Goal: Information Seeking & Learning: Learn about a topic

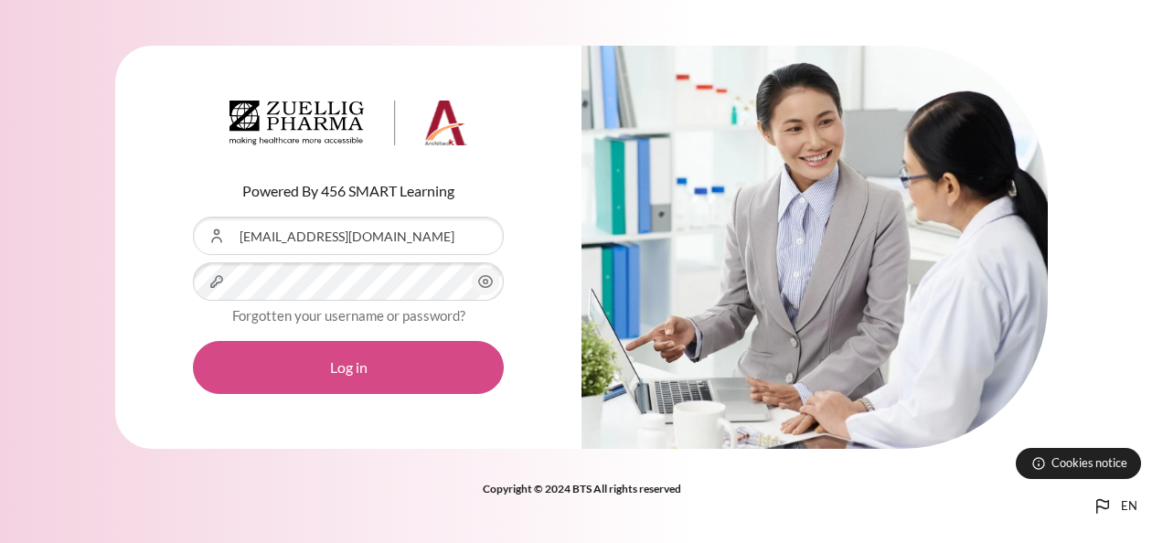
click at [354, 366] on button "Log in" at bounding box center [348, 367] width 311 height 53
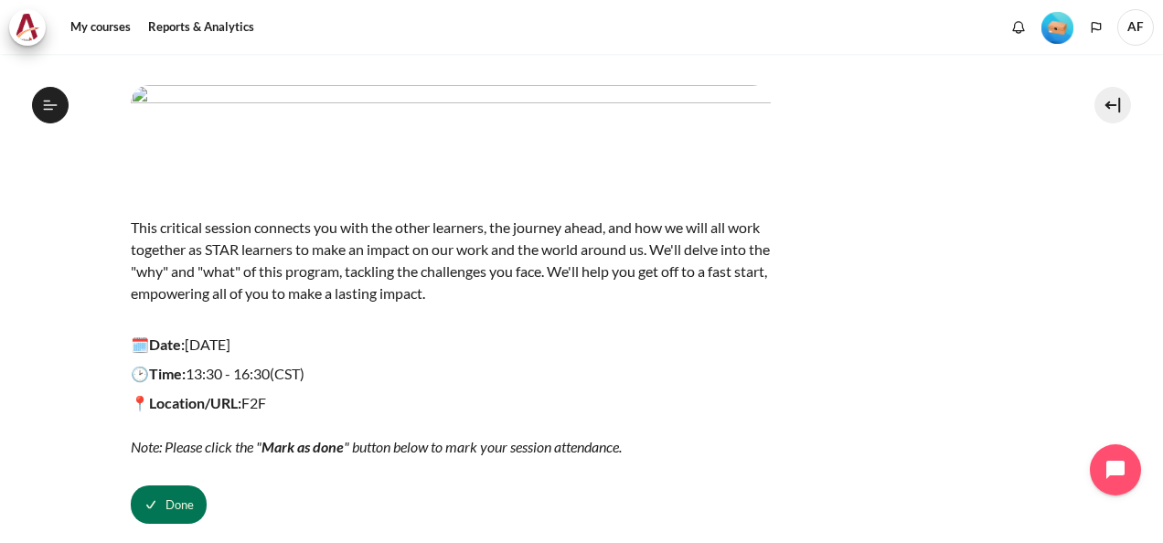
scroll to position [256, 0]
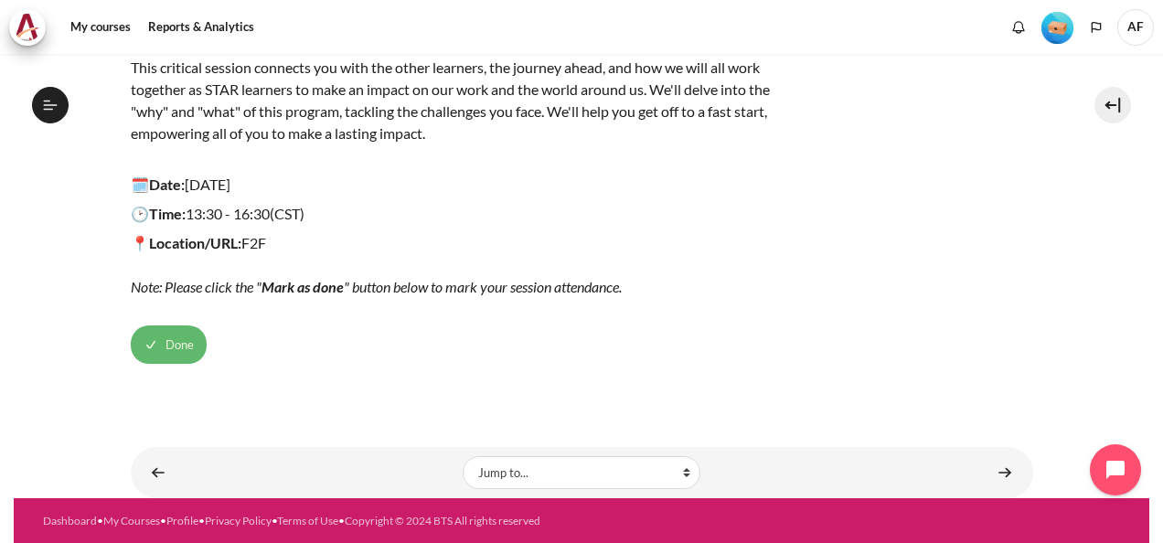
click at [168, 342] on span "Done" at bounding box center [180, 346] width 28 height 18
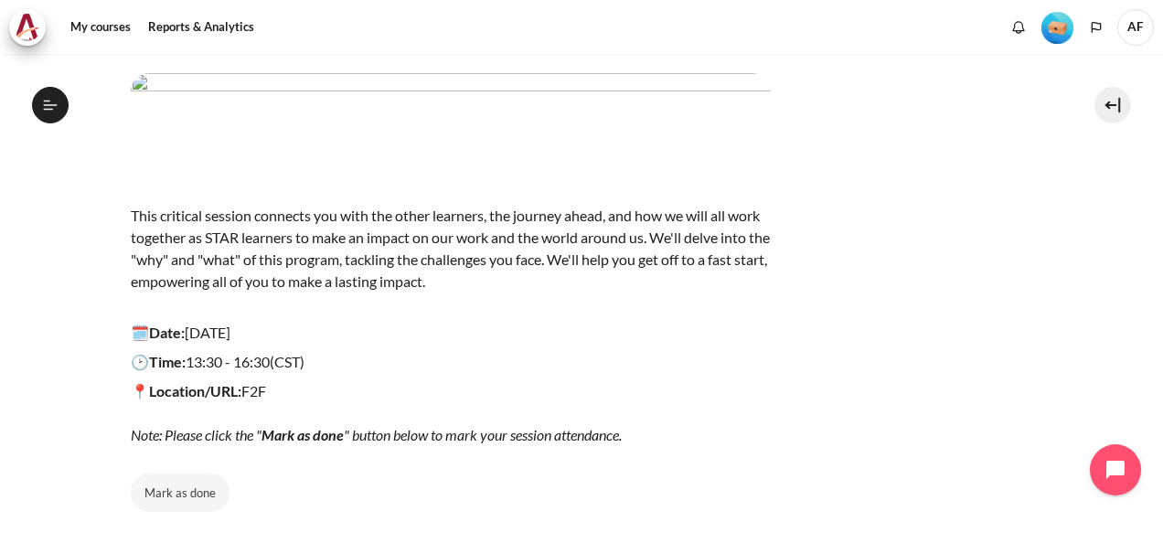
scroll to position [0, 0]
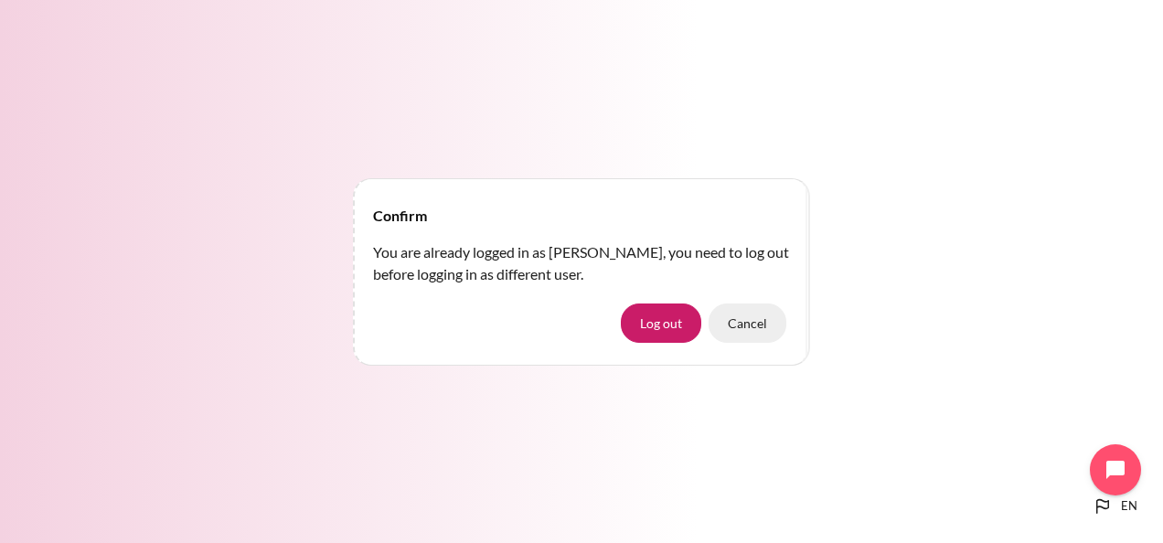
click at [761, 327] on button "Cancel" at bounding box center [748, 323] width 78 height 38
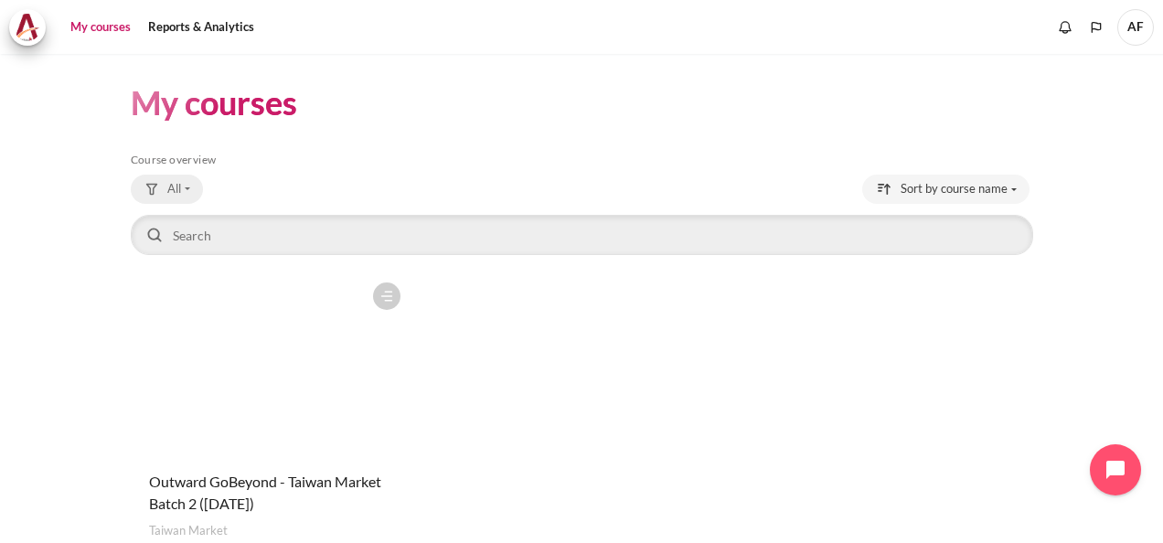
click at [188, 187] on button "All" at bounding box center [167, 189] width 72 height 29
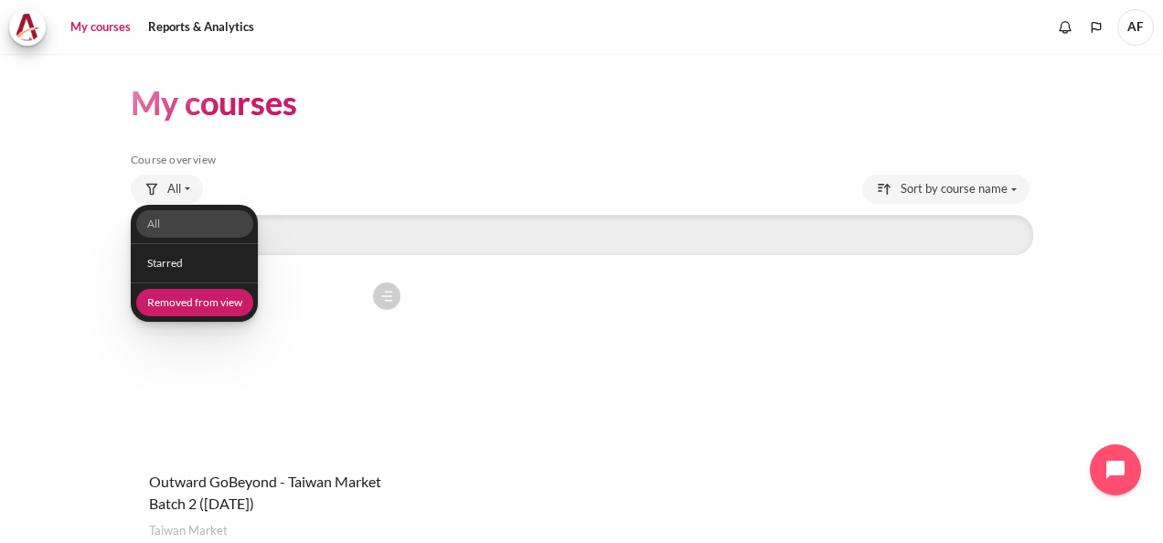
click at [207, 301] on link "Removed from view" at bounding box center [193, 303] width 117 height 28
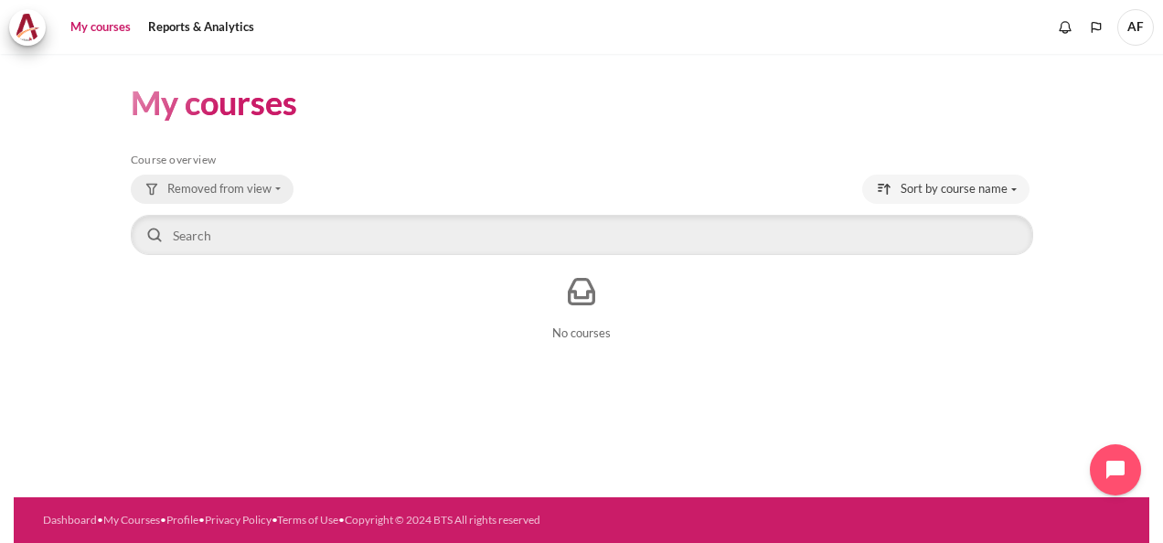
click at [274, 187] on button "Removed from view" at bounding box center [212, 189] width 163 height 29
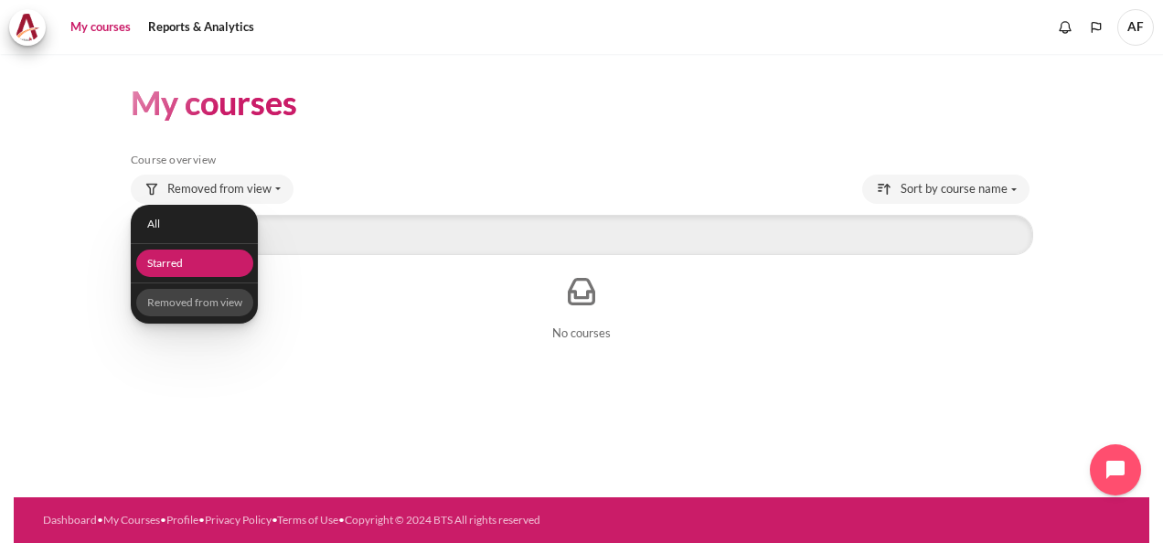
click at [191, 265] on link "Starred" at bounding box center [193, 264] width 117 height 28
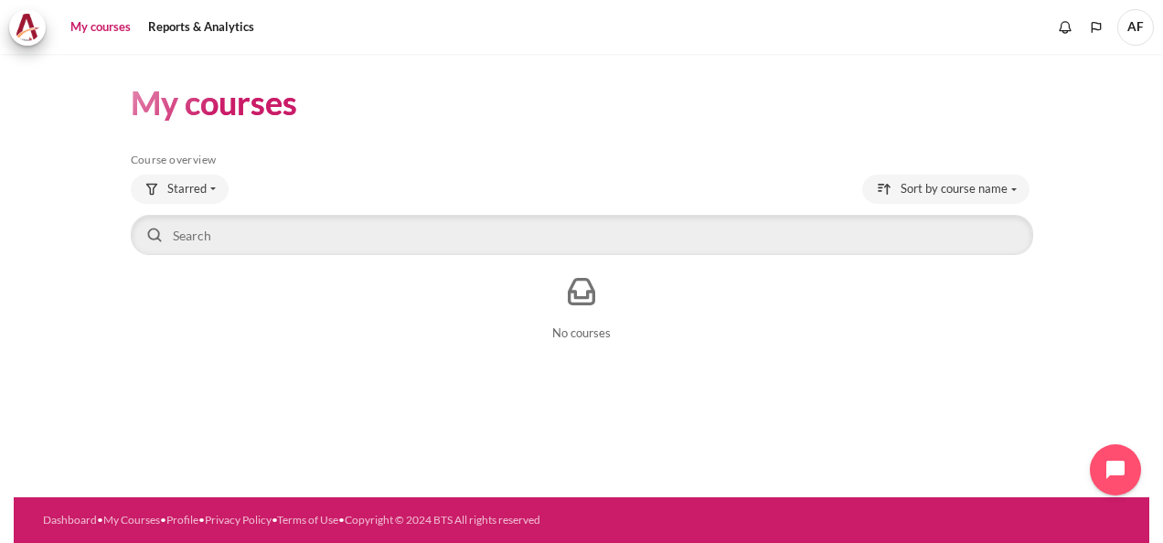
drag, startPoint x: 1095, startPoint y: 2, endPoint x: 716, endPoint y: 139, distance: 402.7
click at [716, 139] on div "My courses Skip Course overview Course overview Starred All Starred" at bounding box center [582, 216] width 903 height 324
drag, startPoint x: 1090, startPoint y: 0, endPoint x: 734, endPoint y: 144, distance: 384.0
click at [731, 146] on div "My courses Skip Course overview Course overview Starred All Starred" at bounding box center [582, 216] width 903 height 324
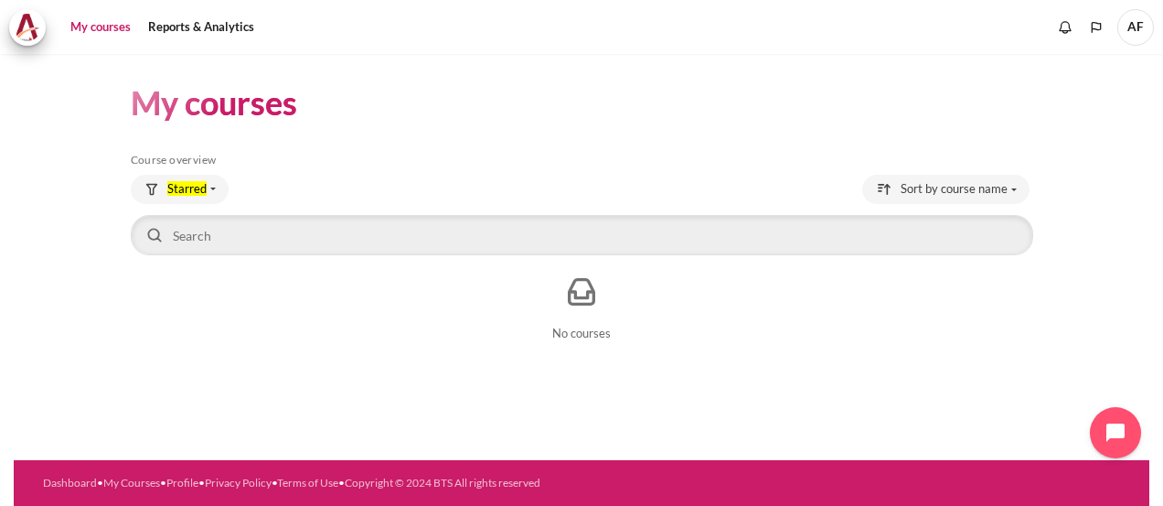
click at [1059, 120] on section "My courses Skip Course overview Course overview Starred All" at bounding box center [582, 216] width 1136 height 324
click at [682, 97] on header "My courses" at bounding box center [582, 102] width 903 height 43
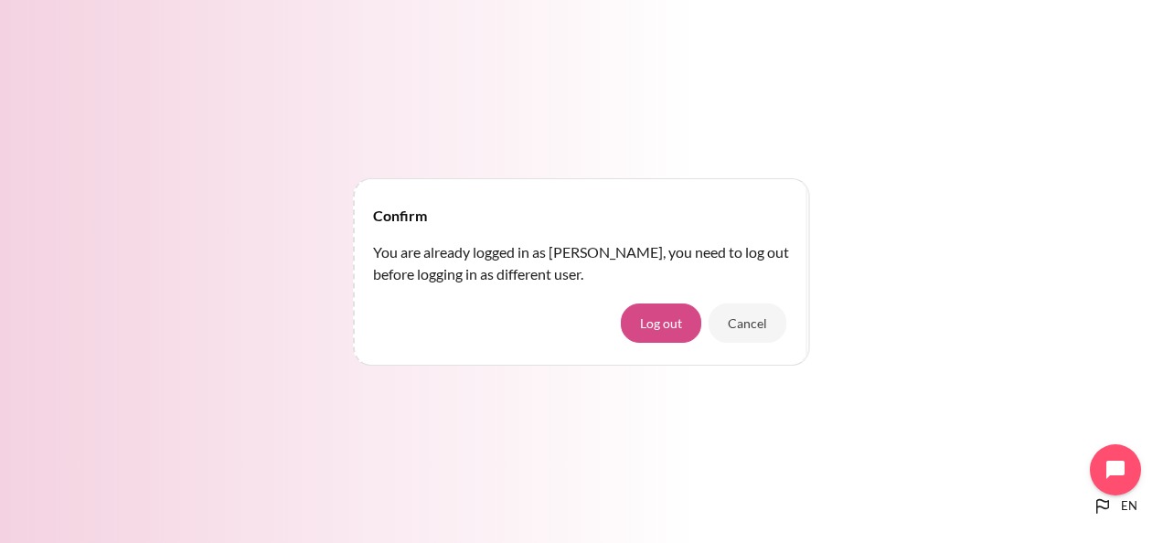
click at [673, 320] on button "Log out" at bounding box center [661, 323] width 80 height 38
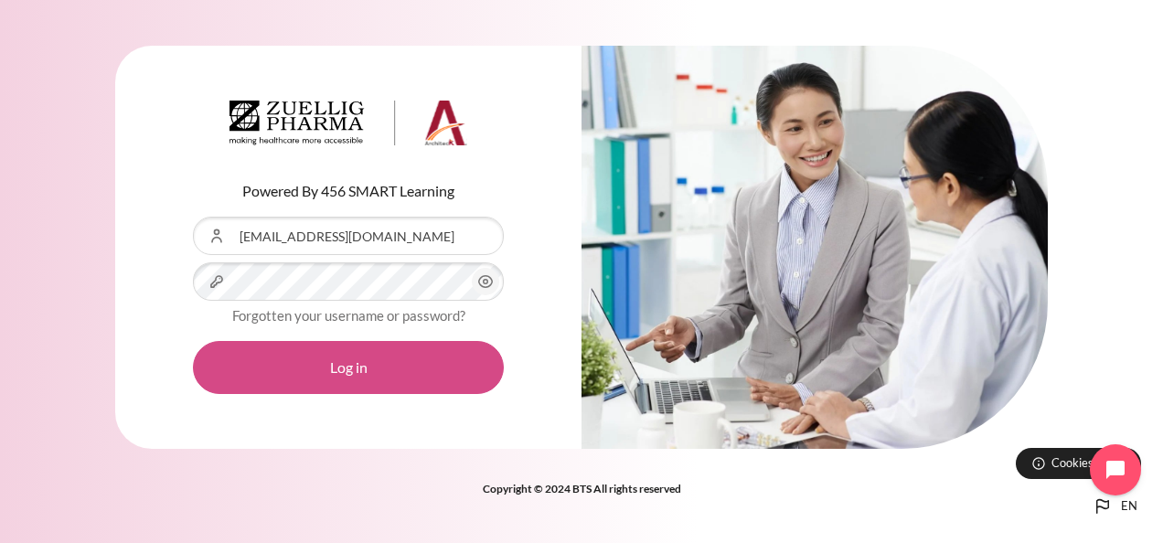
click at [364, 366] on button "Log in" at bounding box center [348, 367] width 311 height 53
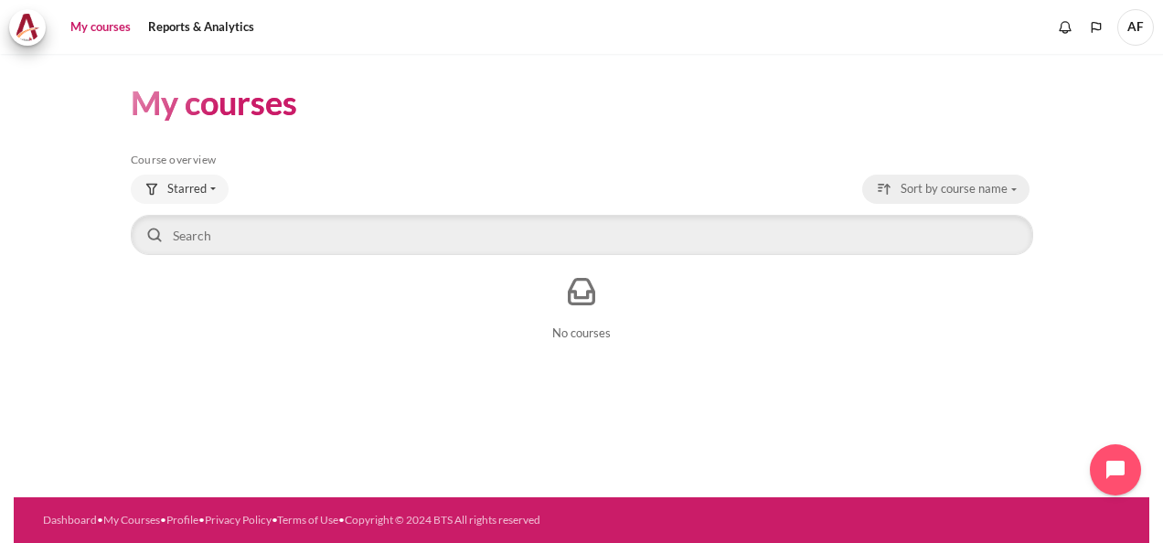
click at [1013, 188] on button "Sort by course name" at bounding box center [945, 189] width 167 height 29
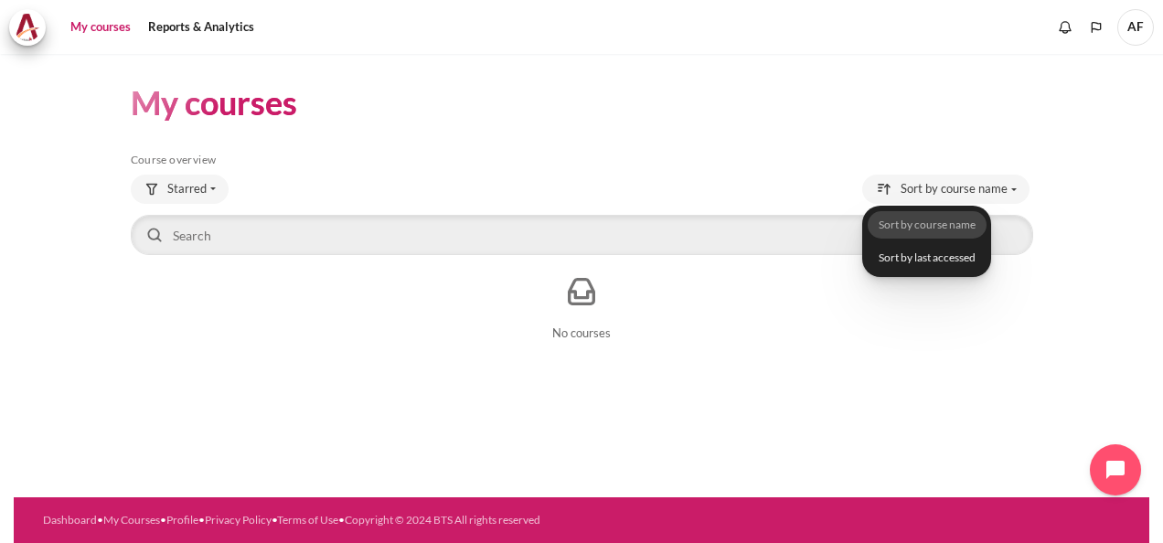
click at [1057, 143] on section "My courses Skip Course overview Course overview Starred" at bounding box center [582, 216] width 1136 height 324
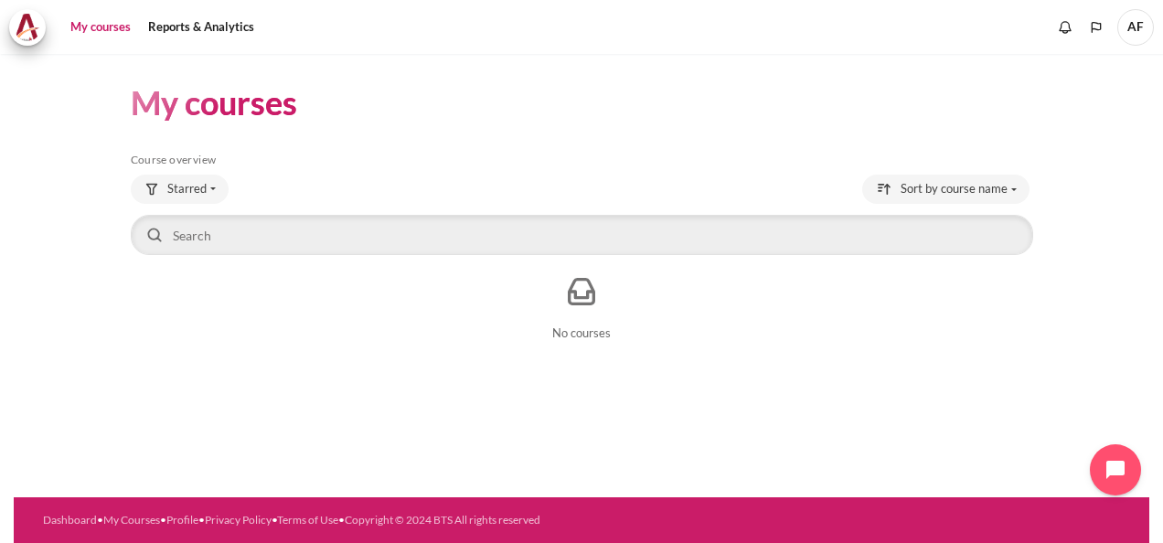
click at [1136, 28] on span "AF" at bounding box center [1136, 27] width 37 height 37
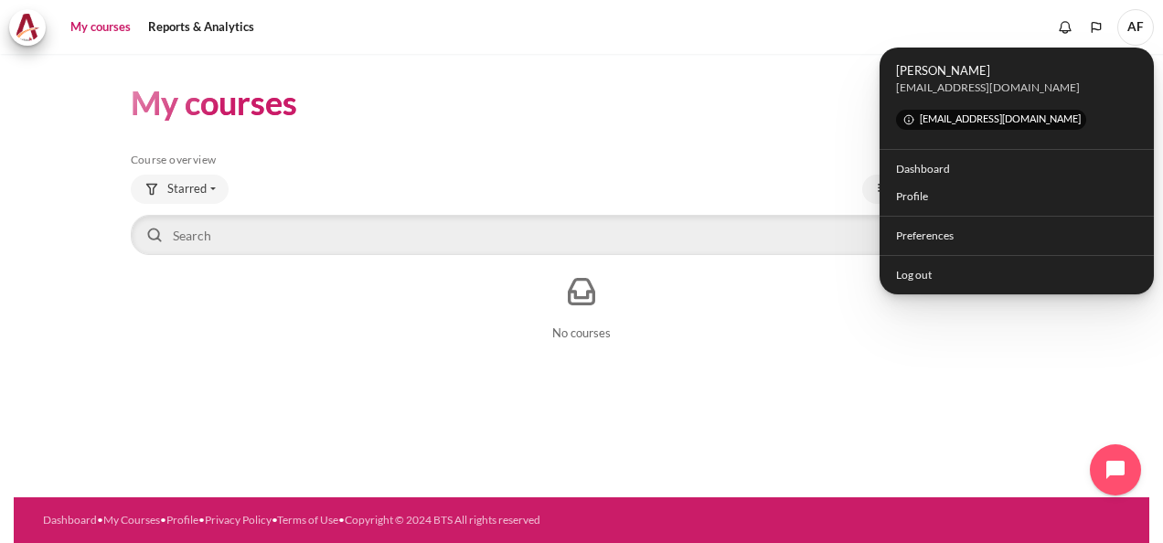
click at [781, 124] on div "My courses Skip Course overview Course overview Starred All" at bounding box center [582, 216] width 903 height 324
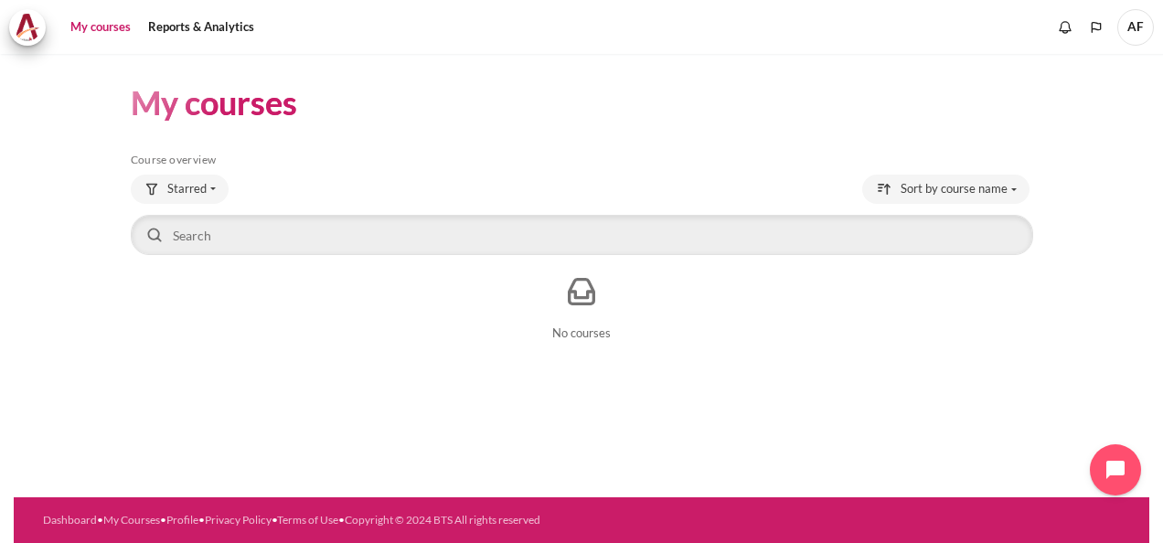
drag, startPoint x: 1105, startPoint y: 0, endPoint x: 373, endPoint y: 382, distance: 825.5
click at [373, 382] on div "My courses Skip Course overview Course overview Starred" at bounding box center [582, 276] width 1136 height 444
click at [204, 187] on span "Starred" at bounding box center [186, 189] width 39 height 18
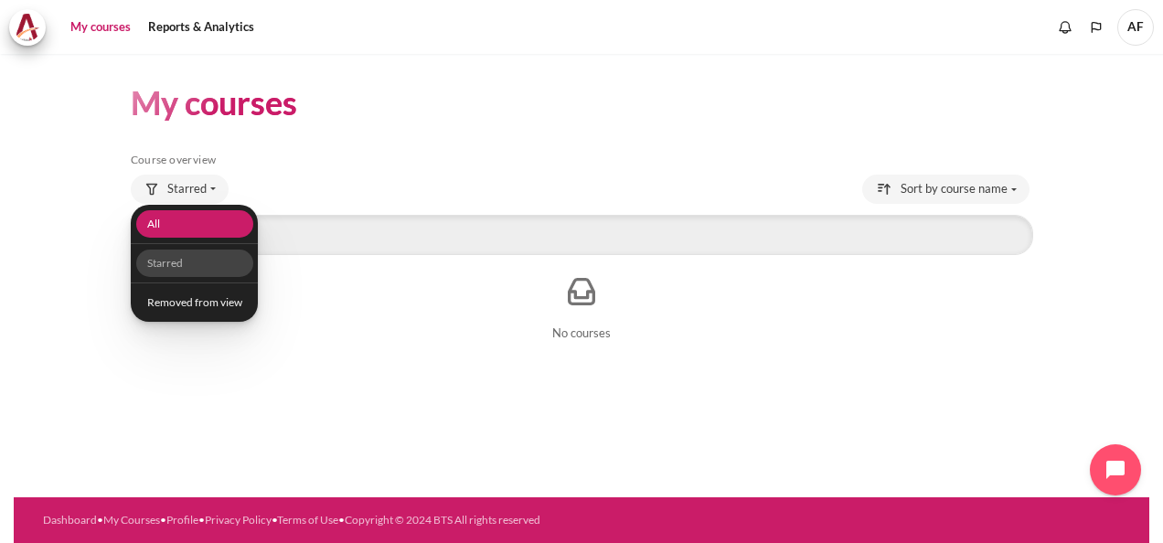
click at [185, 227] on link "All" at bounding box center [193, 224] width 117 height 28
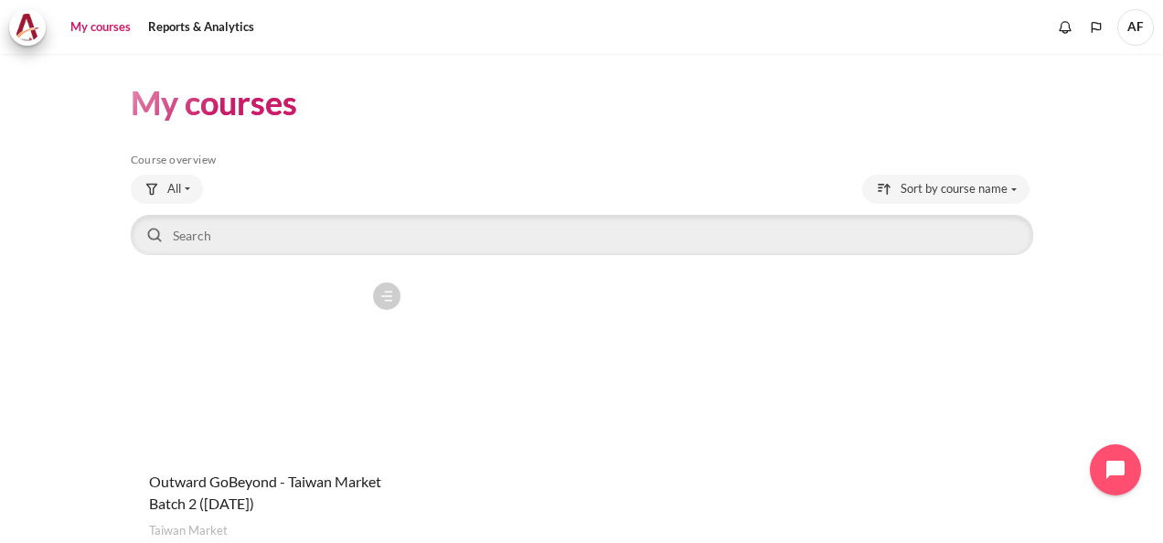
scroll to position [124, 0]
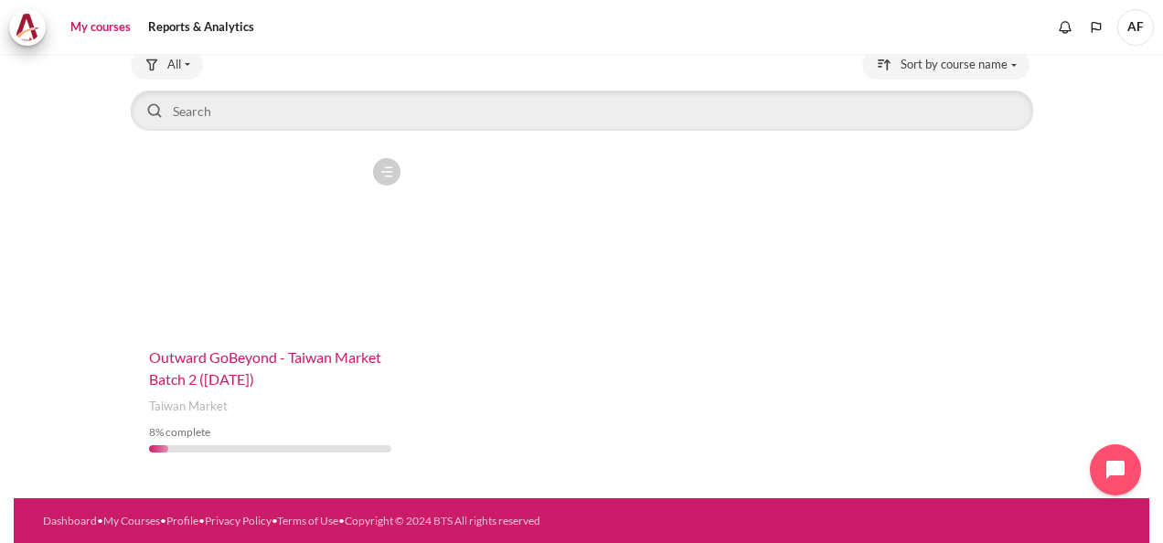
click at [252, 363] on span "Outward GoBeyond - Taiwan Market Batch 2 ([DATE])" at bounding box center [265, 367] width 232 height 39
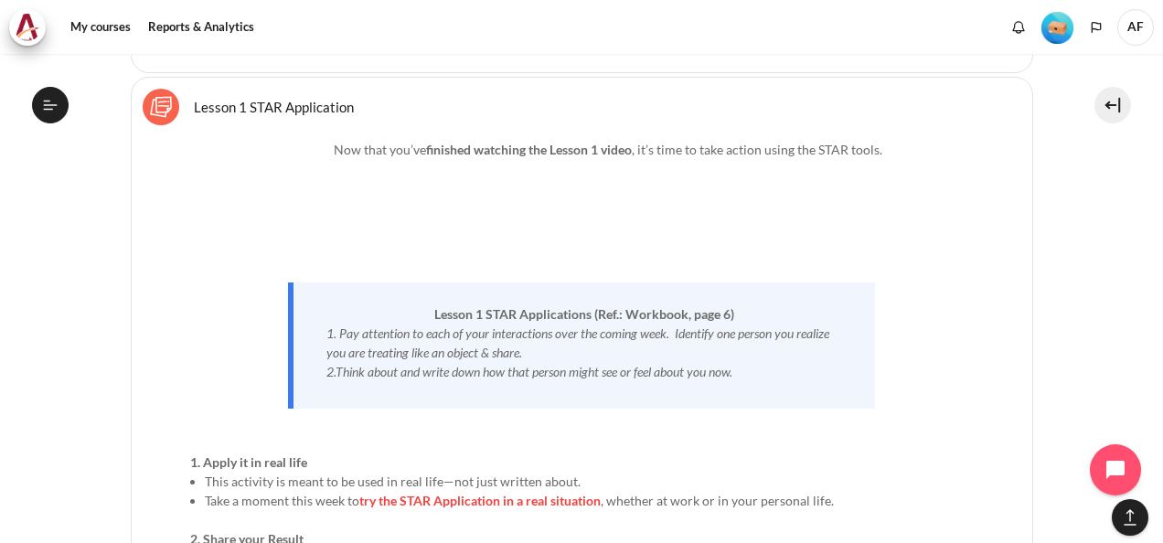
scroll to position [3658, 0]
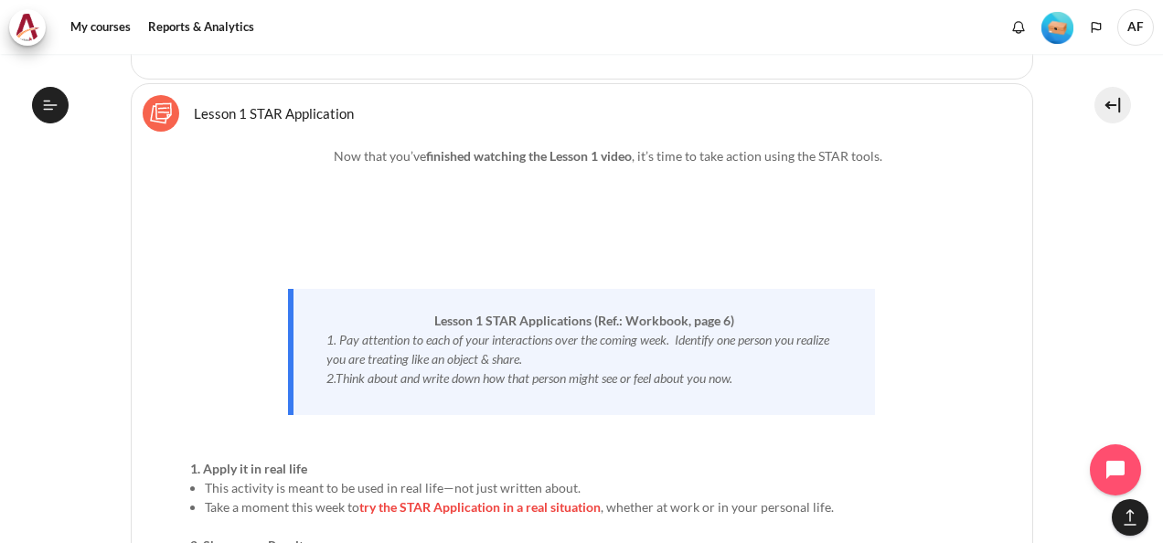
click at [289, 104] on link "Lesson 1 STAR Application Sticky Notes" at bounding box center [274, 112] width 160 height 17
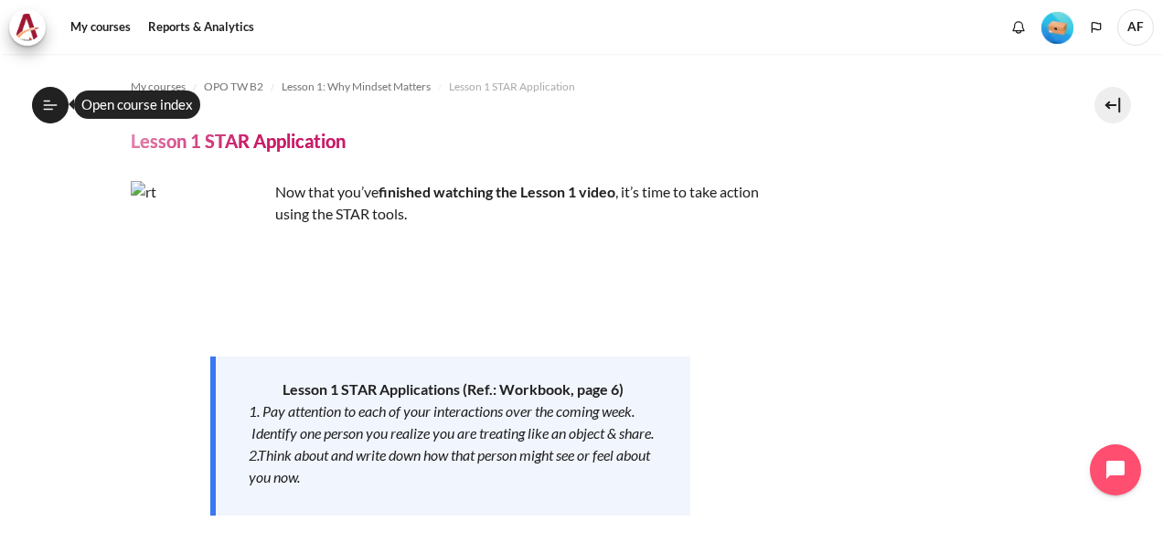
click at [49, 105] on icon at bounding box center [50, 105] width 16 height 16
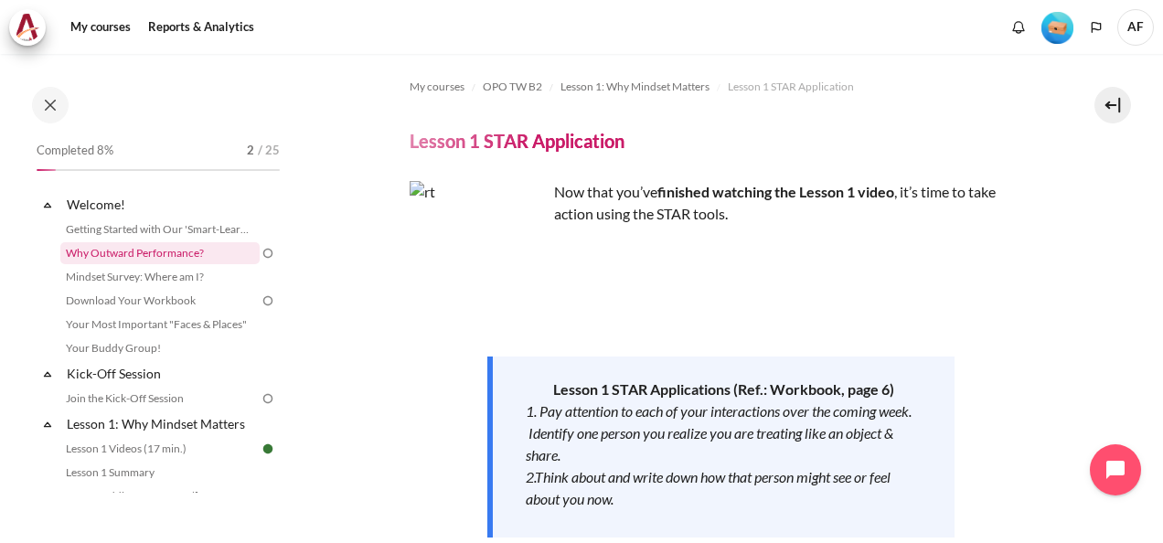
click at [184, 250] on link "Why Outward Performance?" at bounding box center [159, 253] width 199 height 22
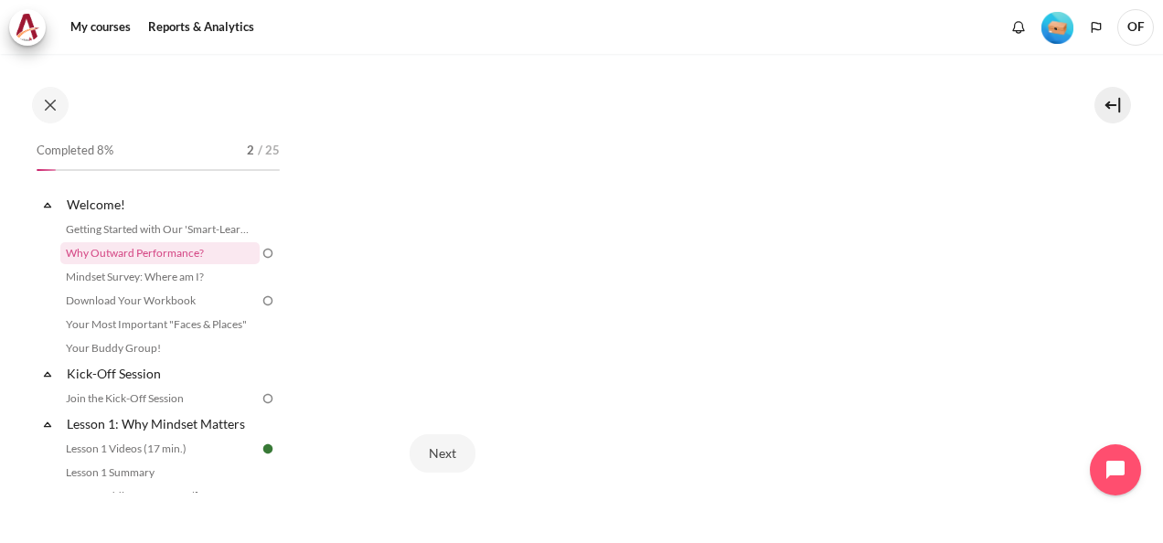
scroll to position [491, 0]
click at [447, 430] on button "Next" at bounding box center [443, 436] width 66 height 38
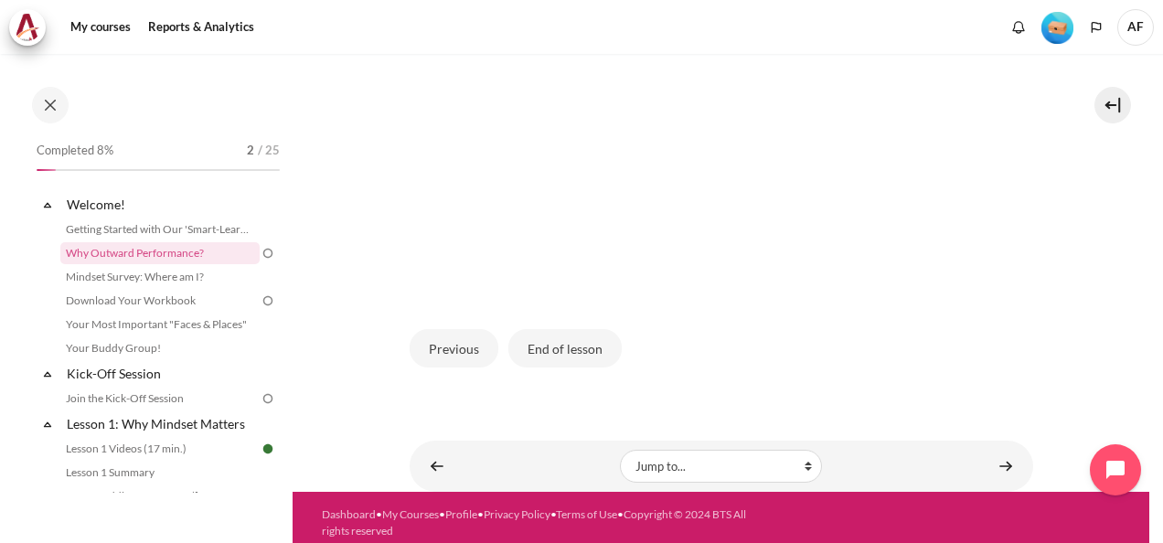
scroll to position [618, 0]
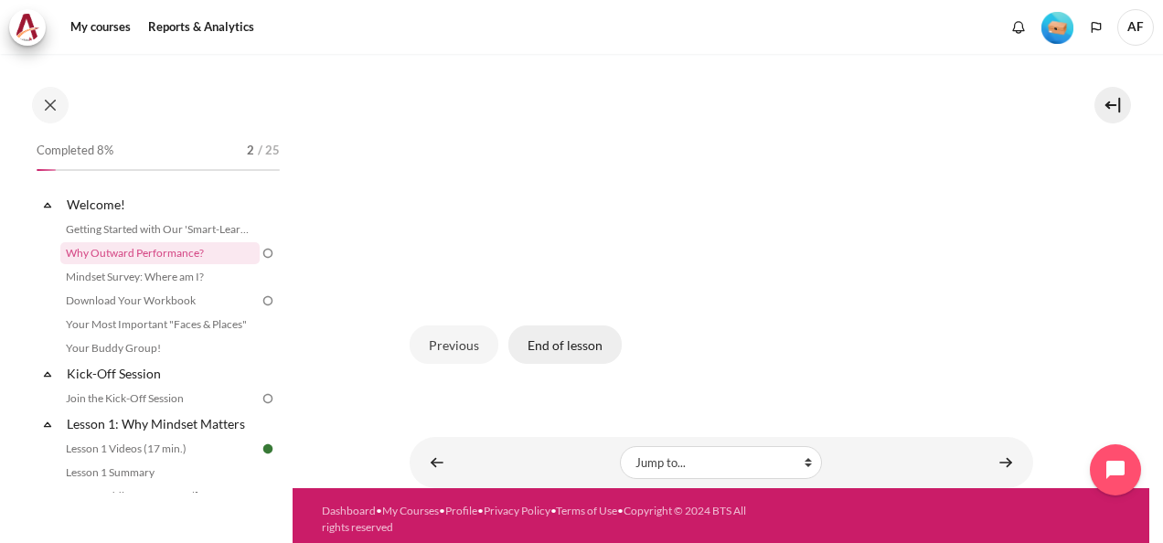
click at [560, 342] on button "End of lesson" at bounding box center [564, 345] width 113 height 38
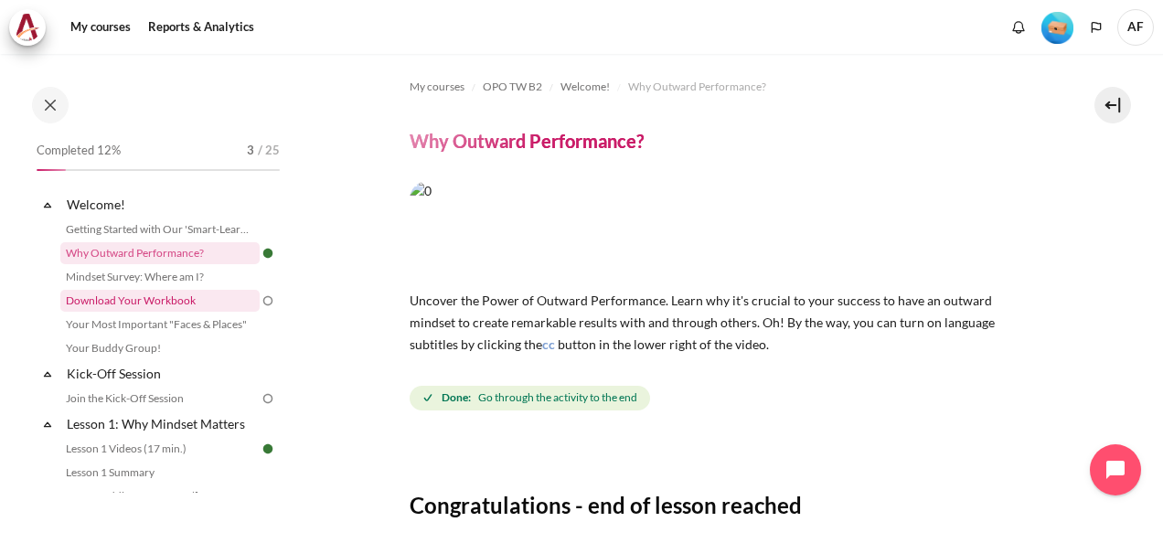
click at [160, 302] on link "Download Your Workbook" at bounding box center [159, 301] width 199 height 22
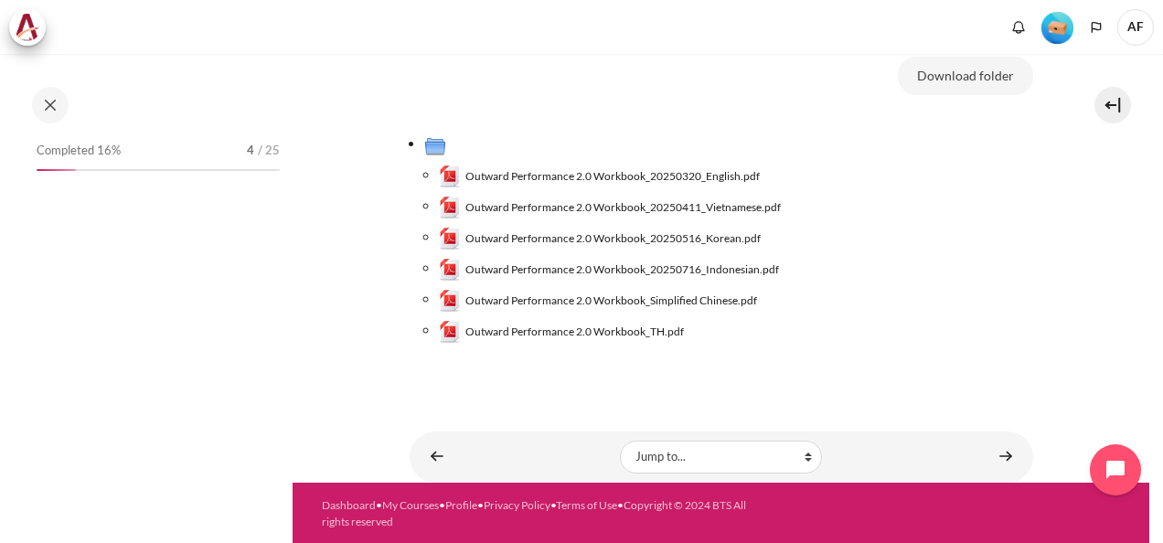
scroll to position [322, 0]
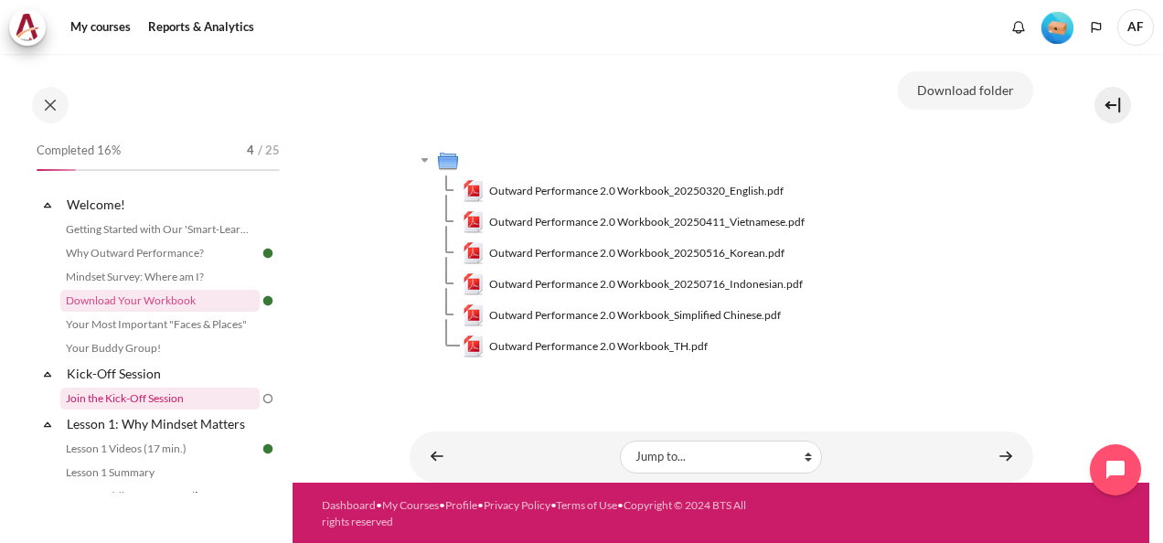
click at [147, 399] on link "Join the Kick-Off Session" at bounding box center [159, 399] width 199 height 22
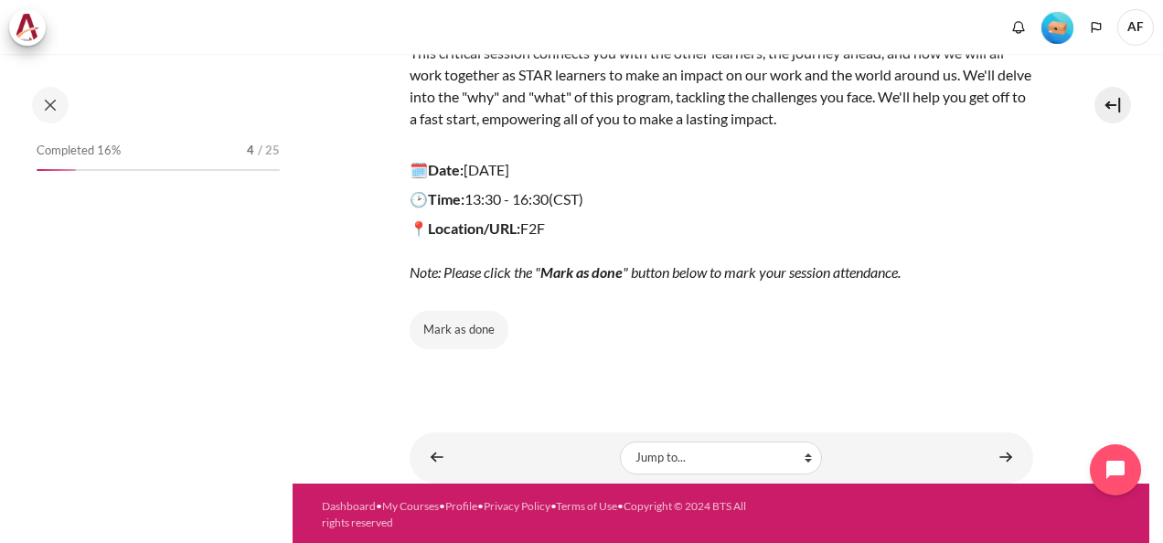
scroll to position [83, 0]
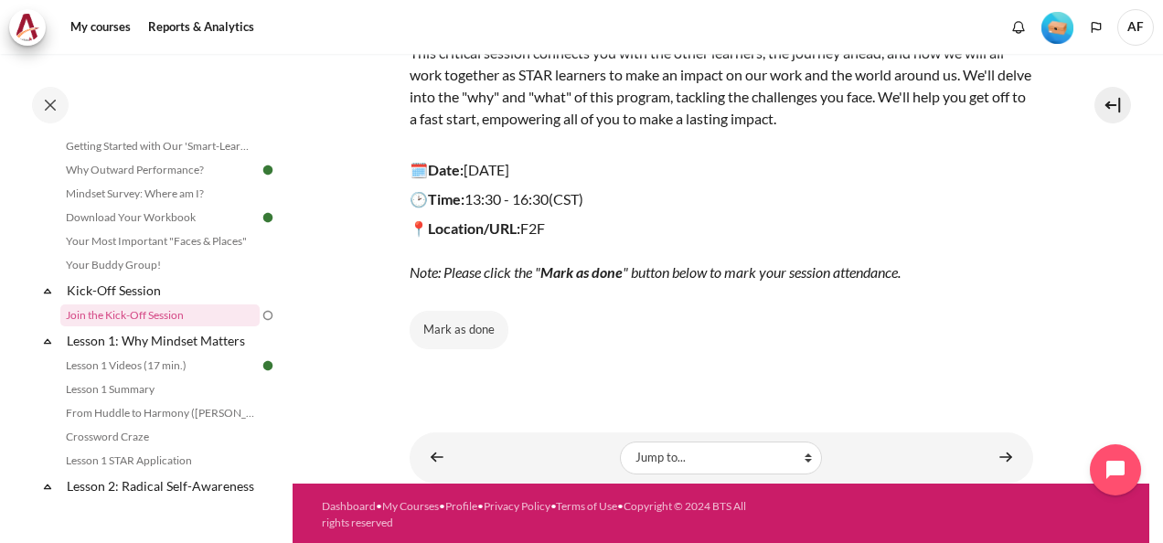
drag, startPoint x: 465, startPoint y: 328, endPoint x: 514, endPoint y: 315, distance: 51.3
click at [464, 328] on button "Mark as done" at bounding box center [459, 330] width 99 height 38
click at [287, 245] on div "Completed 16% 4 / 25 Expand Collapse Welcome! Highlighted" at bounding box center [146, 298] width 293 height 487
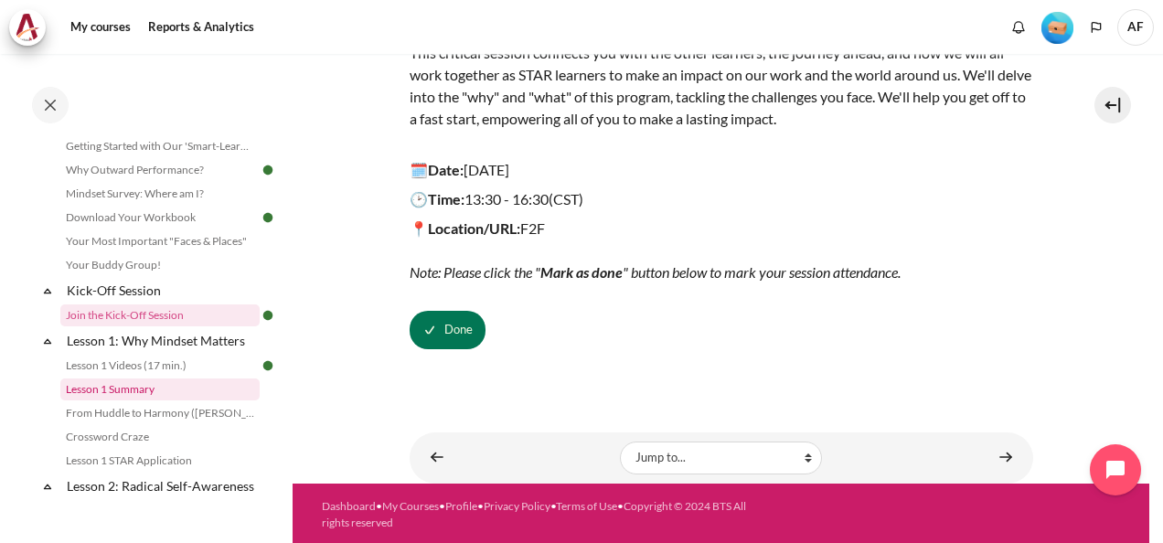
click at [141, 386] on link "Lesson 1 Summary" at bounding box center [159, 390] width 199 height 22
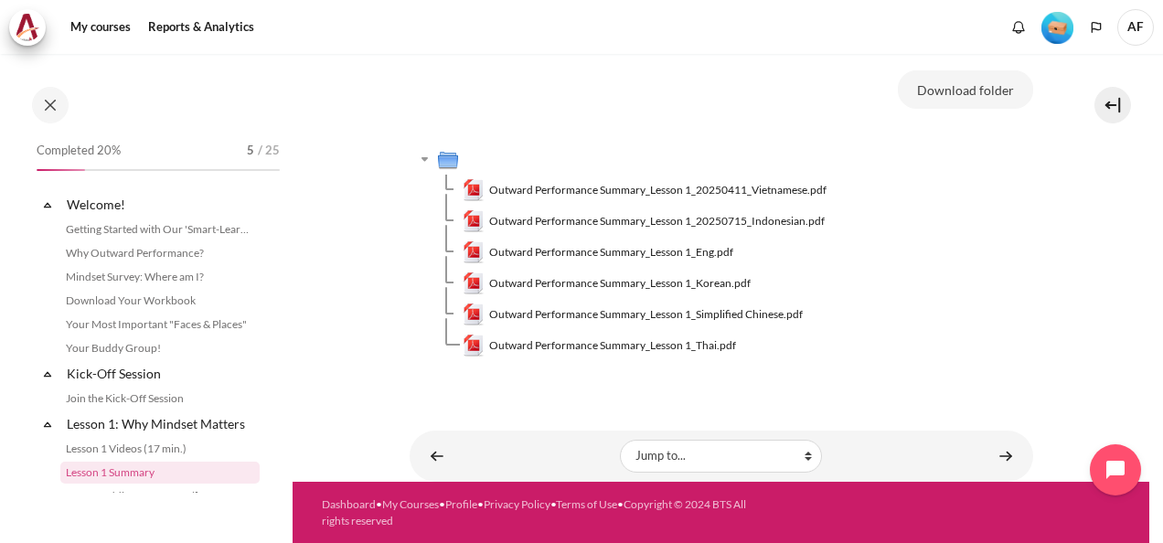
scroll to position [157, 0]
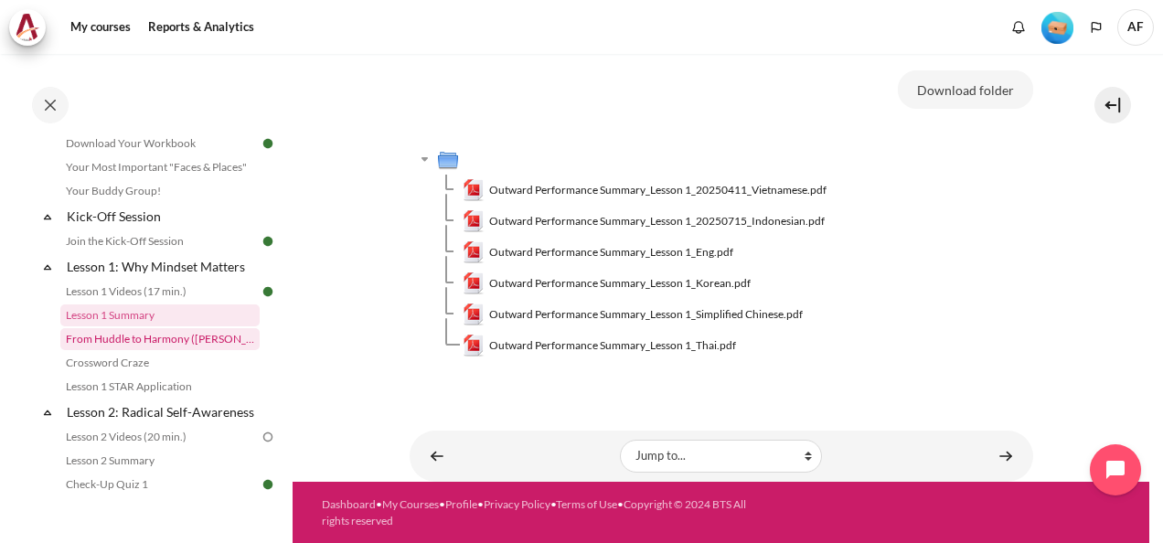
click at [179, 338] on link "From Huddle to Harmony ([PERSON_NAME]'s Story)" at bounding box center [159, 339] width 199 height 22
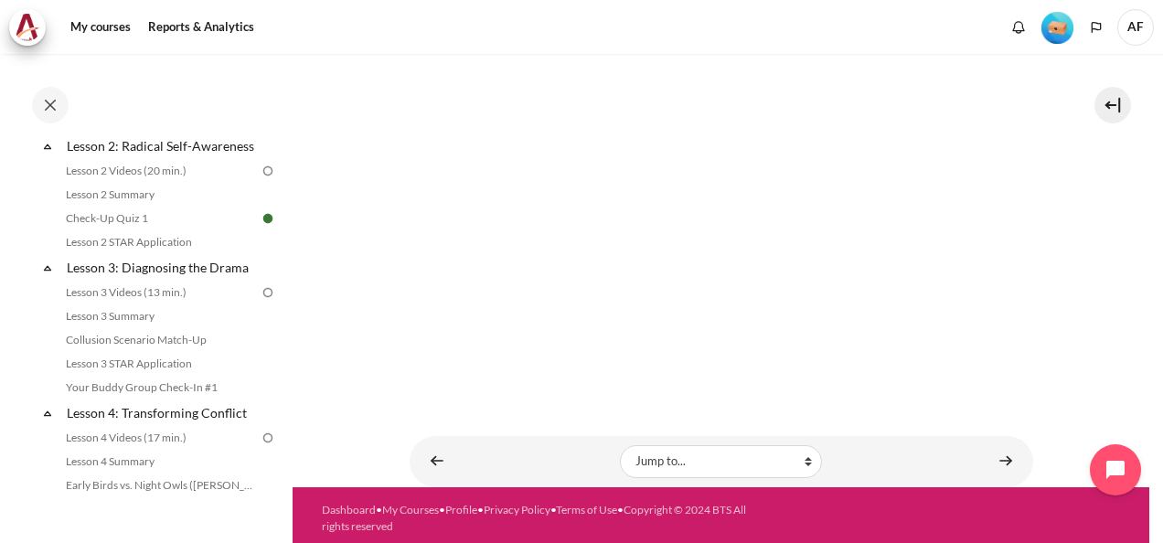
scroll to position [426, 0]
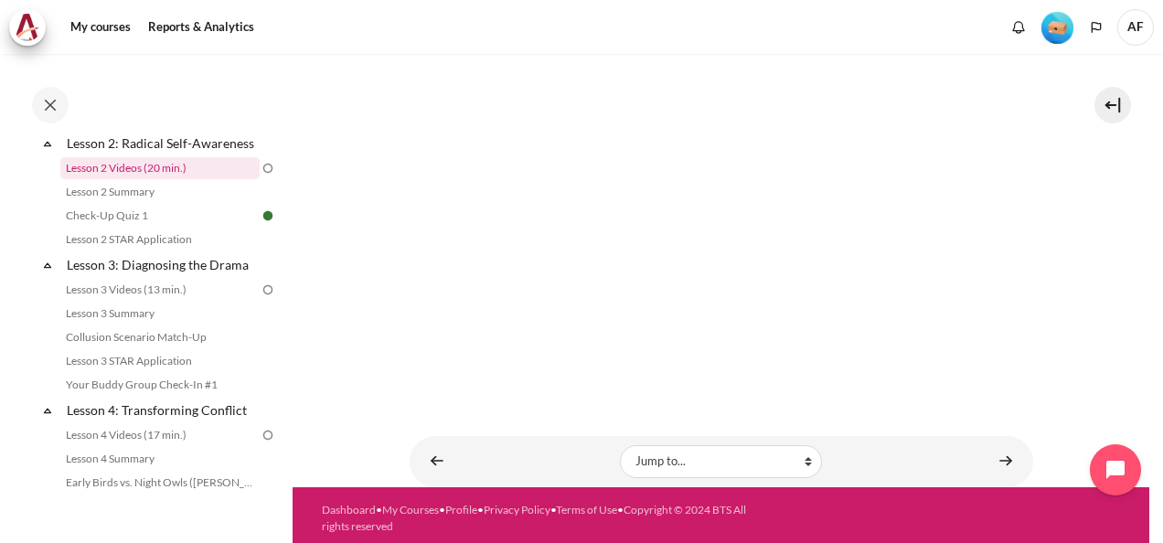
click at [158, 179] on link "Lesson 2 Videos (20 min.)" at bounding box center [159, 168] width 199 height 22
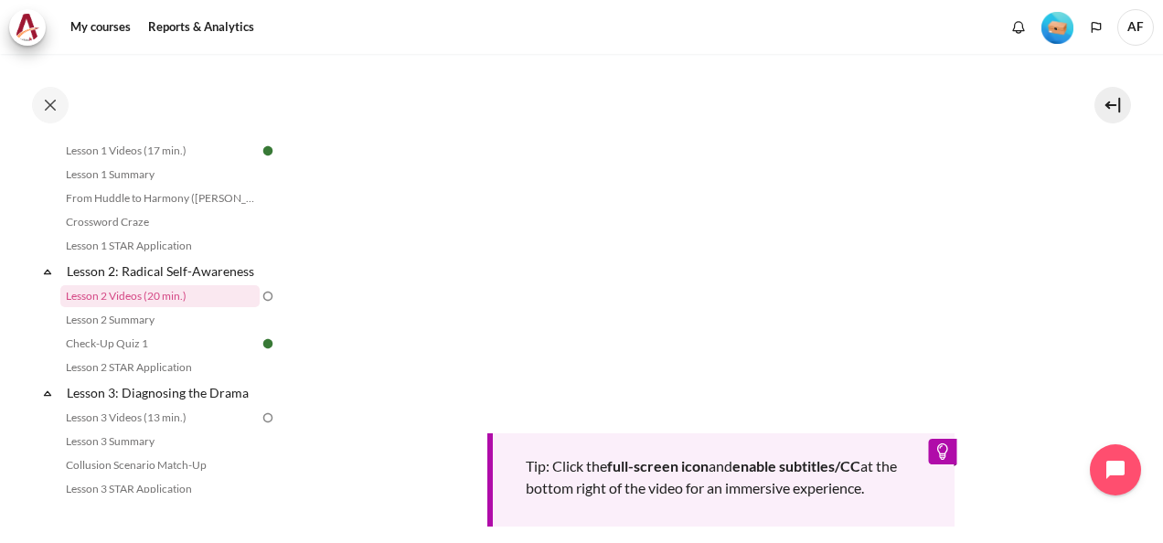
scroll to position [498, 0]
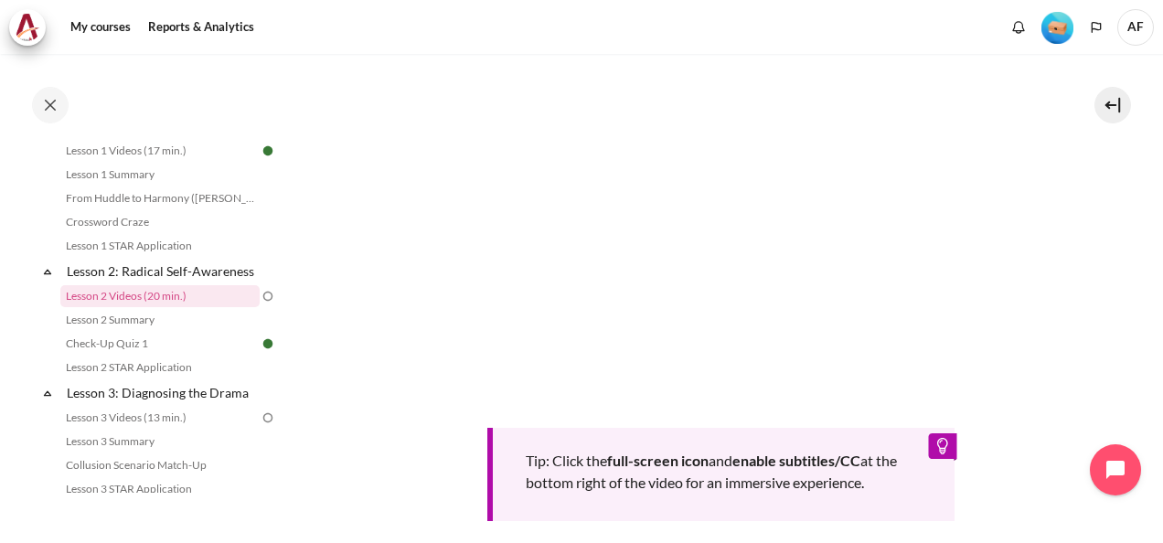
click at [1098, 313] on section "My courses OPO TW B2 Lesson 2: Radical Self-Awareness Lesson 2 Videos (20 min.)…" at bounding box center [721, 158] width 857 height 1205
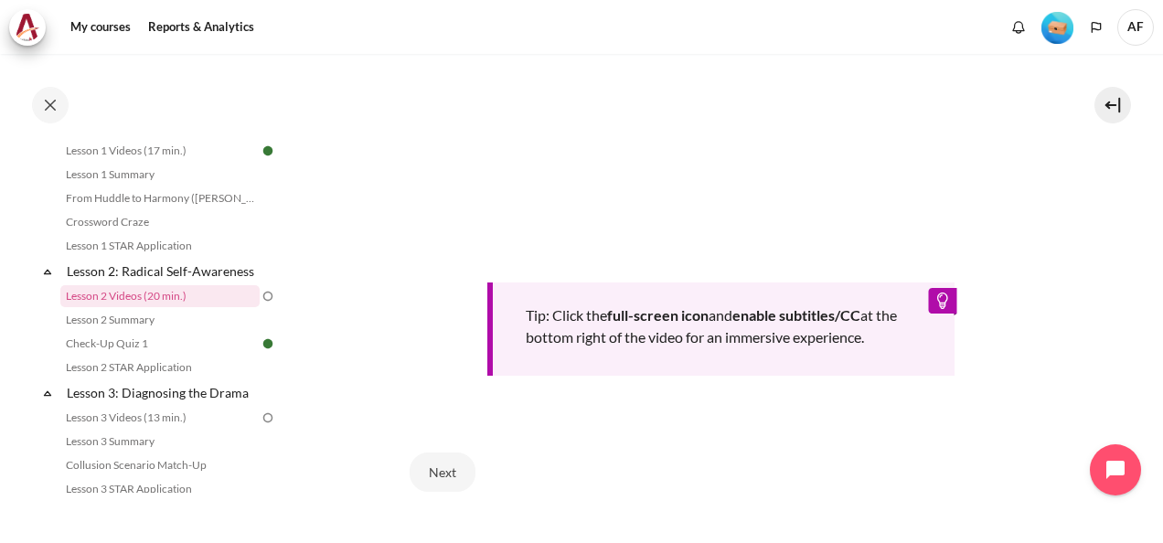
scroll to position [772, 0]
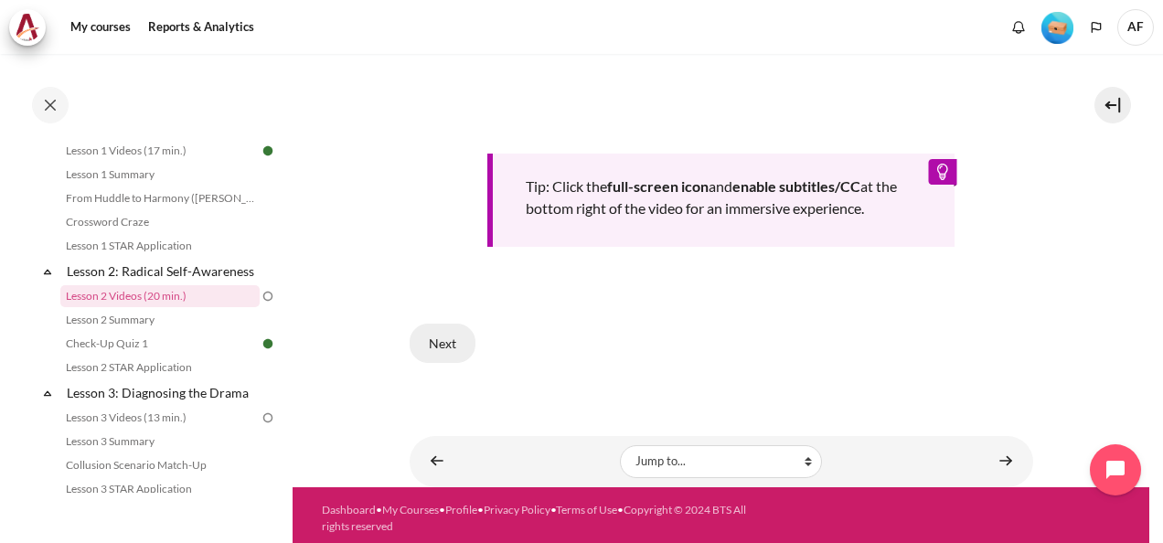
click at [450, 342] on button "Next" at bounding box center [443, 343] width 66 height 38
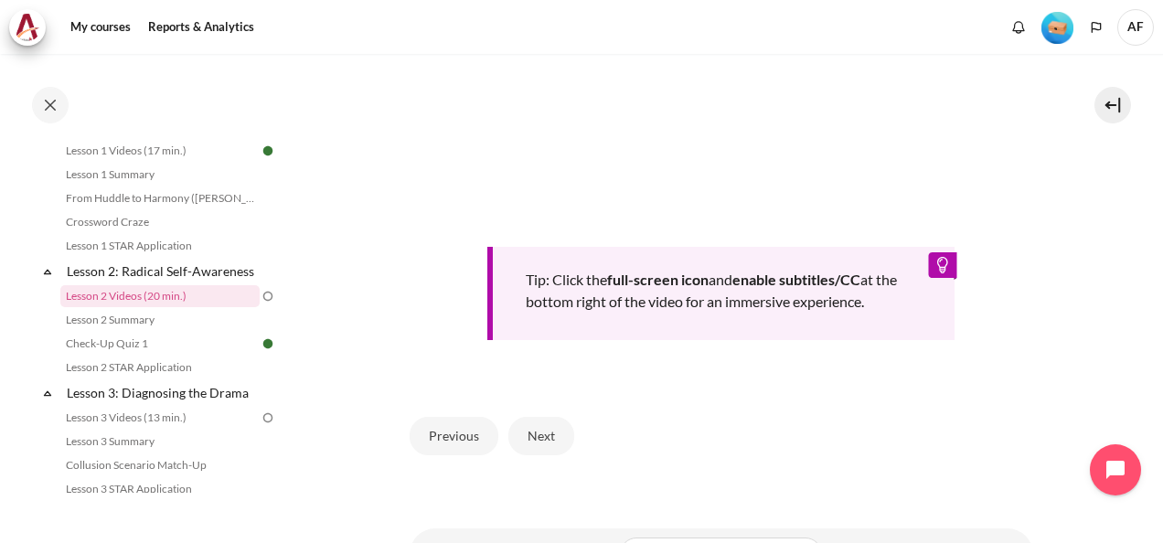
scroll to position [732, 0]
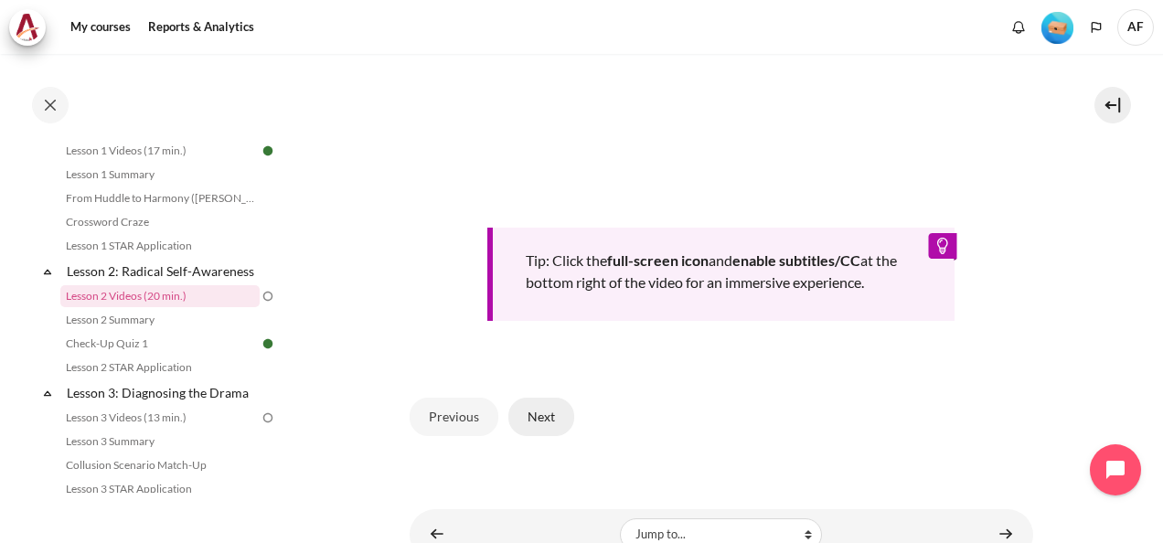
click at [535, 412] on button "Next" at bounding box center [541, 417] width 66 height 38
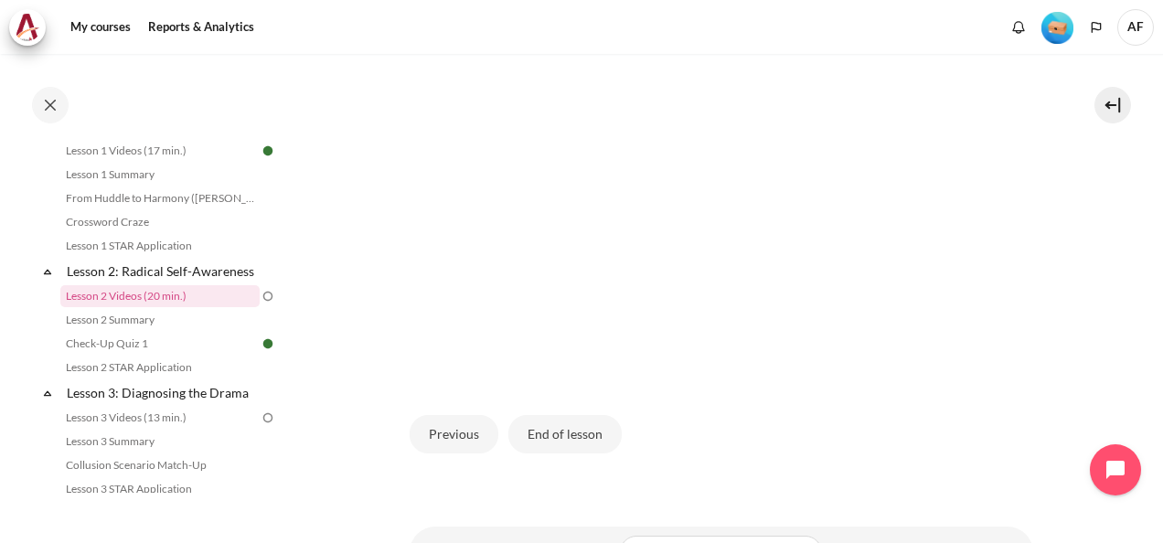
scroll to position [435, 0]
click at [566, 430] on button "End of lesson" at bounding box center [564, 435] width 113 height 38
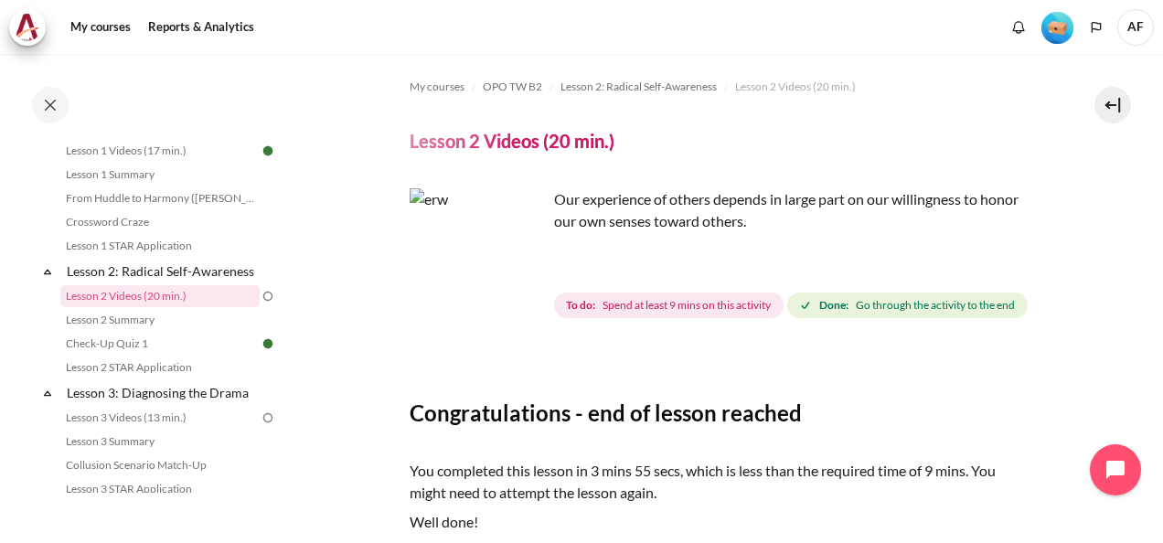
scroll to position [241, 0]
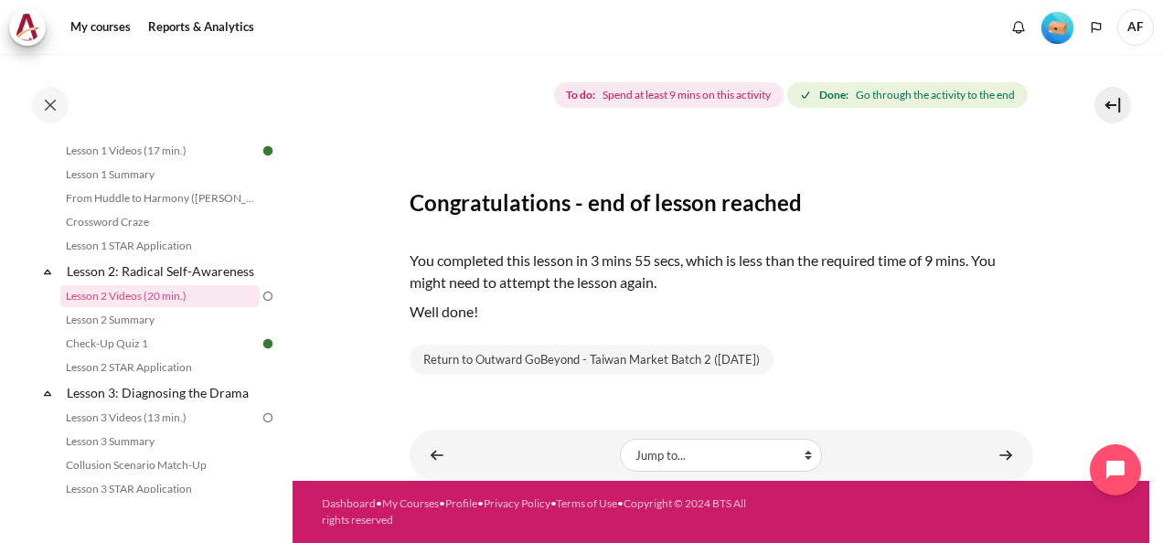
click at [260, 305] on img at bounding box center [268, 296] width 16 height 16
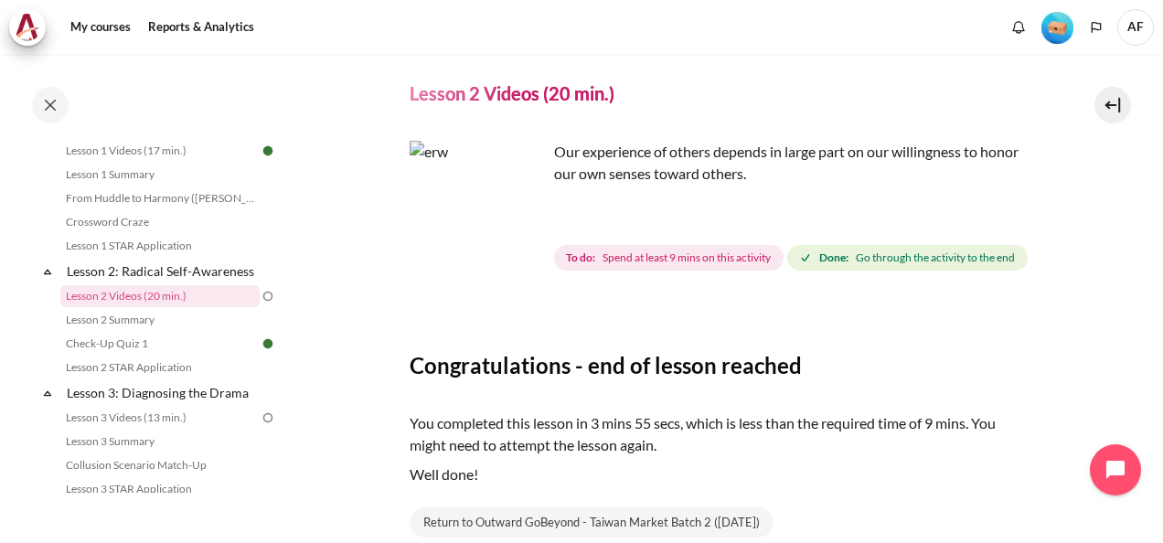
scroll to position [0, 0]
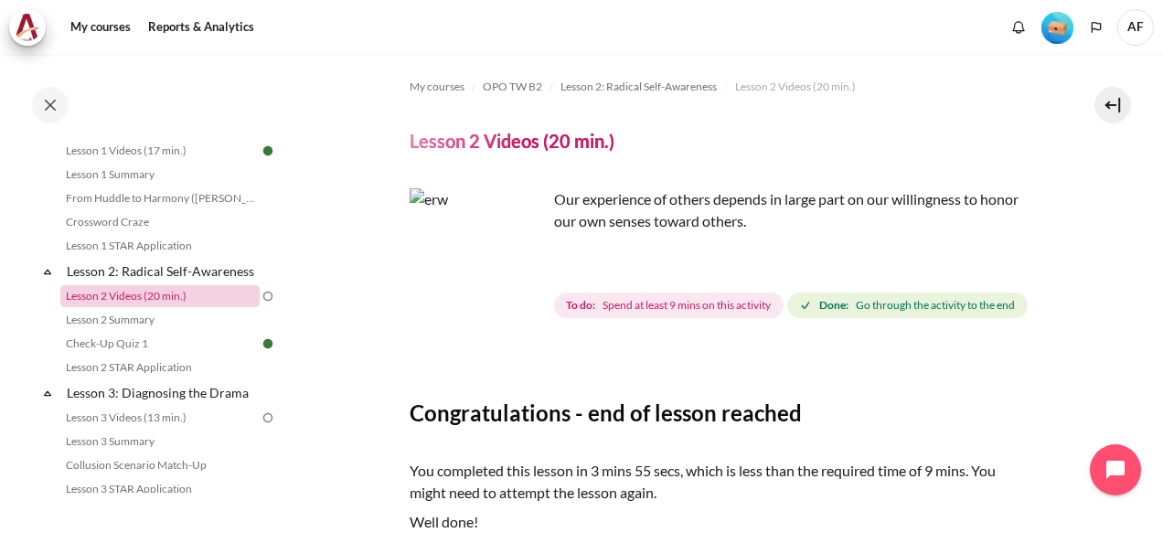
click at [141, 307] on link "Lesson 2 Videos (20 min.)" at bounding box center [159, 296] width 199 height 22
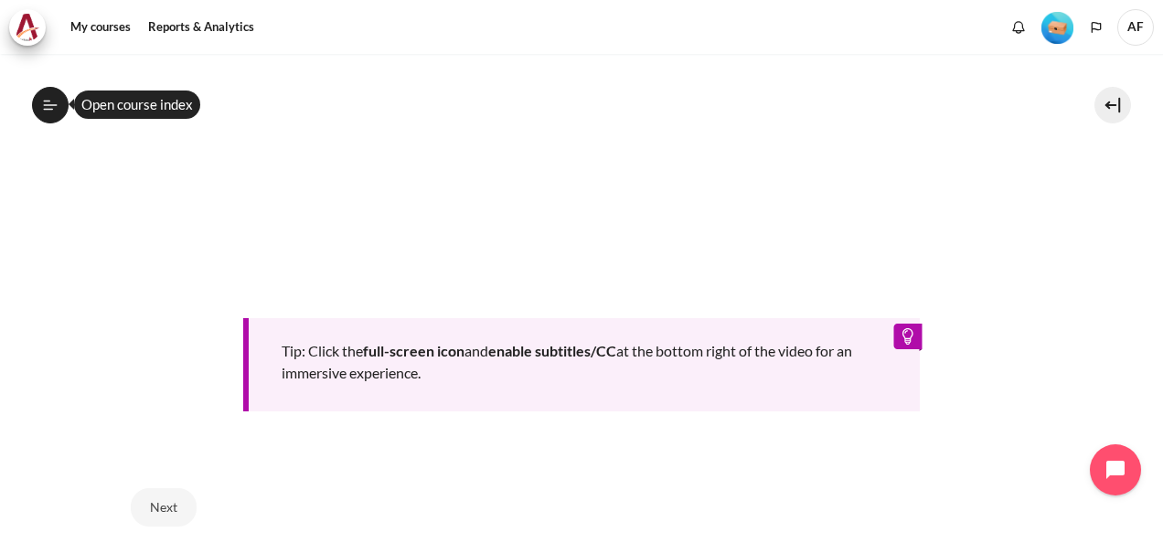
scroll to position [879, 0]
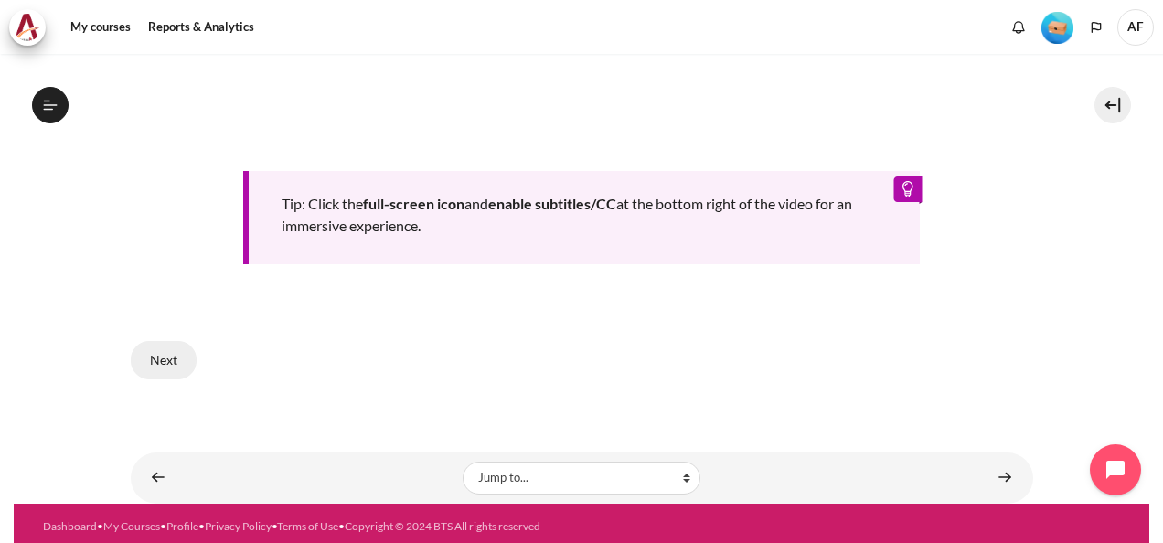
click at [170, 355] on button "Next" at bounding box center [164, 360] width 66 height 38
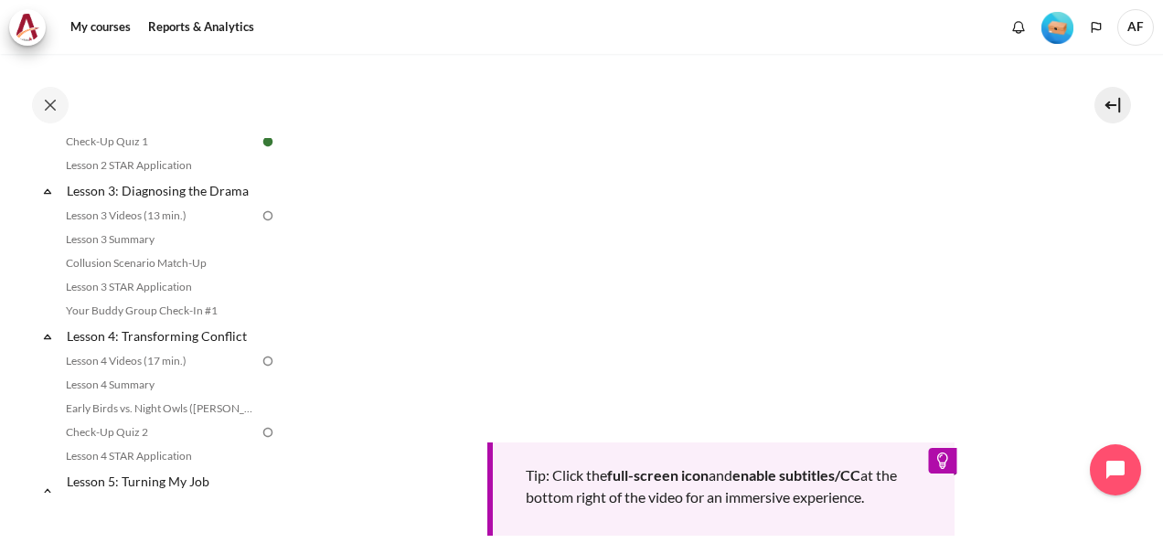
scroll to position [518, 0]
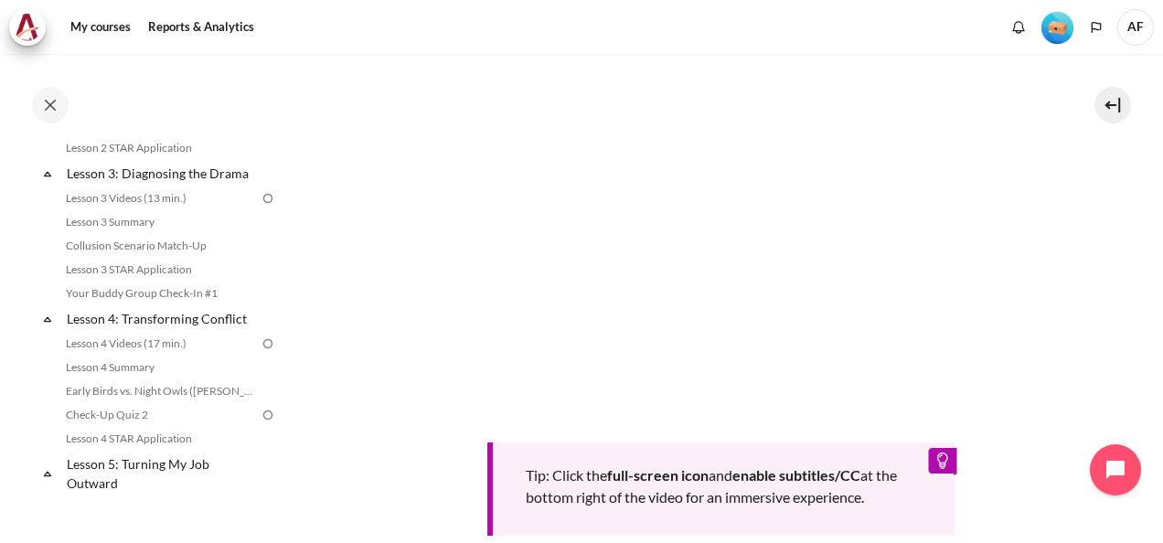
drag, startPoint x: 1112, startPoint y: 0, endPoint x: 377, endPoint y: 442, distance: 857.8
click at [377, 442] on section "My courses OPO TW B2 Lesson 2: Radical Self-Awareness Lesson 2 Videos (20 min.)…" at bounding box center [721, 140] width 857 height 1271
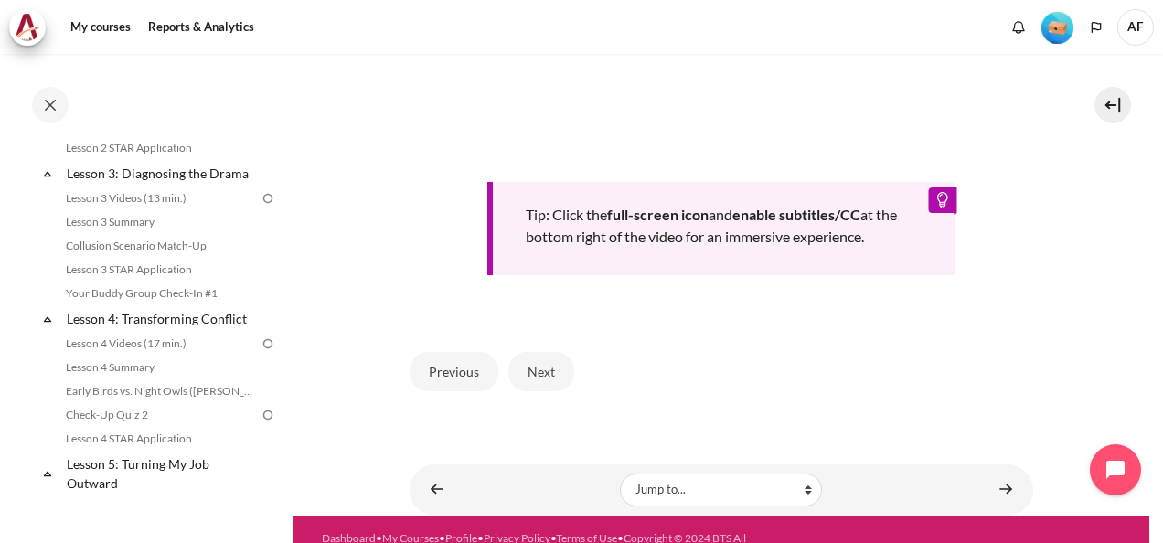
scroll to position [838, 0]
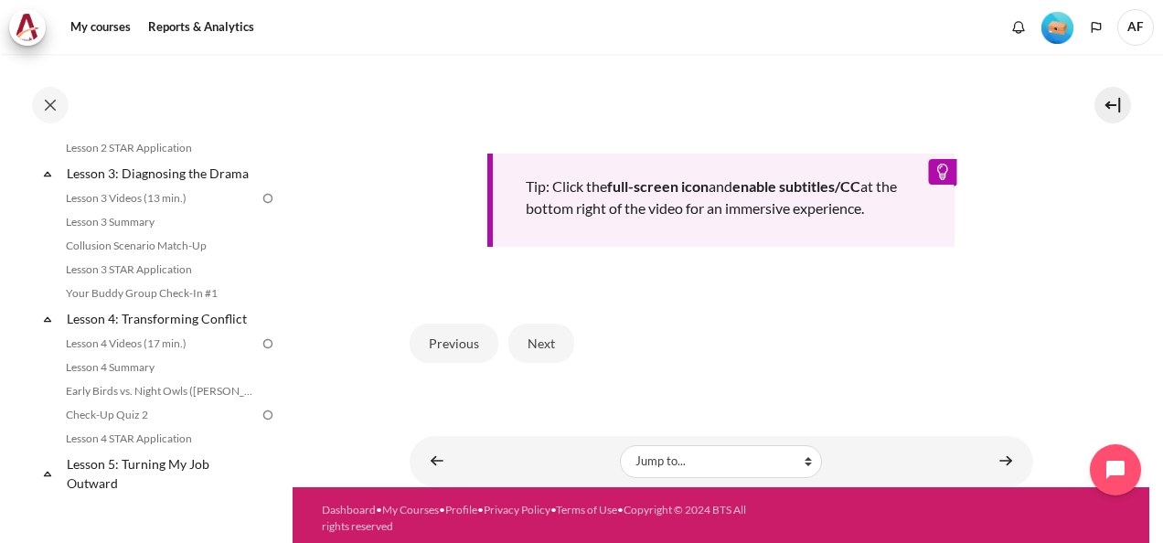
drag, startPoint x: 539, startPoint y: 343, endPoint x: 594, endPoint y: 322, distance: 59.6
click at [539, 342] on button "Next" at bounding box center [541, 343] width 66 height 38
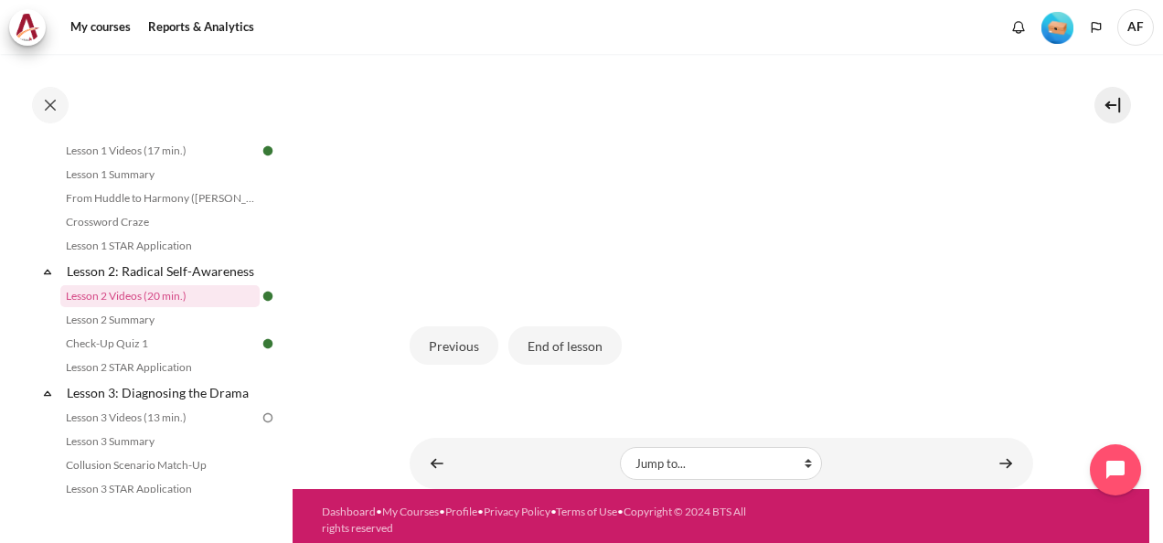
scroll to position [559, 0]
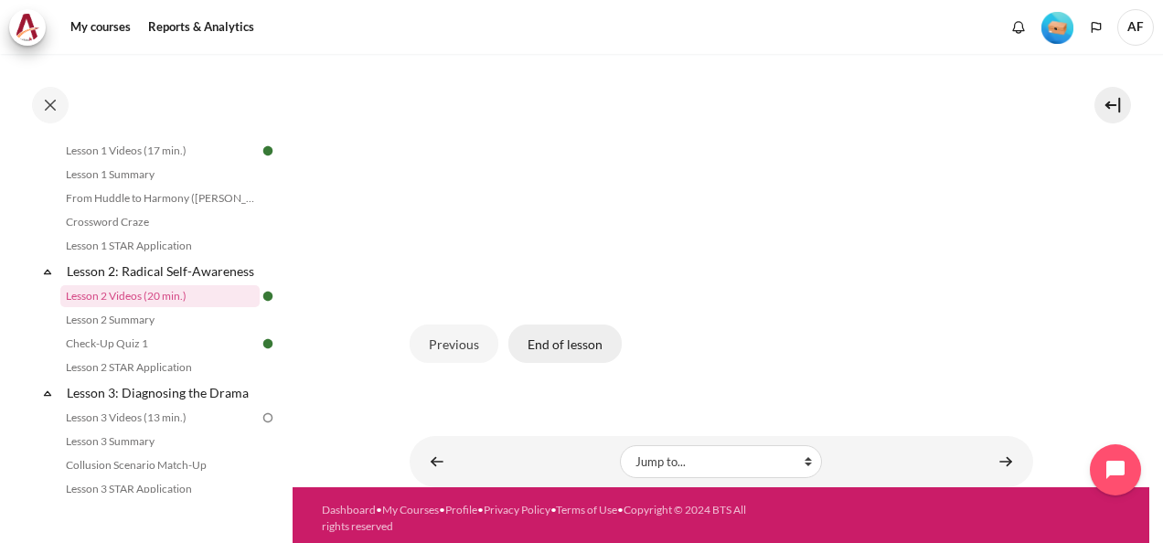
click at [569, 340] on button "End of lesson" at bounding box center [564, 344] width 113 height 38
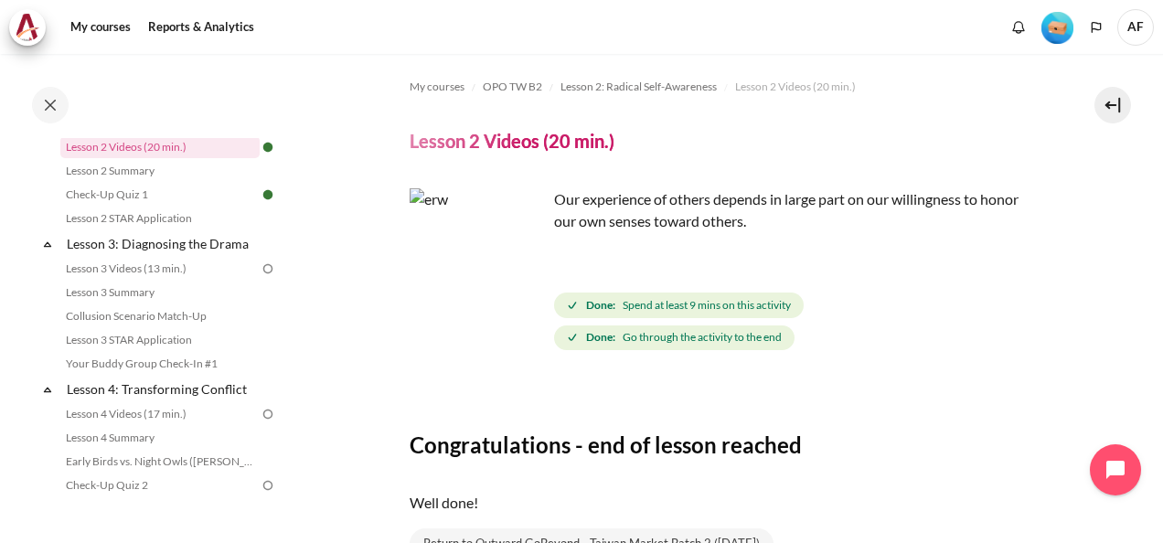
scroll to position [468, 0]
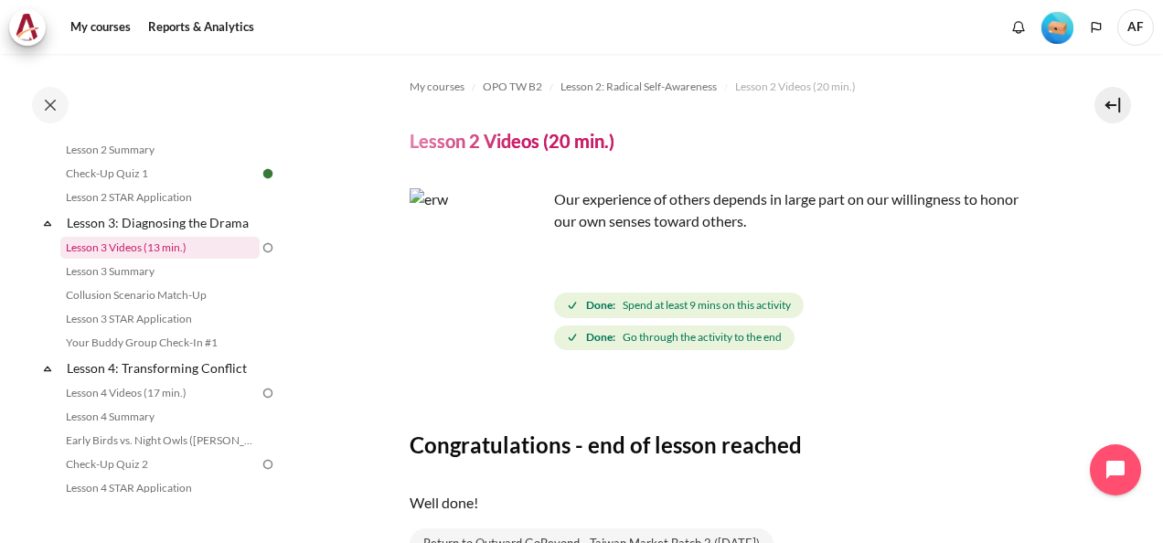
click at [166, 259] on link "Lesson 3 Videos (13 min.)" at bounding box center [159, 248] width 199 height 22
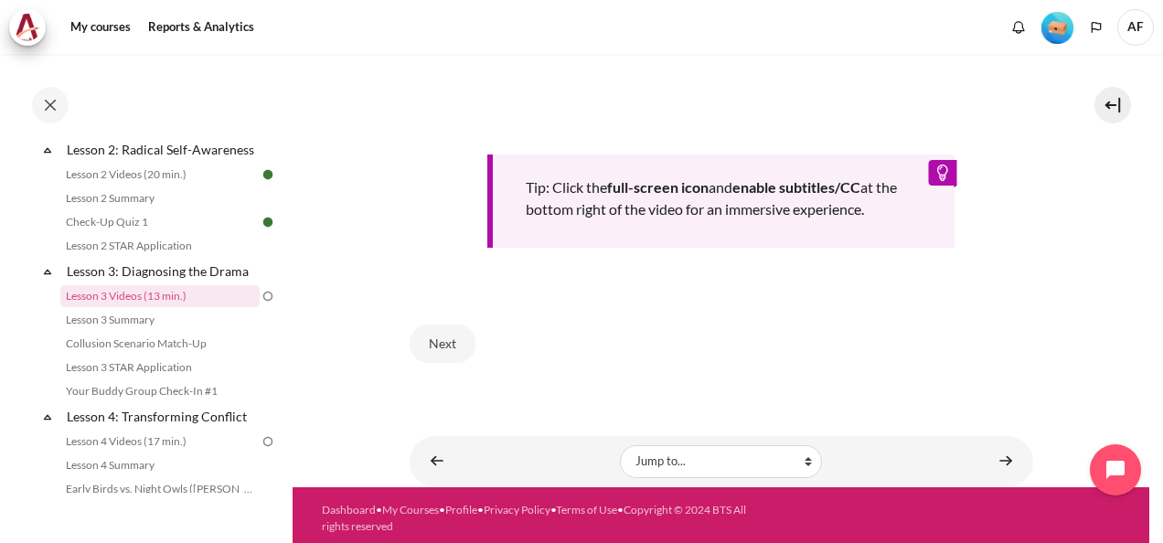
scroll to position [827, 0]
click at [434, 335] on button "Next" at bounding box center [443, 344] width 66 height 38
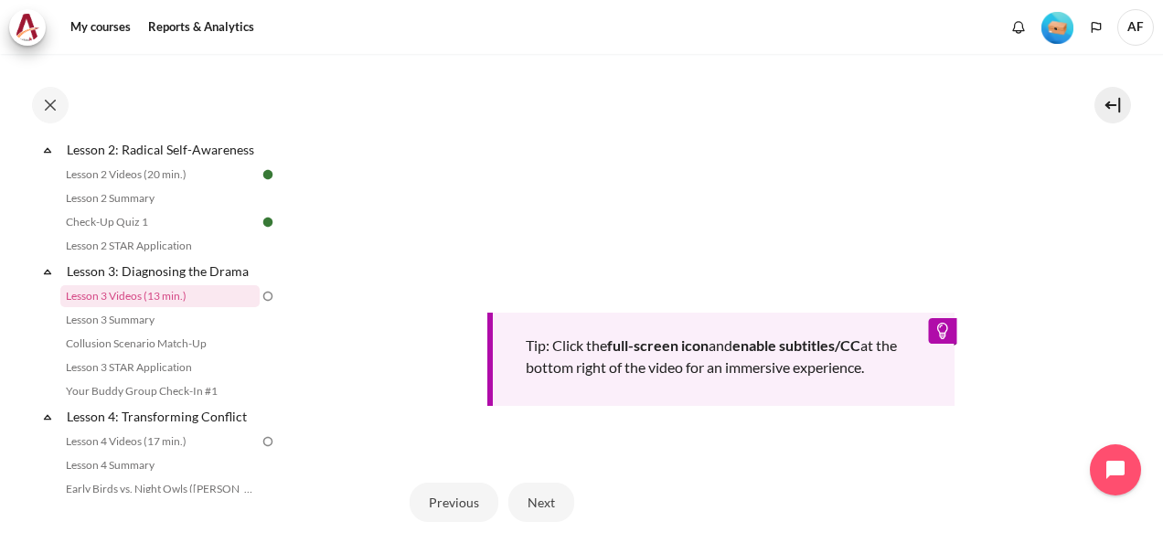
scroll to position [794, 0]
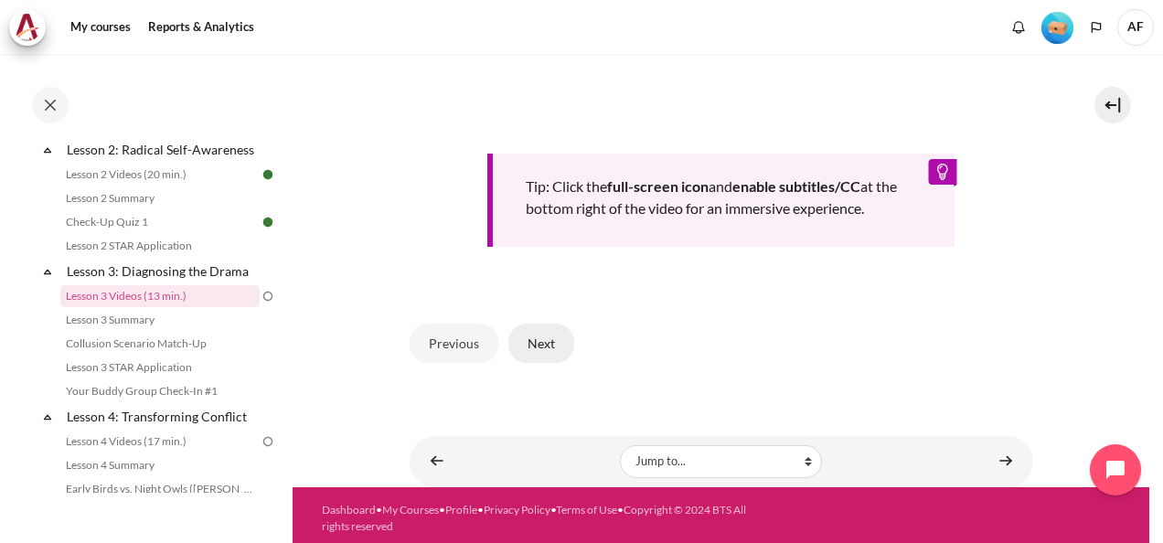
click at [543, 336] on button "Next" at bounding box center [541, 343] width 66 height 38
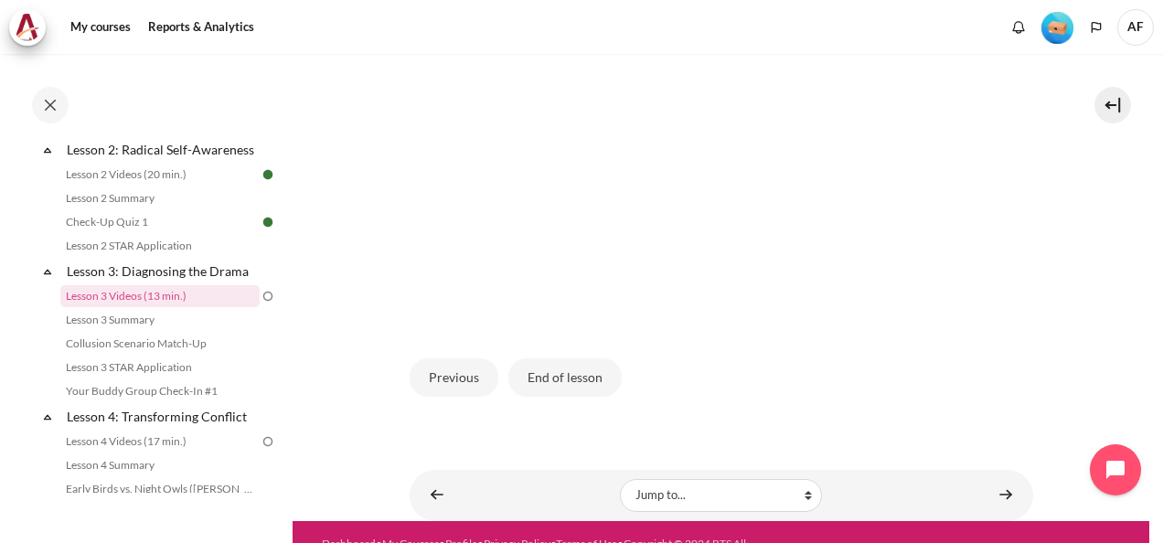
scroll to position [581, 0]
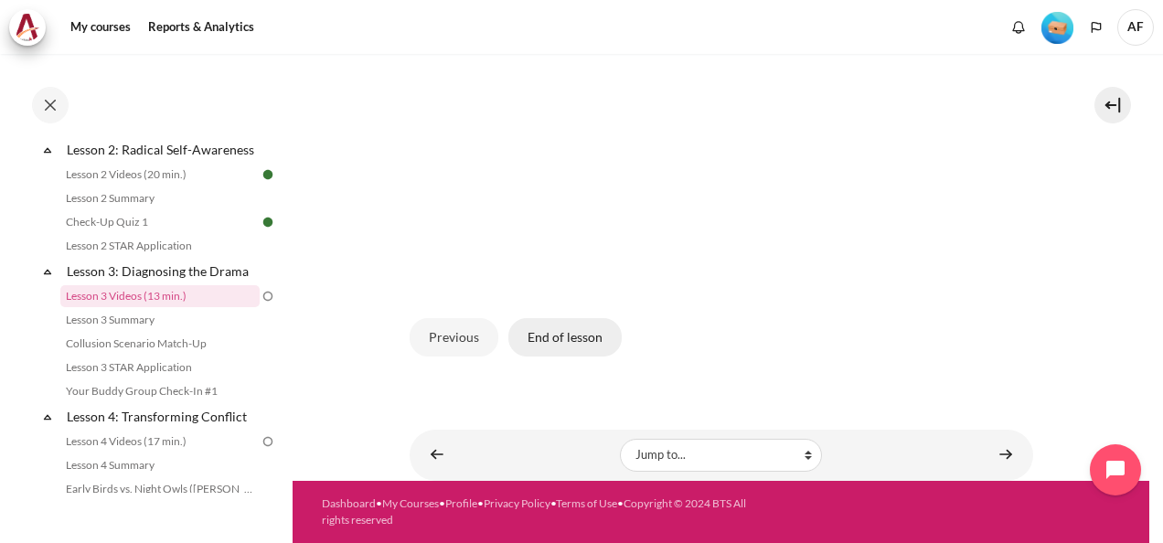
click at [567, 338] on button "End of lesson" at bounding box center [564, 337] width 113 height 38
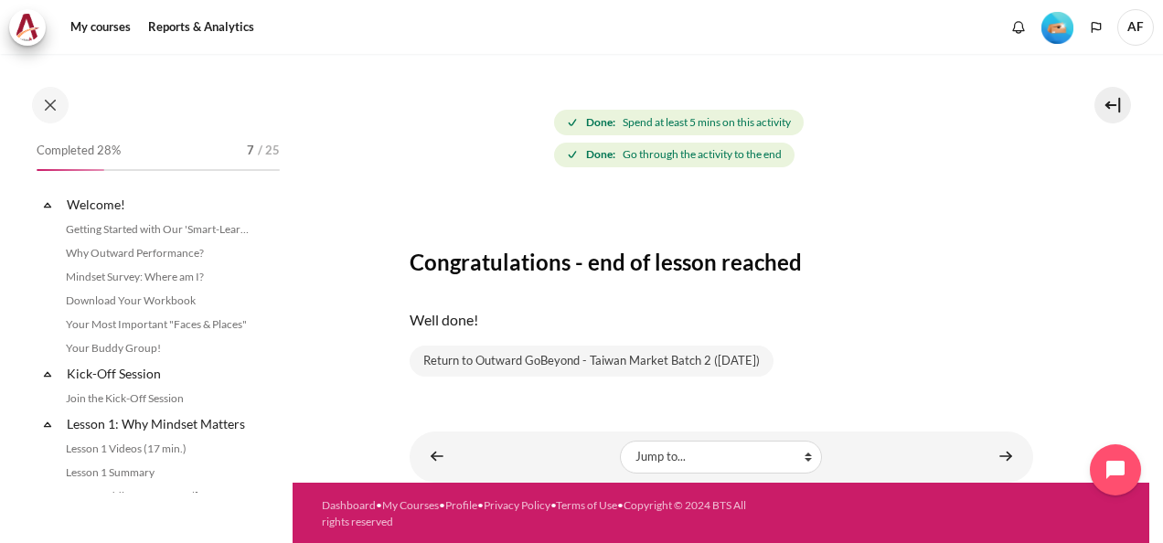
scroll to position [420, 0]
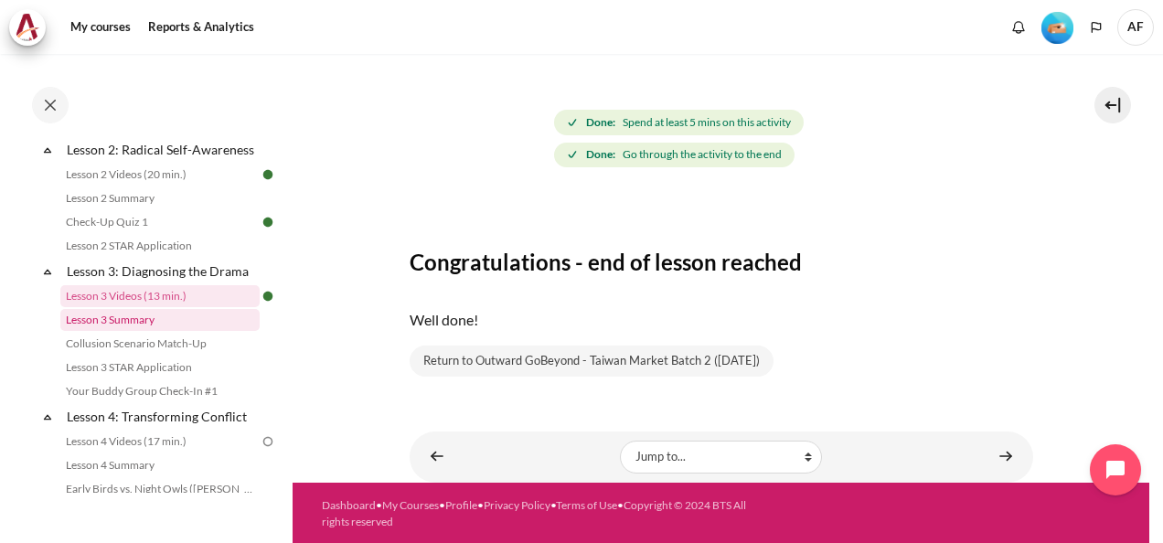
click at [115, 331] on link "Lesson 3 Summary" at bounding box center [159, 320] width 199 height 22
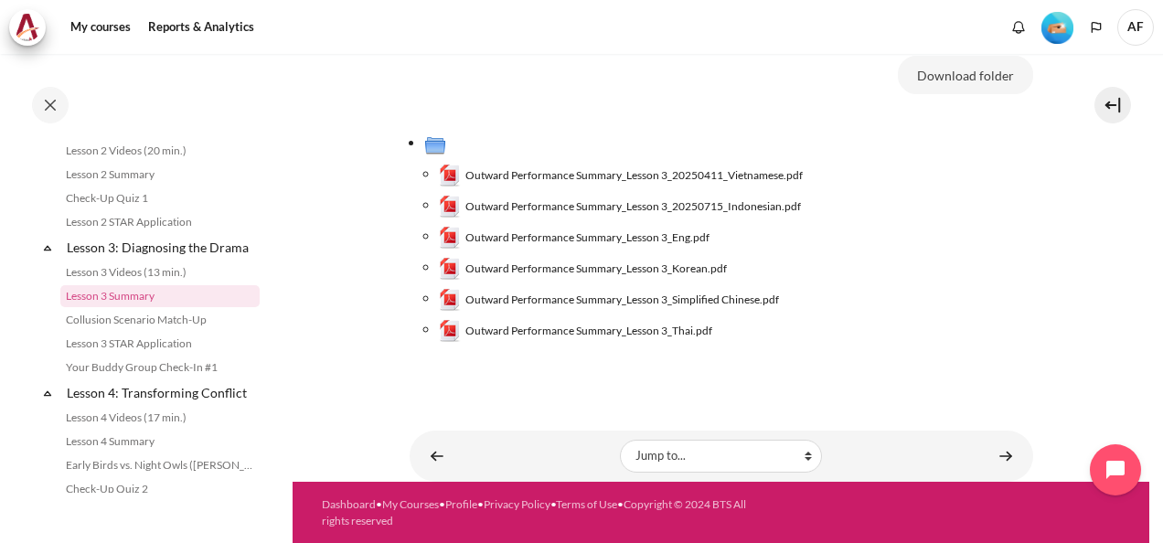
scroll to position [182, 0]
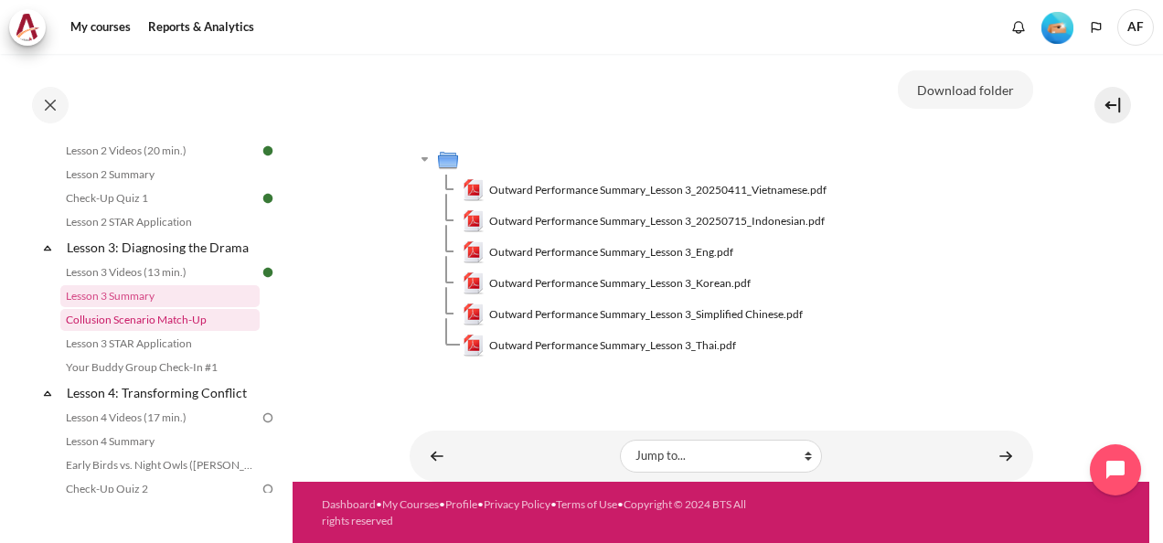
click at [155, 331] on link "Collusion Scenario Match-Up" at bounding box center [159, 320] width 199 height 22
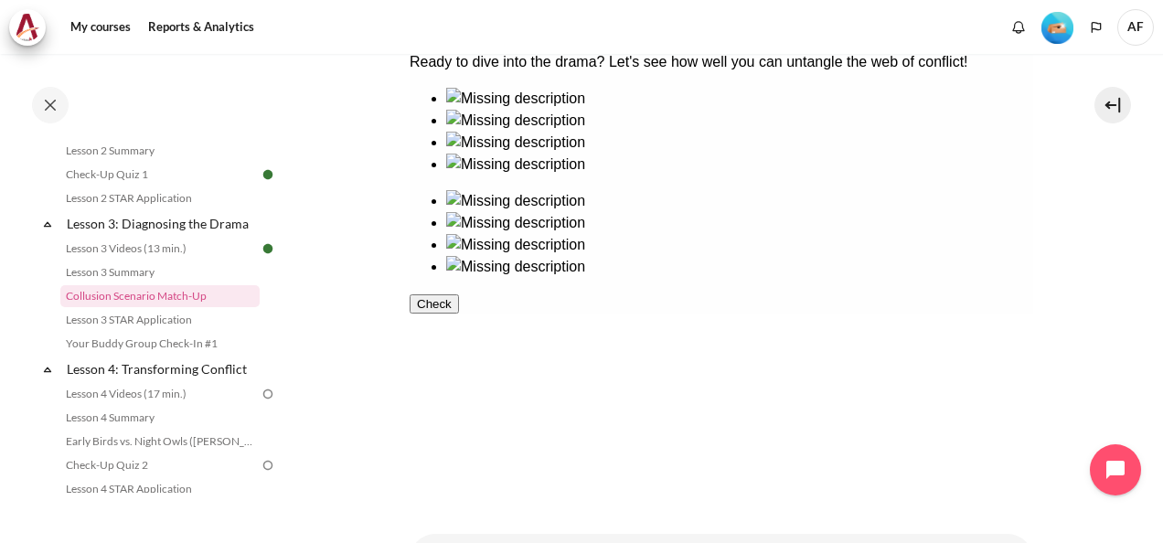
scroll to position [433, 0]
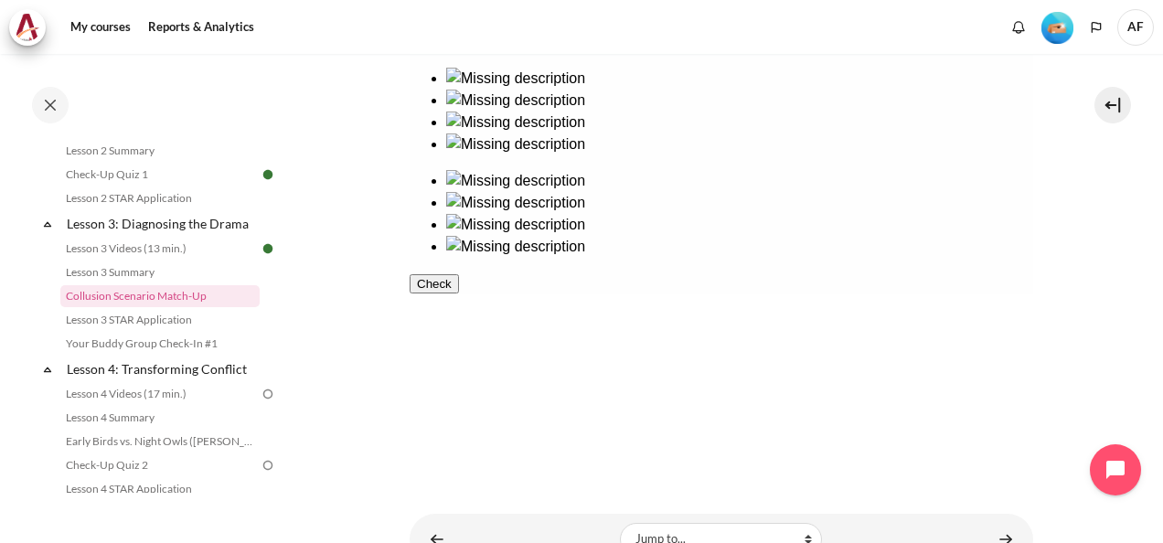
click at [458, 294] on button "Check" at bounding box center [433, 283] width 49 height 19
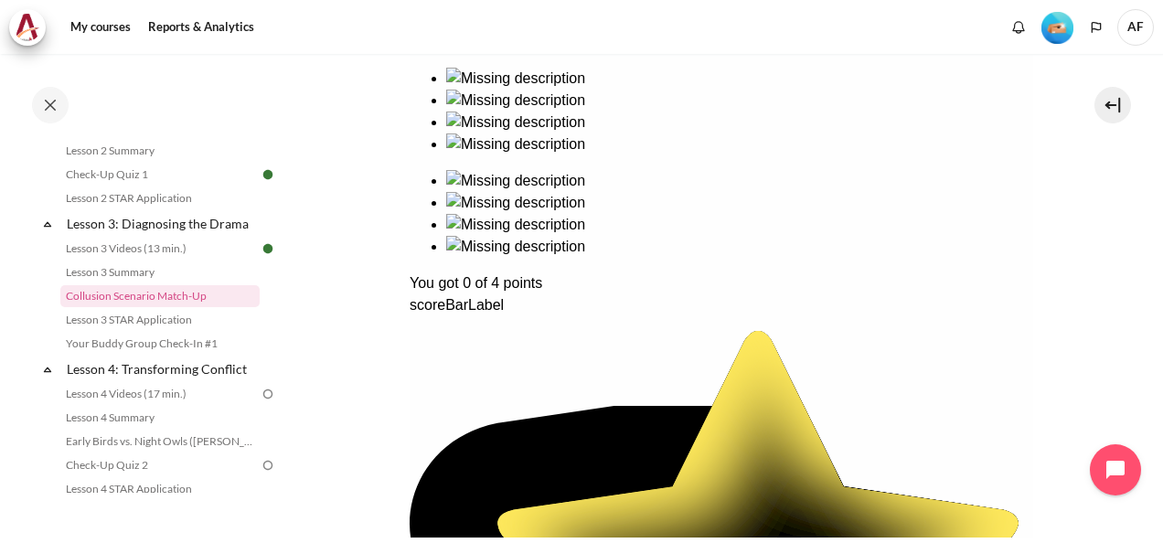
scroll to position [342, 0]
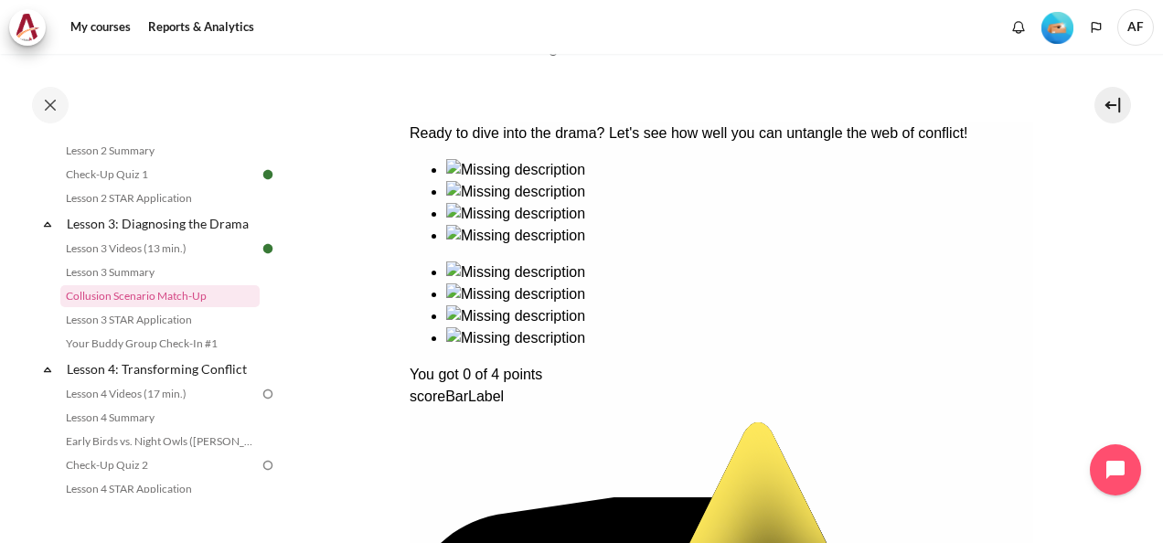
drag, startPoint x: 519, startPoint y: 273, endPoint x: 672, endPoint y: 256, distance: 153.6
drag, startPoint x: 761, startPoint y: 270, endPoint x: 669, endPoint y: 278, distance: 91.8
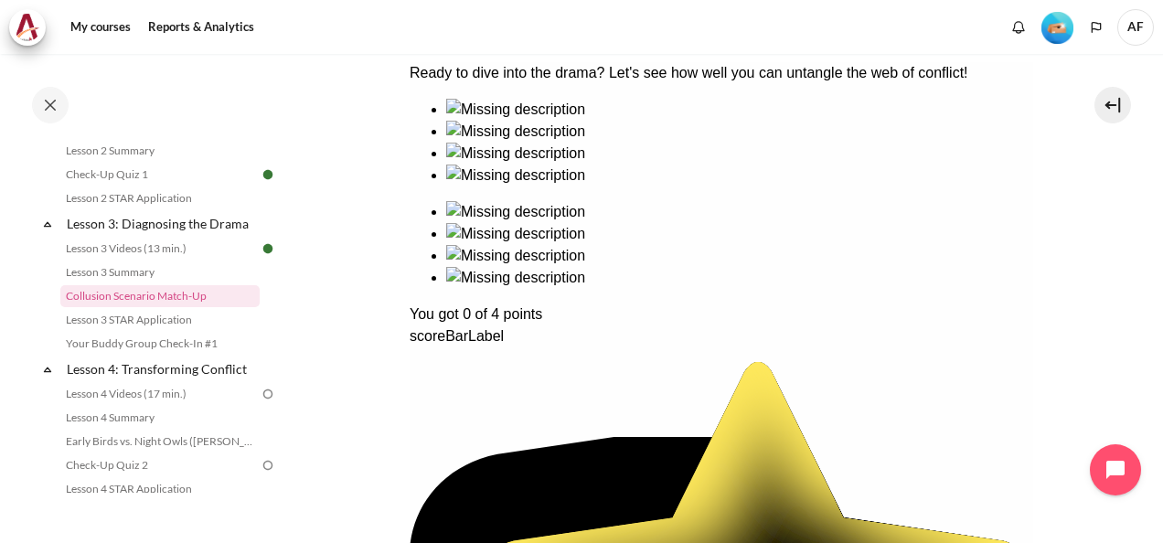
scroll to position [391, 0]
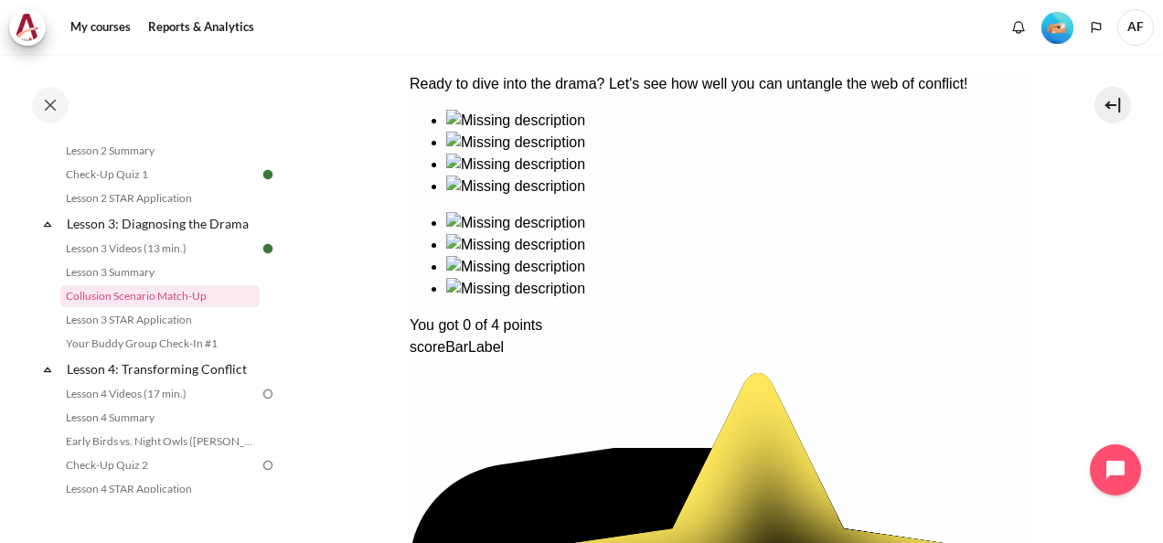
drag, startPoint x: 465, startPoint y: 230, endPoint x: 571, endPoint y: 242, distance: 106.8
click at [571, 242] on div "Ready to dive into the drama? Let's see how well you can untangle the web of co…" at bounding box center [721, 504] width 624 height 862
drag, startPoint x: 766, startPoint y: 218, endPoint x: 680, endPoint y: 243, distance: 90.6
click at [686, 241] on div "Ready to dive into the drama? Let's see how well you can untangle the web of co…" at bounding box center [721, 504] width 624 height 862
drag, startPoint x: 618, startPoint y: 247, endPoint x: 684, endPoint y: 230, distance: 67.9
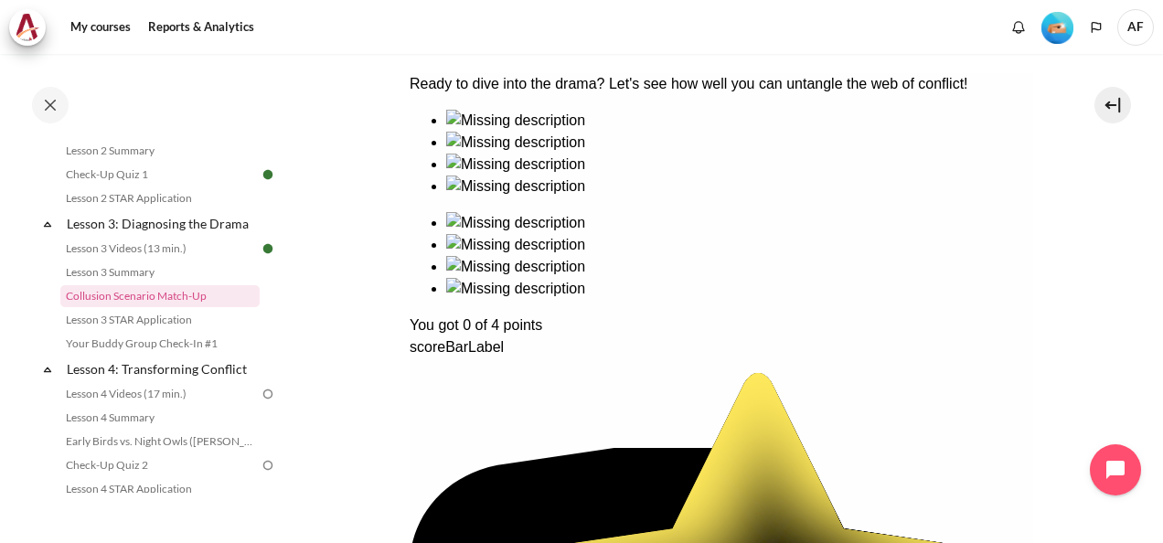
click at [684, 230] on div "Ready to dive into the drama? Let's see how well you can untangle the web of co…" at bounding box center [721, 504] width 624 height 862
drag, startPoint x: 911, startPoint y: 236, endPoint x: 641, endPoint y: 295, distance: 276.3
click at [657, 299] on div "Ready to dive into the drama? Let's see how well you can untangle the web of co…" at bounding box center [721, 504] width 624 height 862
click at [473, 340] on div "Ready to dive into the drama? Let's see how well you can untangle the web of co…" at bounding box center [721, 504] width 624 height 862
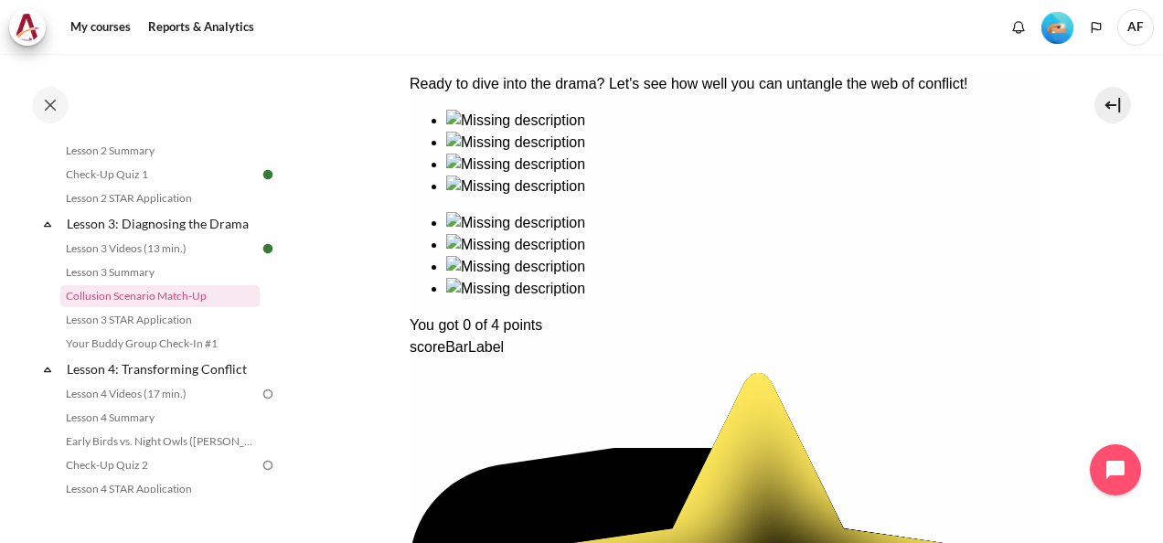
click at [485, 218] on div "Ready to dive into the drama? Let's see how well you can untangle the web of co…" at bounding box center [721, 504] width 624 height 862
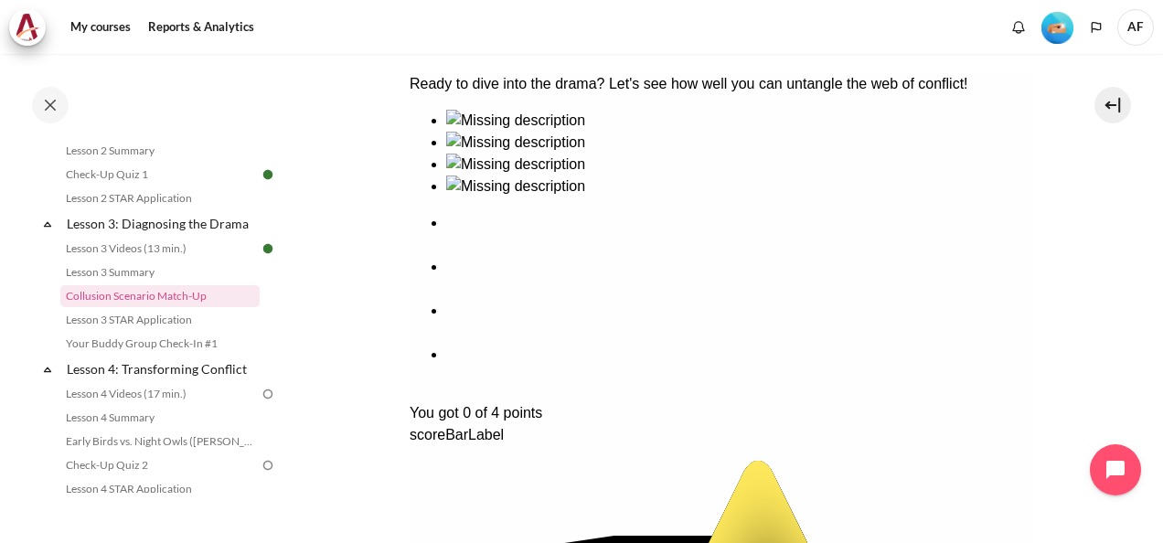
drag, startPoint x: 530, startPoint y: 221, endPoint x: 640, endPoint y: 195, distance: 112.9
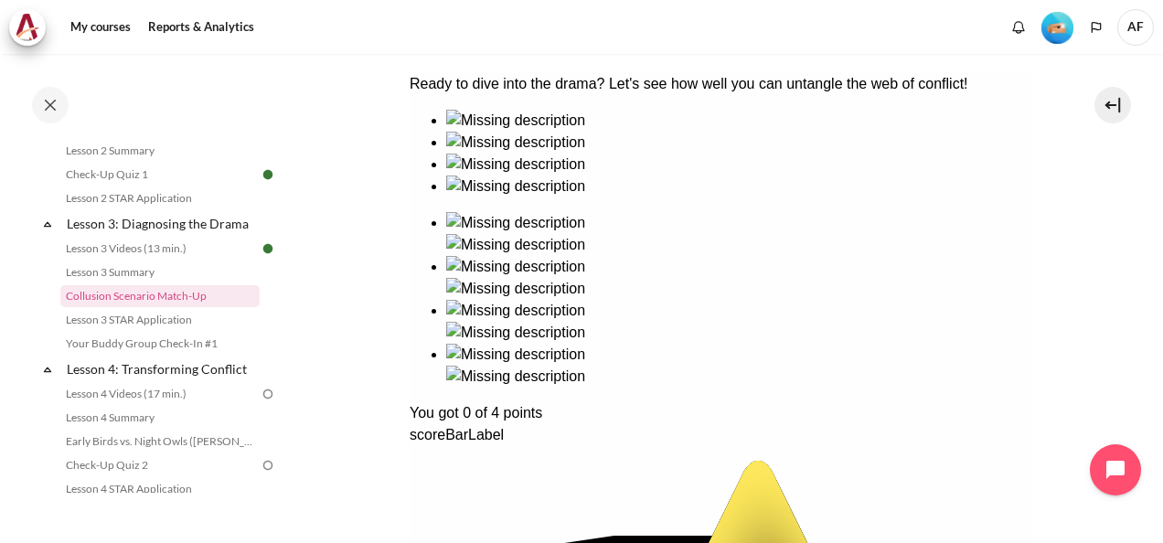
click at [640, 195] on div "Ready to dive into the drama? Let's see how well you can untangle the web of co…" at bounding box center [721, 537] width 624 height 928
drag, startPoint x: 775, startPoint y: 199, endPoint x: 708, endPoint y: 221, distance: 70.3
click at [708, 221] on div "Ready to dive into the drama? Let's see how well you can untangle the web of co…" at bounding box center [721, 537] width 624 height 928
click at [907, 194] on div "Ready to dive into the drama? Let's see how well you can untangle the web of co…" at bounding box center [721, 537] width 624 height 928
drag, startPoint x: 824, startPoint y: 309, endPoint x: 712, endPoint y: 335, distance: 115.4
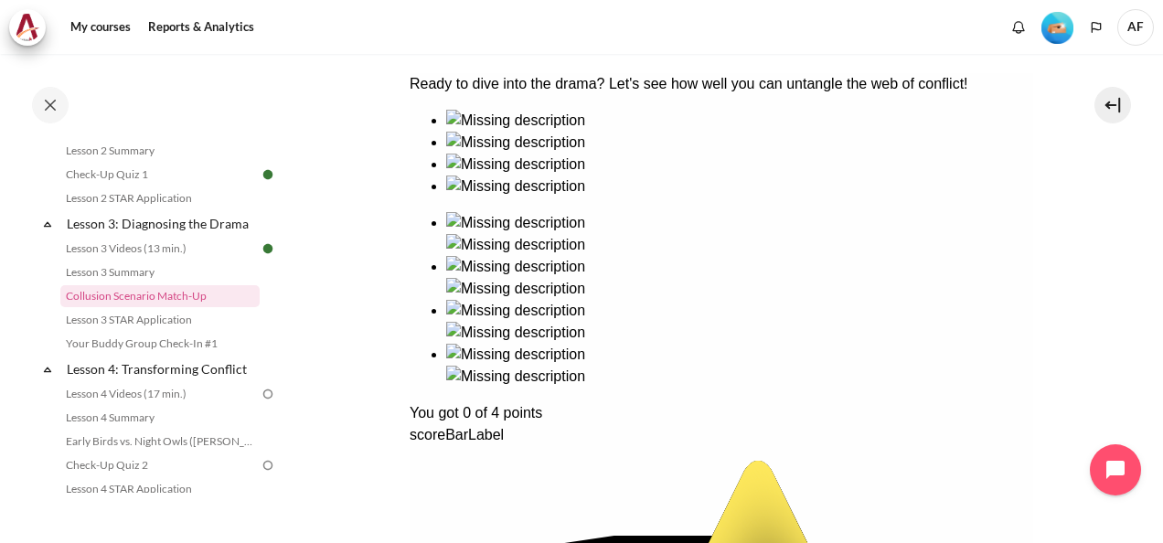
click at [746, 331] on div "Ready to dive into the drama? Let's see how well you can untangle the web of co…" at bounding box center [721, 537] width 624 height 928
drag, startPoint x: 605, startPoint y: 336, endPoint x: 580, endPoint y: 305, distance: 39.6
click at [679, 327] on div "Ready to dive into the drama? Let's see how well you can untangle the web of co…" at bounding box center [721, 537] width 624 height 928
drag, startPoint x: 591, startPoint y: 209, endPoint x: 607, endPoint y: 256, distance: 49.5
click at [605, 263] on div "Ready to dive into the drama? Let's see how well you can untangle the web of co…" at bounding box center [721, 537] width 624 height 928
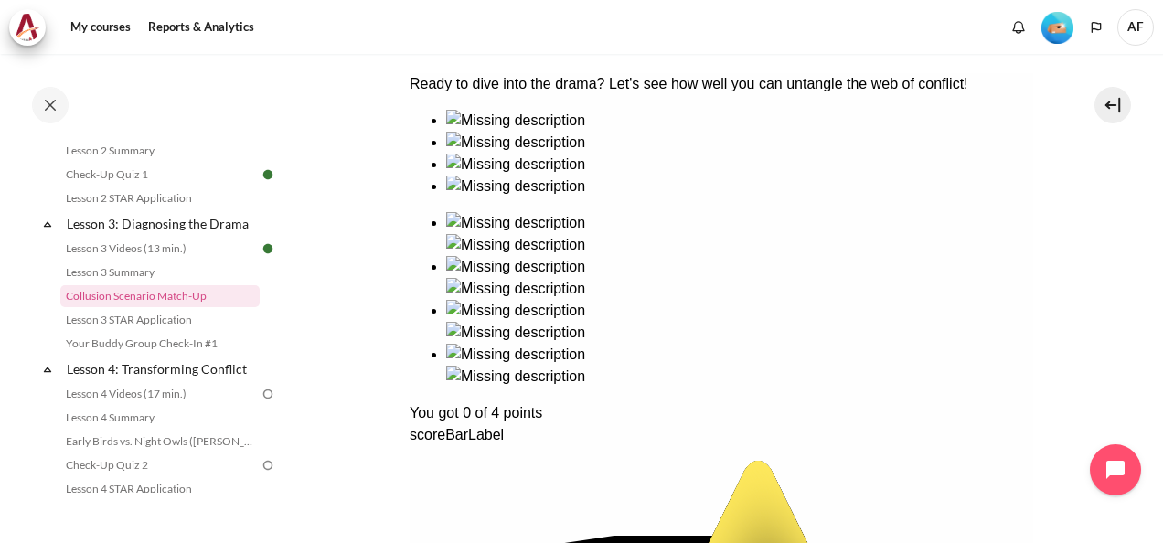
click at [598, 234] on div "Ready to dive into the drama? Let's see how well you can untangle the web of co…" at bounding box center [721, 537] width 624 height 928
drag, startPoint x: 598, startPoint y: 234, endPoint x: 803, endPoint y: 236, distance: 204.9
click at [803, 236] on div "Ready to dive into the drama? Let's see how well you can untangle the web of co…" at bounding box center [721, 537] width 624 height 928
click at [615, 221] on div "Ready to dive into the drama? Let's see how well you can untangle the web of co…" at bounding box center [721, 537] width 624 height 928
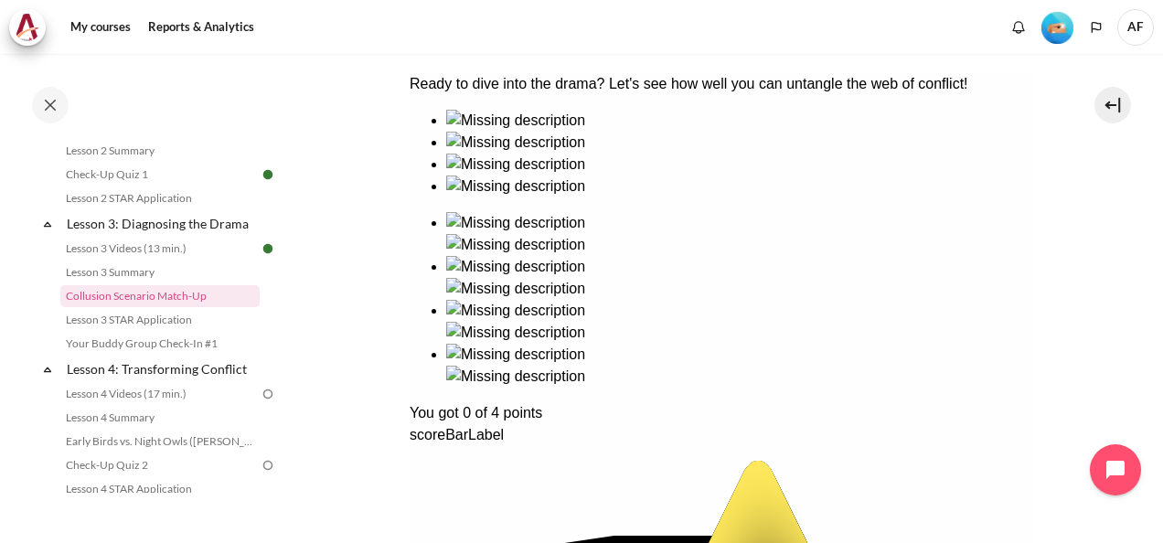
click at [615, 221] on div "Ready to dive into the drama? Let's see how well you can untangle the web of co…" at bounding box center [721, 537] width 624 height 928
click at [951, 188] on div "Ready to dive into the drama? Let's see how well you can untangle the web of co…" at bounding box center [721, 537] width 624 height 928
click at [172, 331] on link "Lesson 3 STAR Application" at bounding box center [159, 320] width 199 height 22
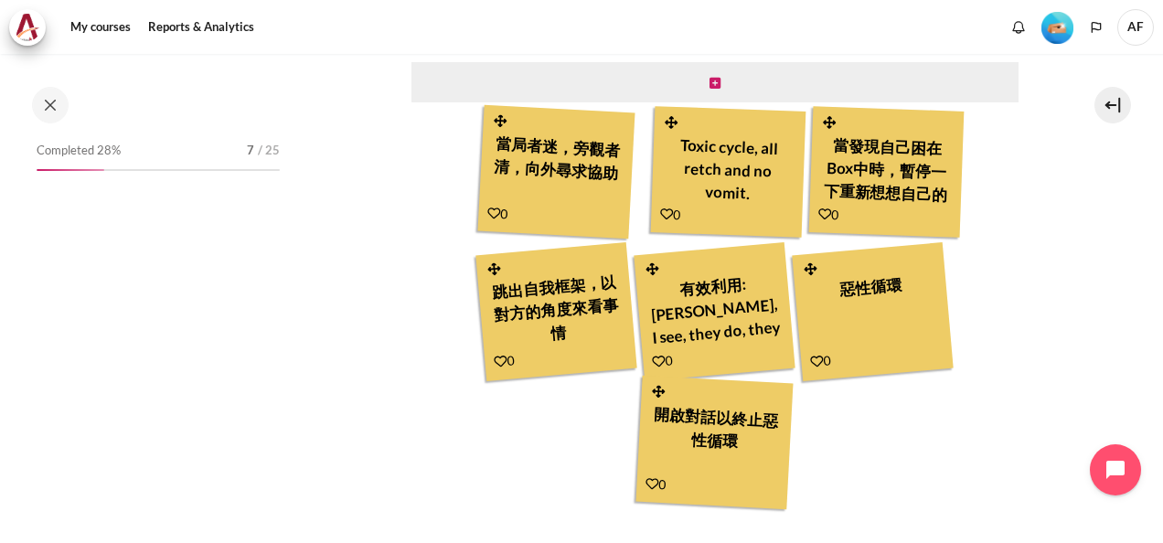
scroll to position [491, 0]
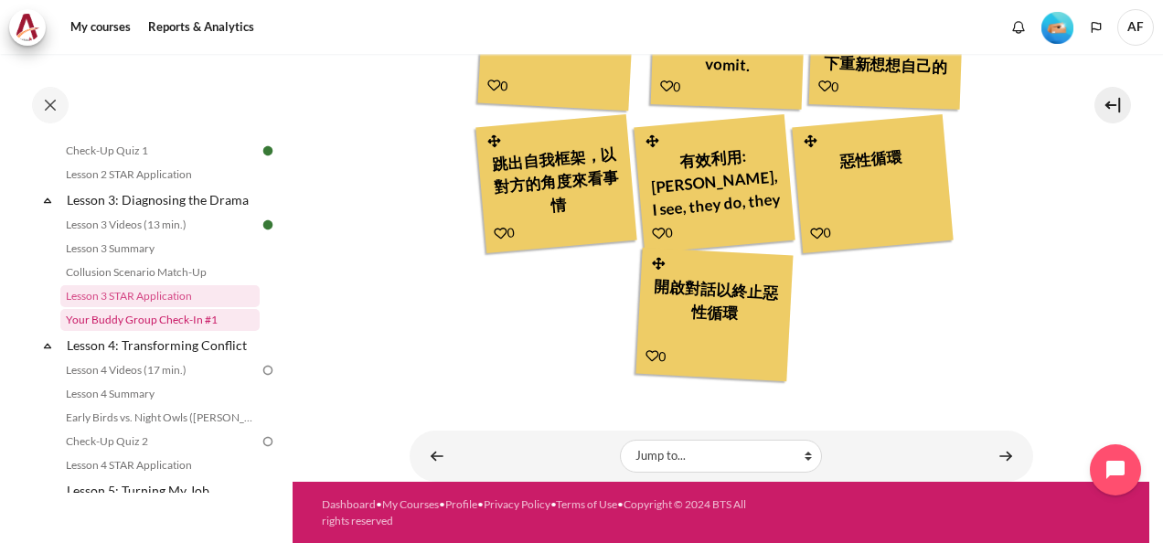
click at [192, 331] on link "Your Buddy Group Check-In #1" at bounding box center [159, 320] width 199 height 22
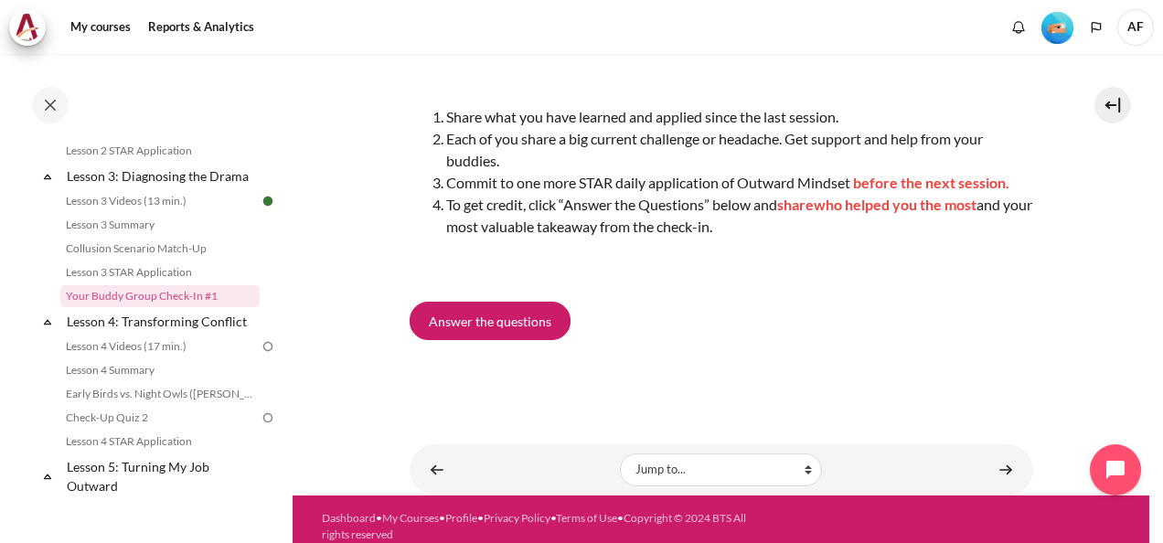
scroll to position [274, 0]
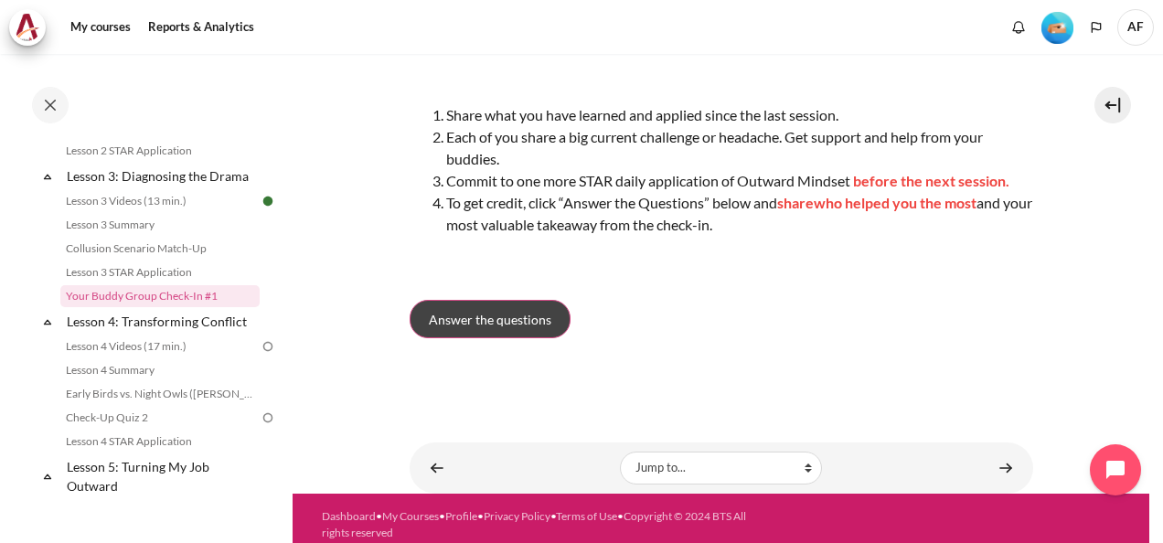
click at [473, 322] on span "Answer the questions" at bounding box center [490, 319] width 123 height 19
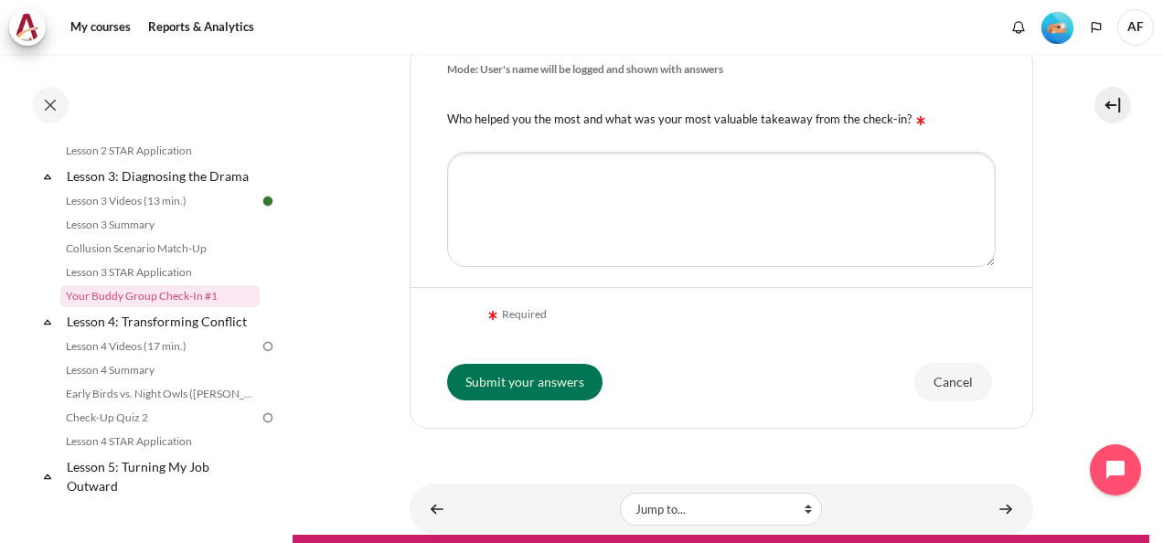
scroll to position [567, 0]
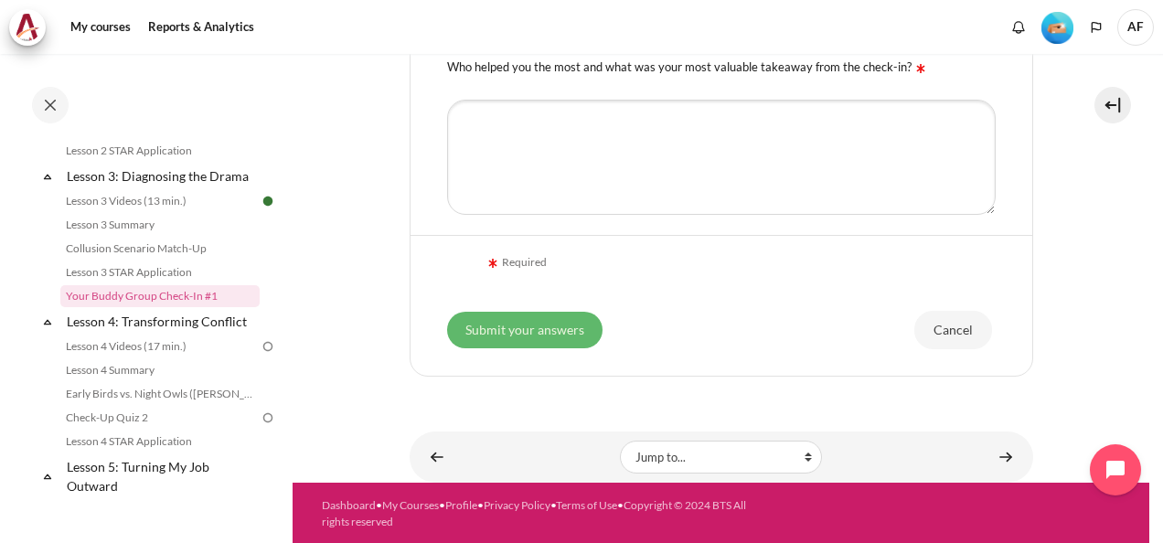
click at [531, 326] on input "Submit your answers" at bounding box center [524, 330] width 155 height 37
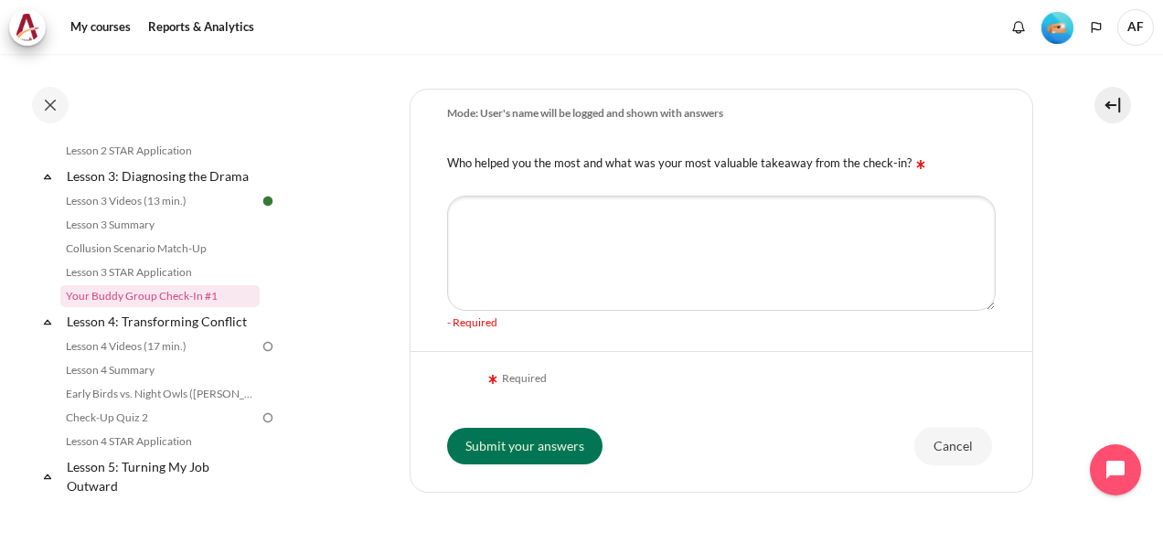
scroll to position [476, 0]
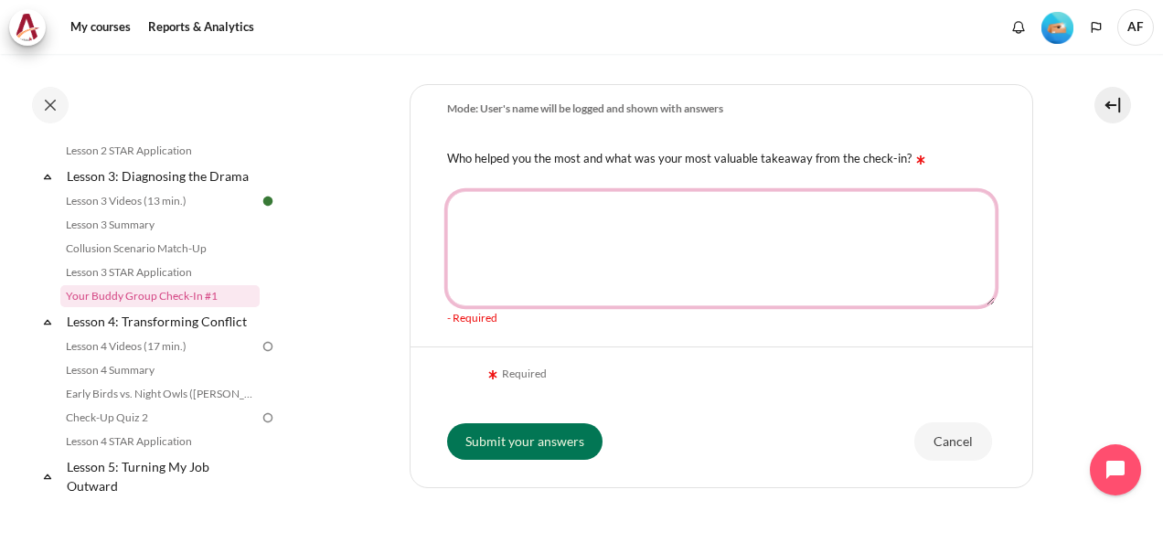
click at [495, 249] on textarea "Who helped you the most and what was your most valuable takeaway from the check…" at bounding box center [721, 248] width 549 height 115
type textarea "ㄍㄧ"
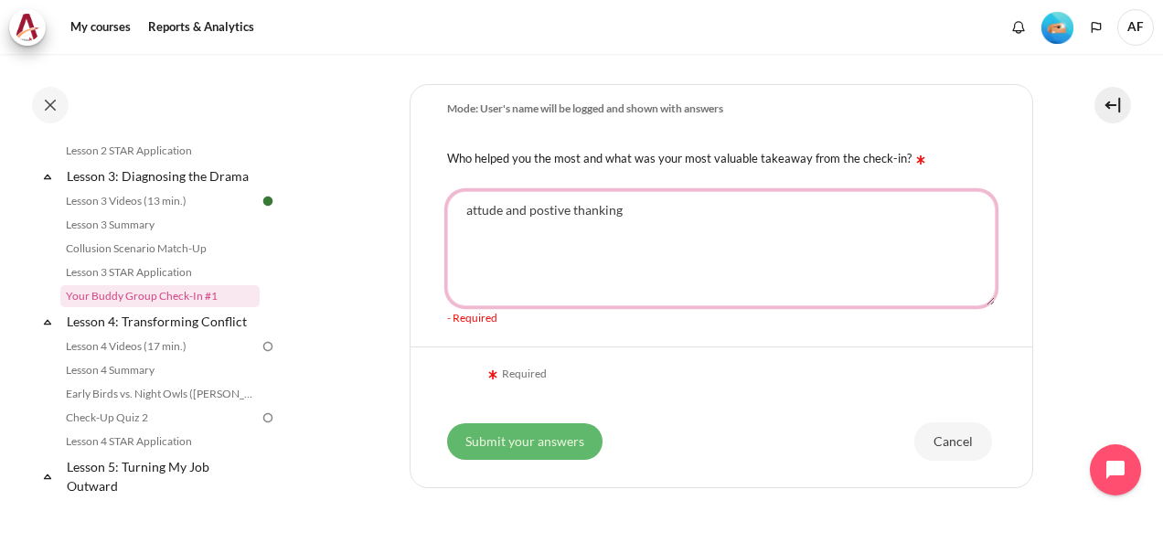
type textarea "attude and postive thanking"
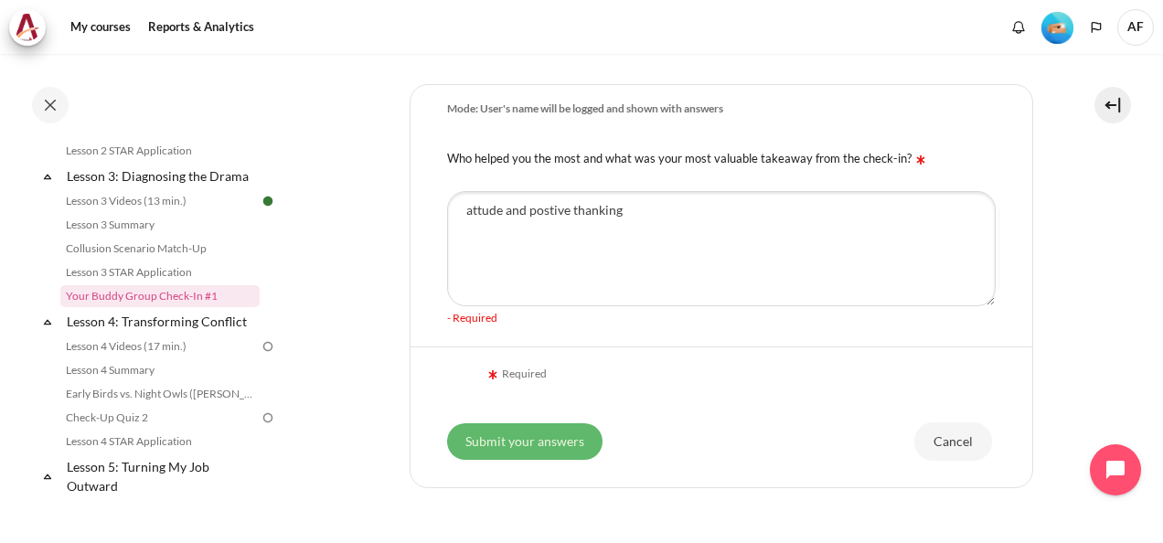
click at [506, 449] on input "Submit your answers" at bounding box center [524, 441] width 155 height 37
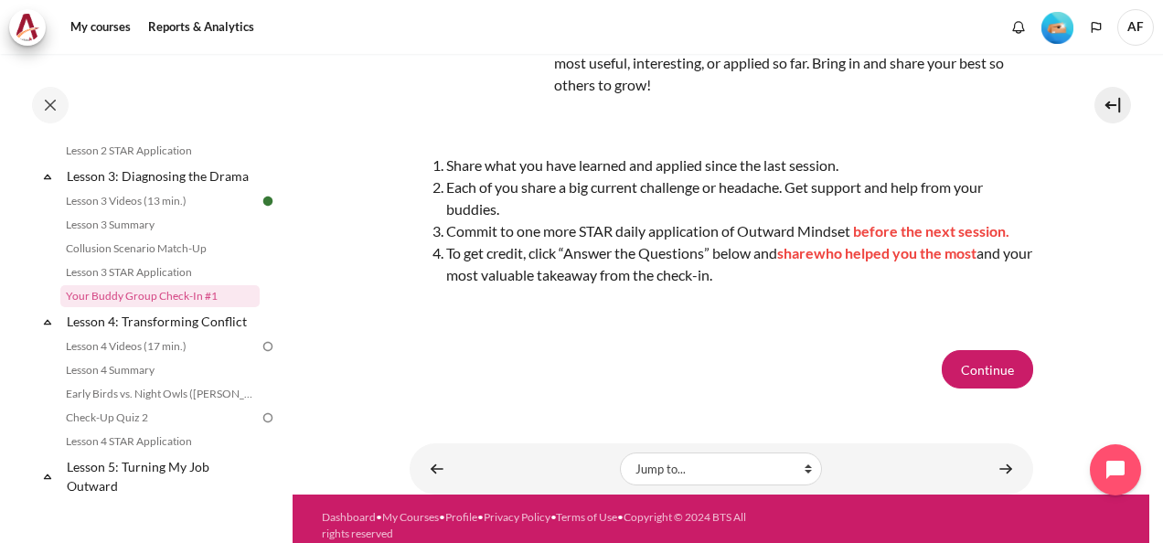
scroll to position [266, 0]
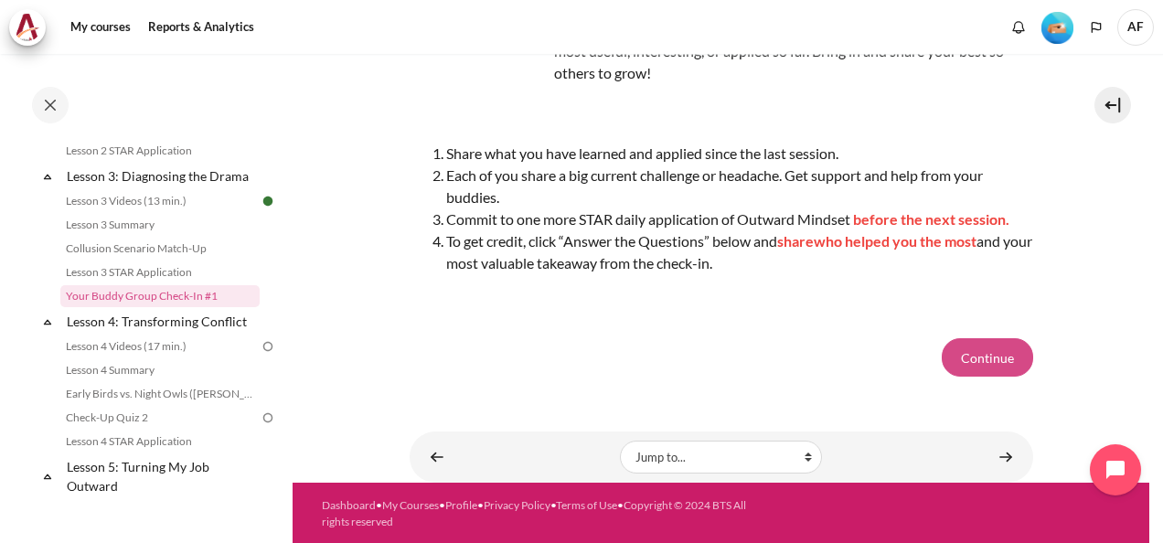
click at [982, 354] on button "Continue" at bounding box center [987, 357] width 91 height 38
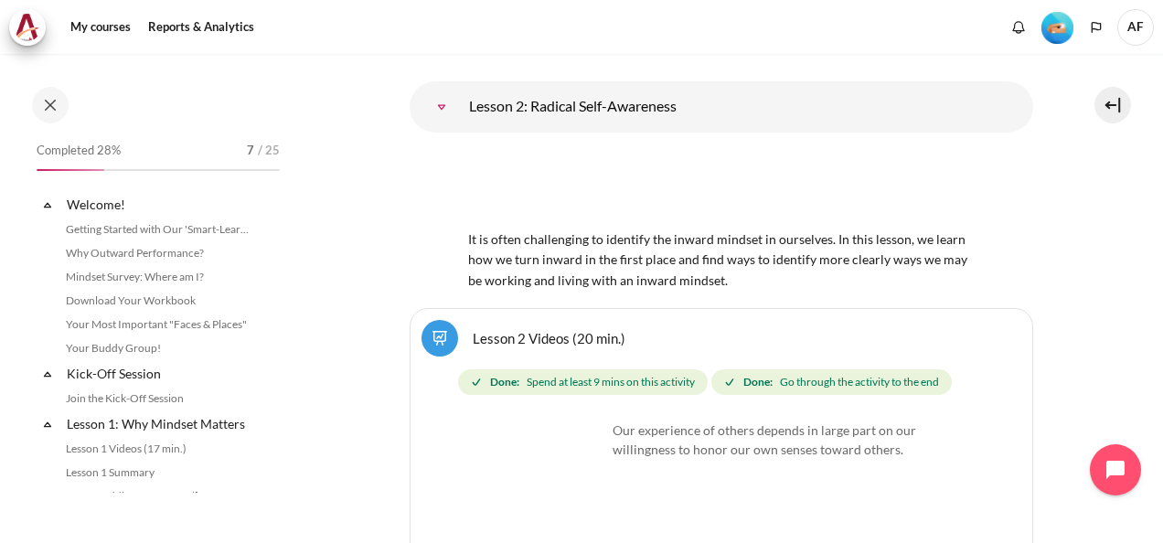
scroll to position [204, 0]
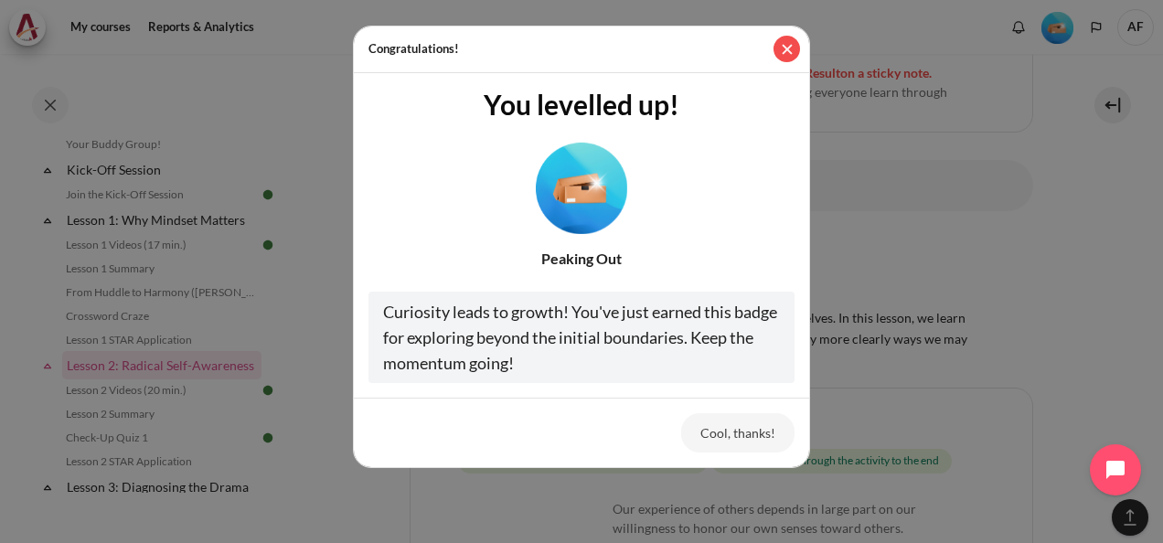
click at [785, 47] on button "Close" at bounding box center [787, 49] width 27 height 27
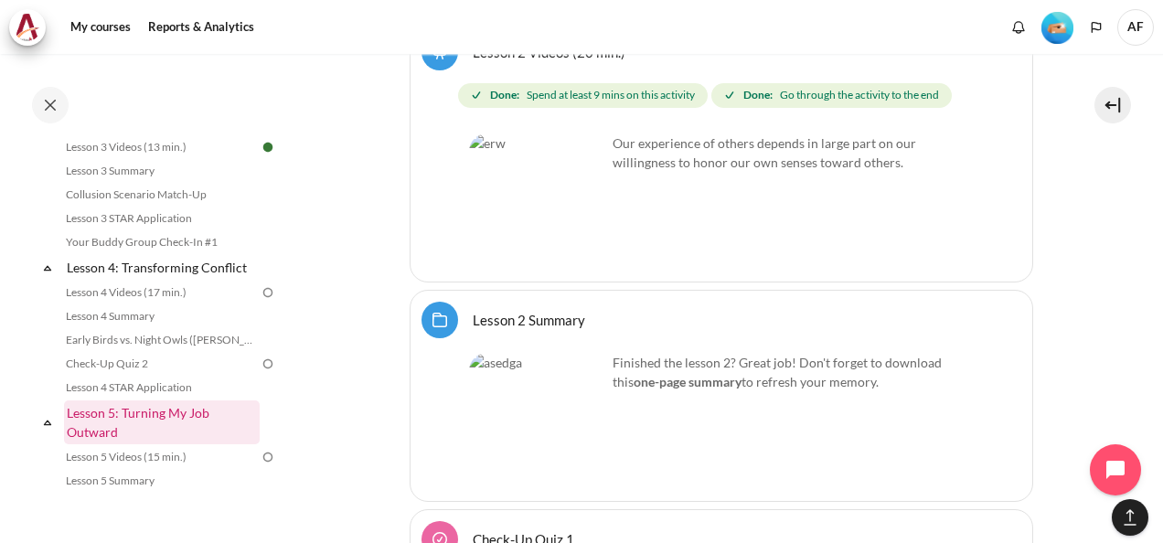
scroll to position [570, 0]
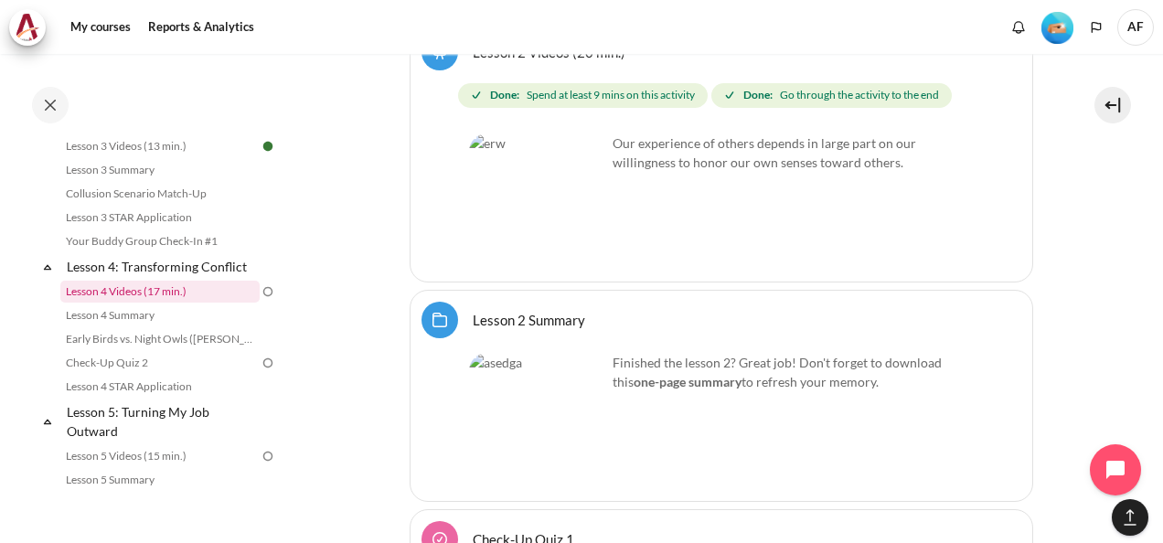
click at [163, 303] on link "Lesson 4 Videos (17 min.)" at bounding box center [159, 292] width 199 height 22
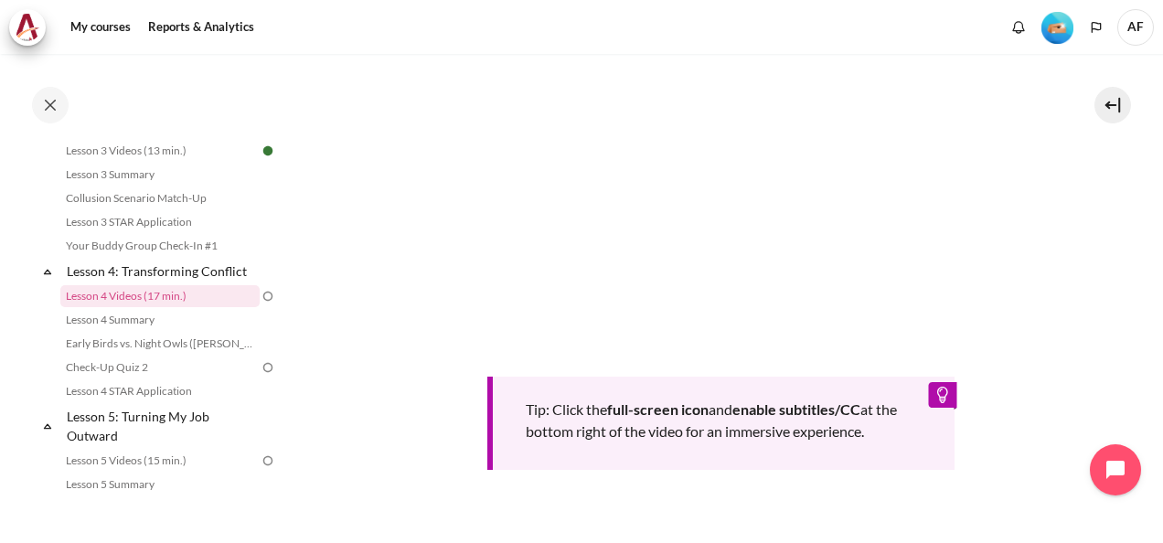
scroll to position [772, 0]
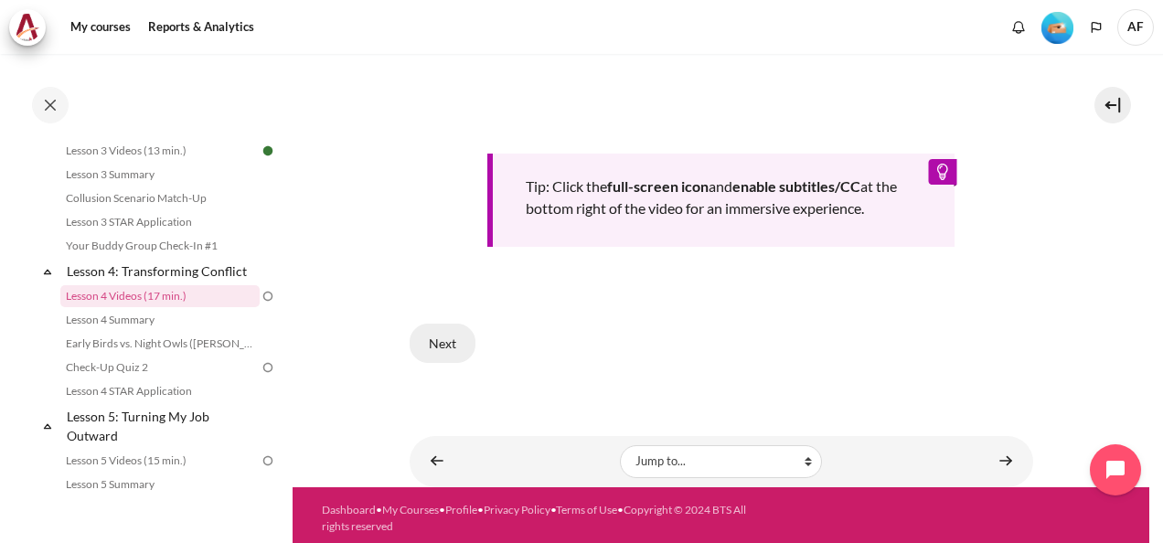
click at [439, 339] on button "Next" at bounding box center [443, 343] width 66 height 38
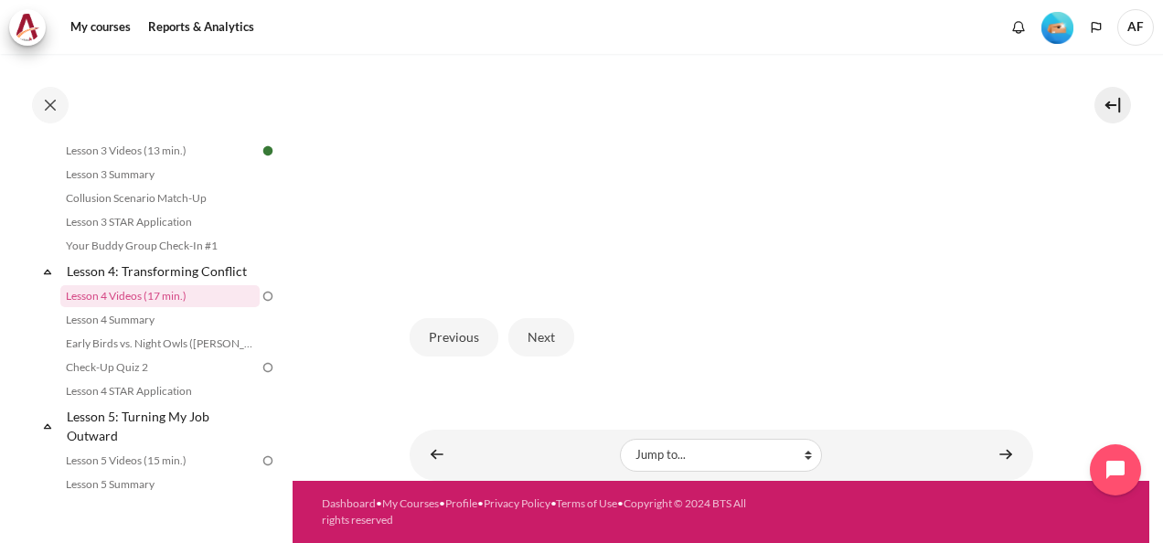
scroll to position [559, 0]
click at [536, 335] on button "Next" at bounding box center [541, 337] width 66 height 38
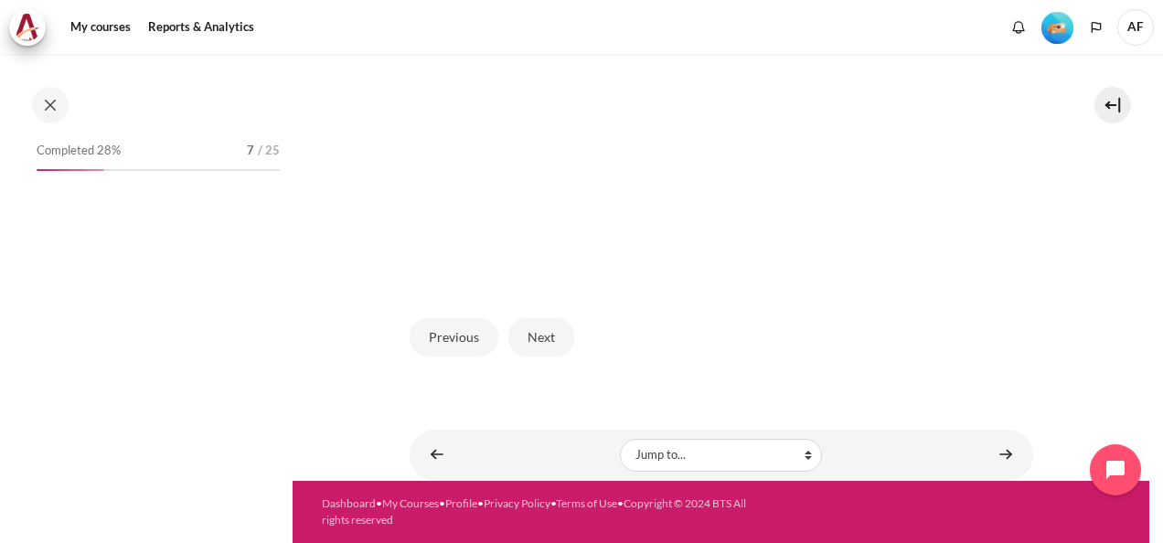
scroll to position [565, 0]
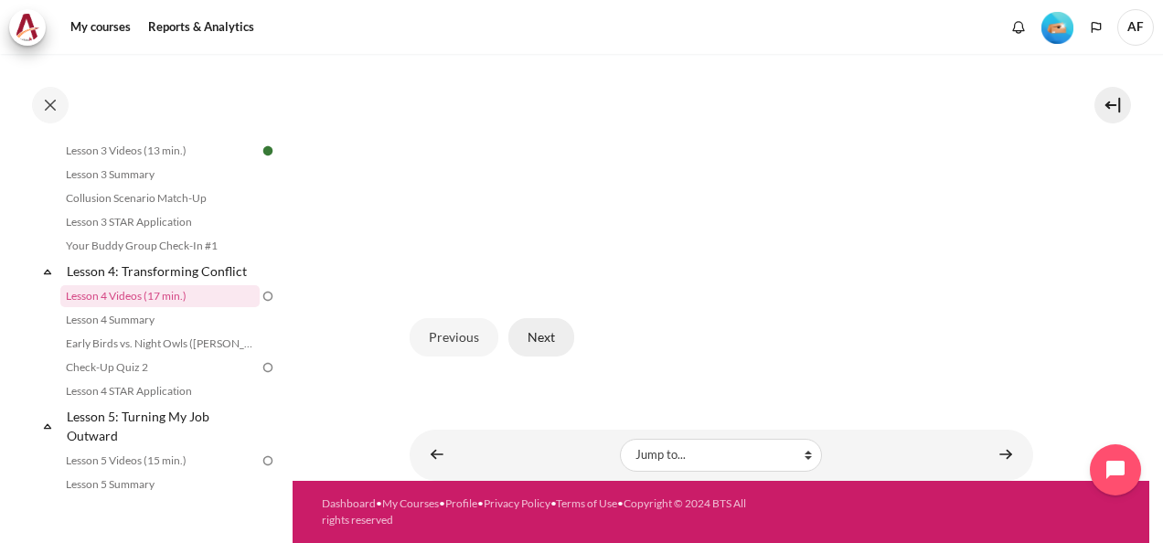
click at [530, 339] on button "Next" at bounding box center [541, 337] width 66 height 38
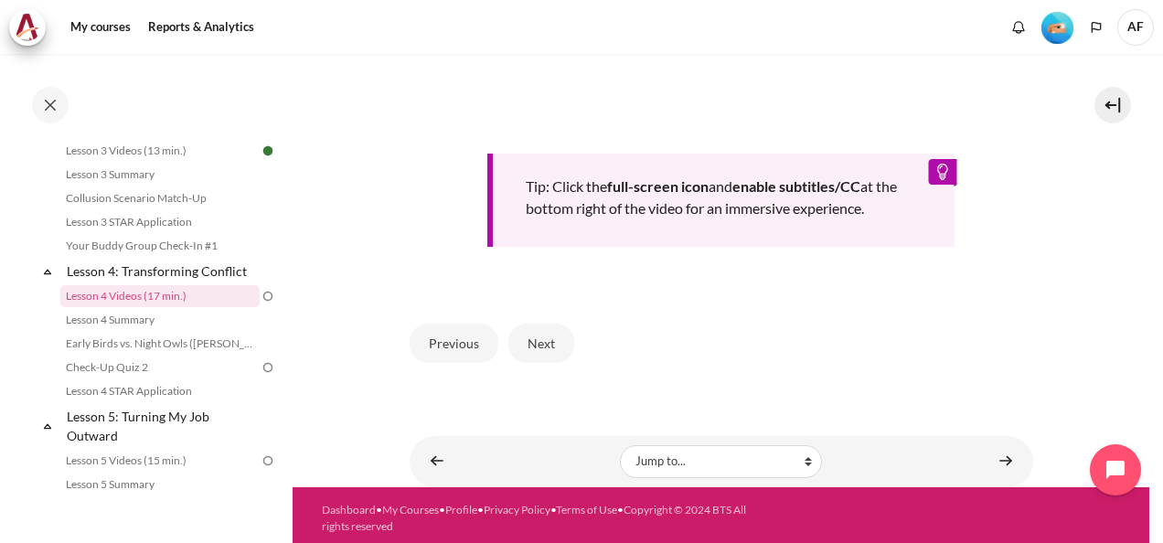
scroll to position [804, 0]
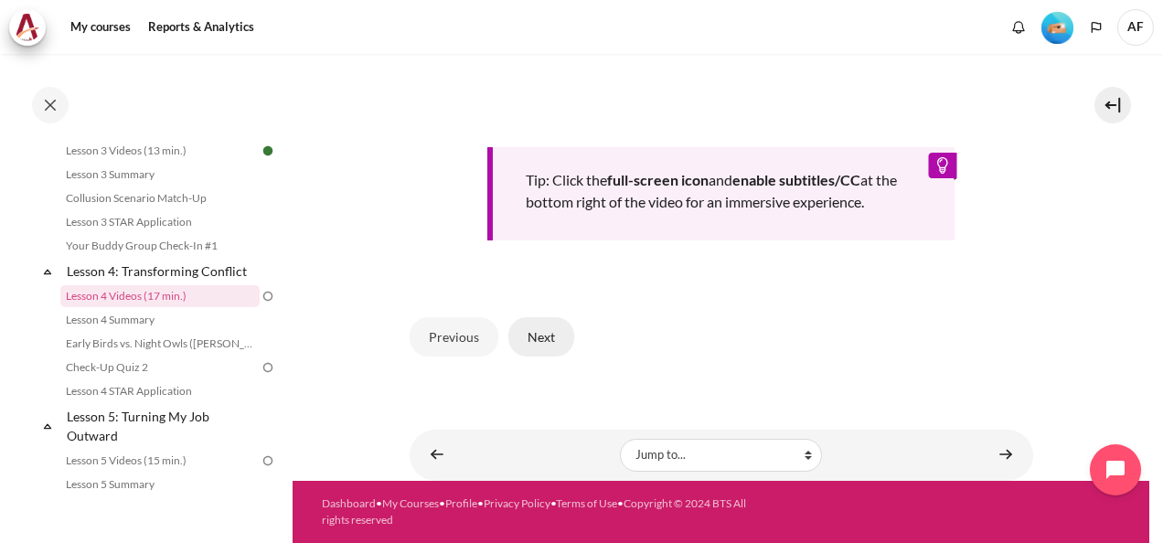
click at [542, 338] on button "Next" at bounding box center [541, 336] width 66 height 38
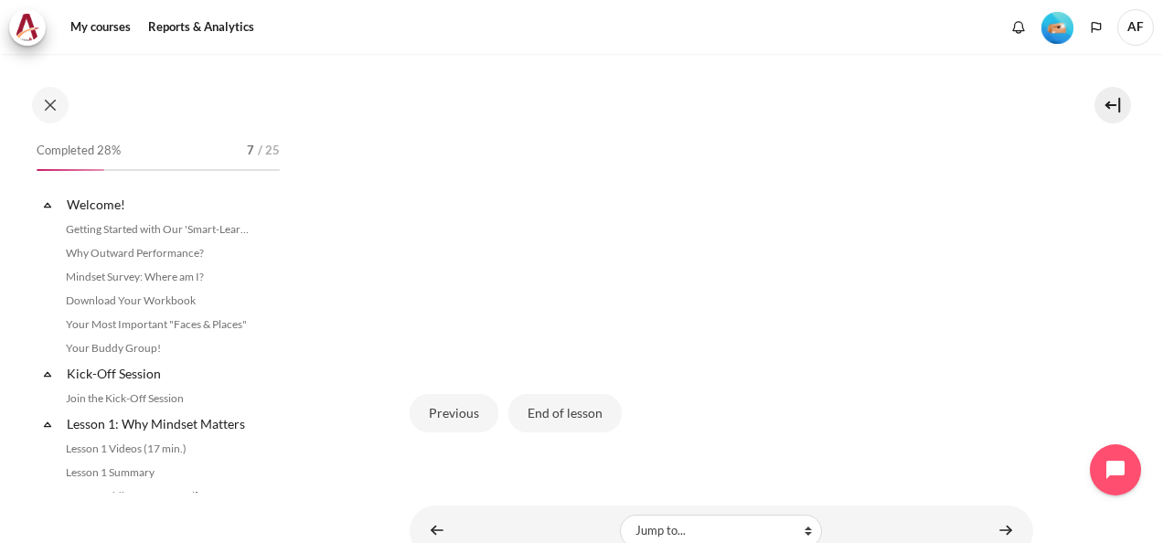
scroll to position [565, 0]
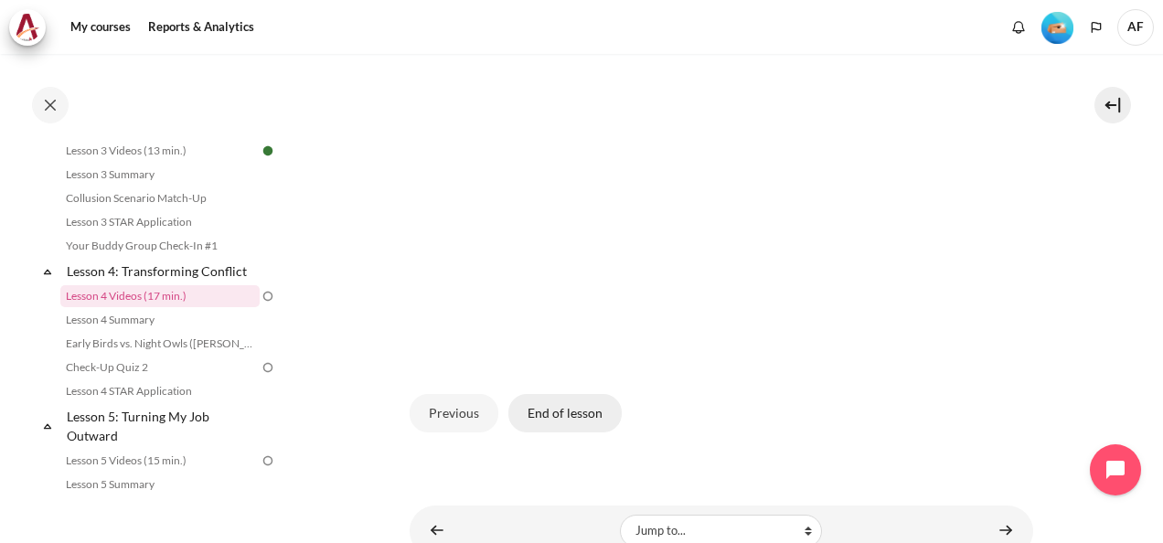
click at [558, 433] on button "End of lesson" at bounding box center [564, 413] width 113 height 38
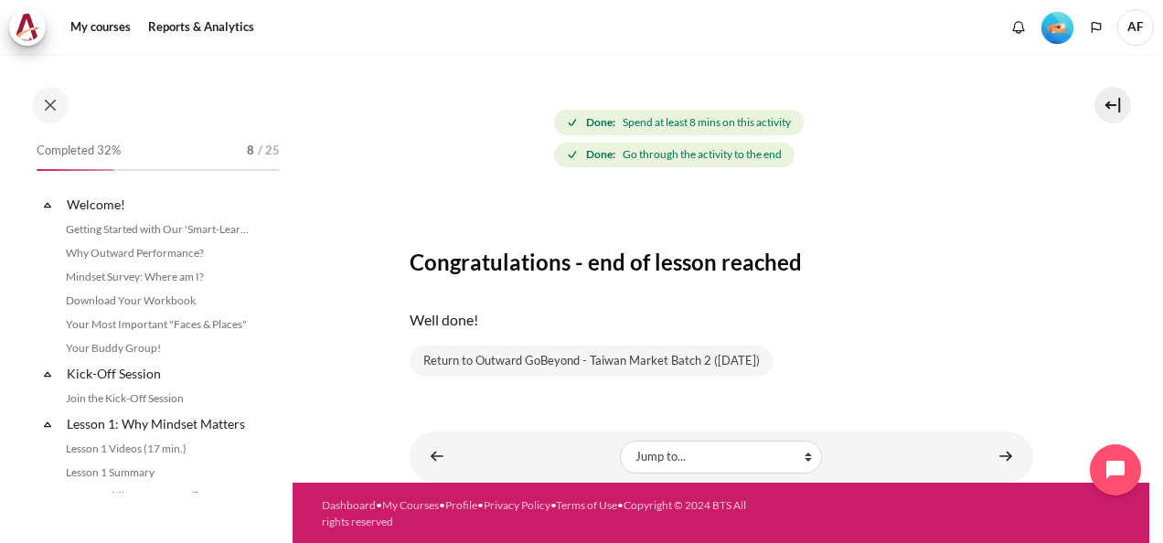
scroll to position [565, 0]
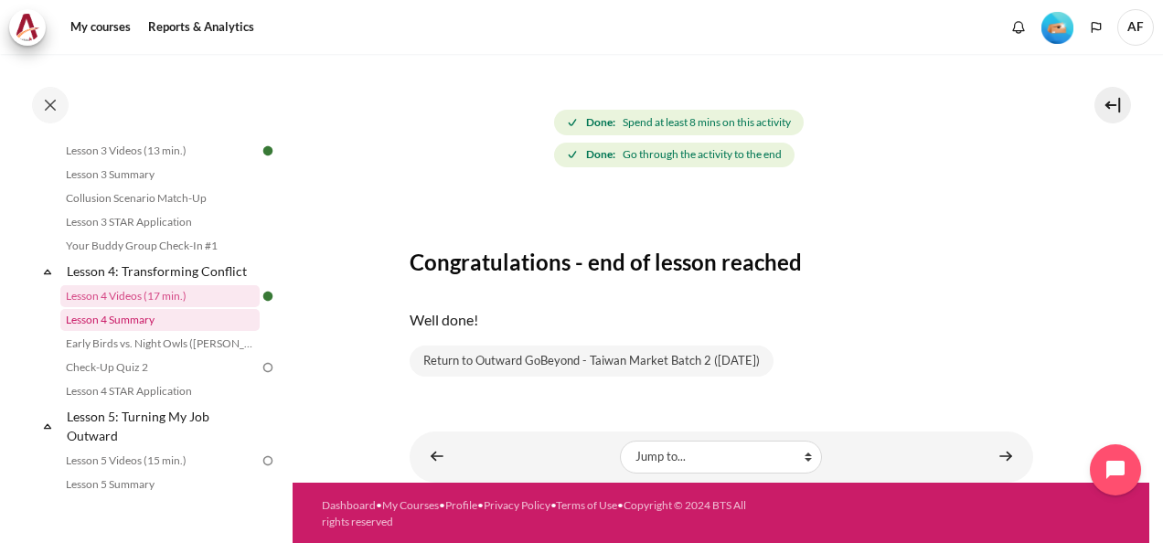
click at [119, 331] on link "Lesson 4 Summary" at bounding box center [159, 320] width 199 height 22
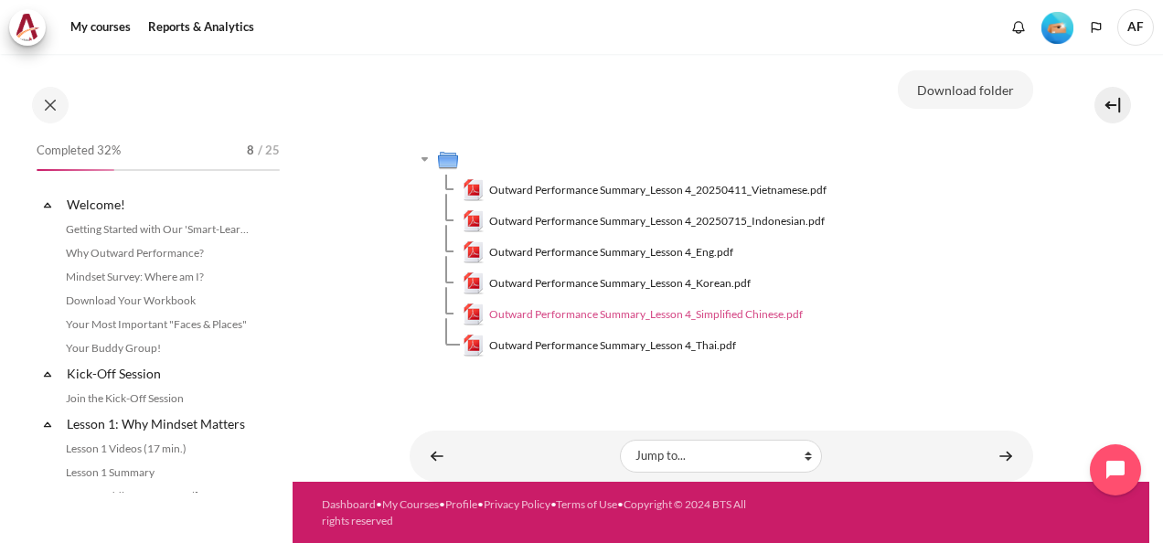
scroll to position [589, 0]
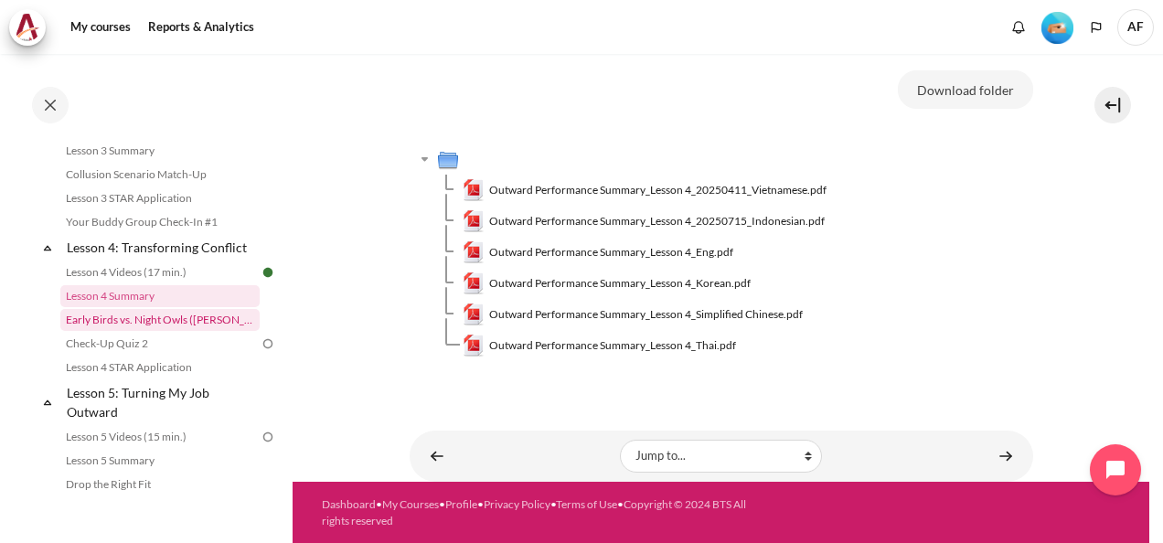
click at [198, 331] on link "Early Birds vs. Night Owls ([PERSON_NAME]'s Story)" at bounding box center [159, 320] width 199 height 22
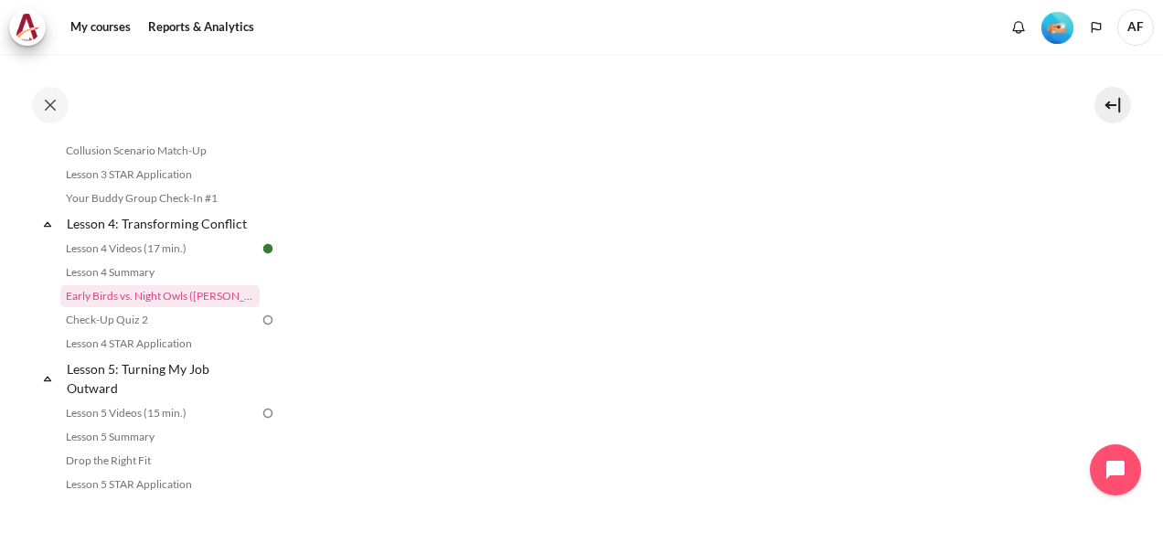
scroll to position [987, 0]
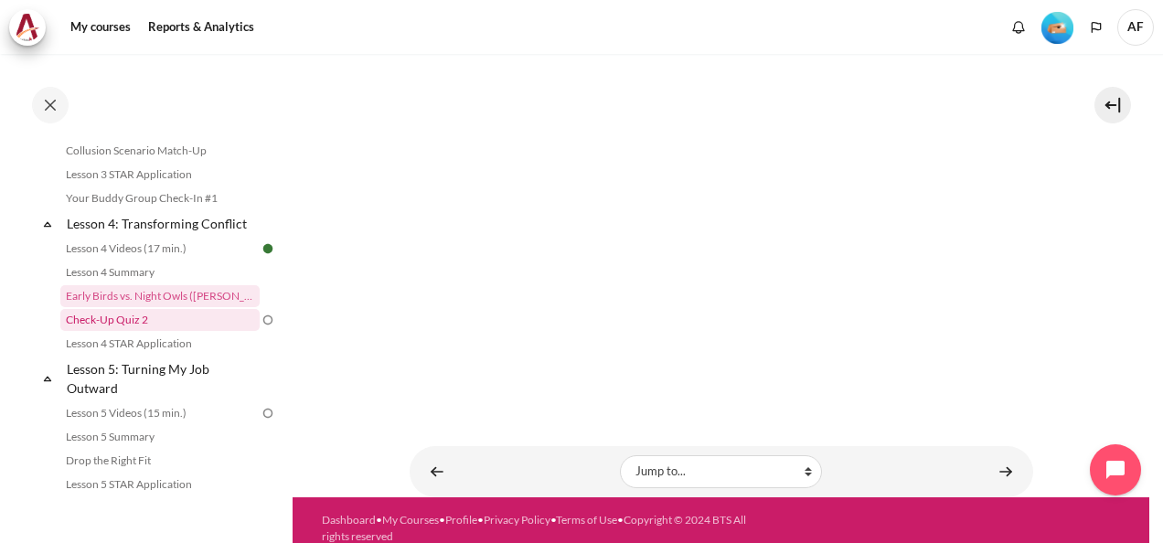
click at [132, 331] on link "Check-Up Quiz 2" at bounding box center [159, 320] width 199 height 22
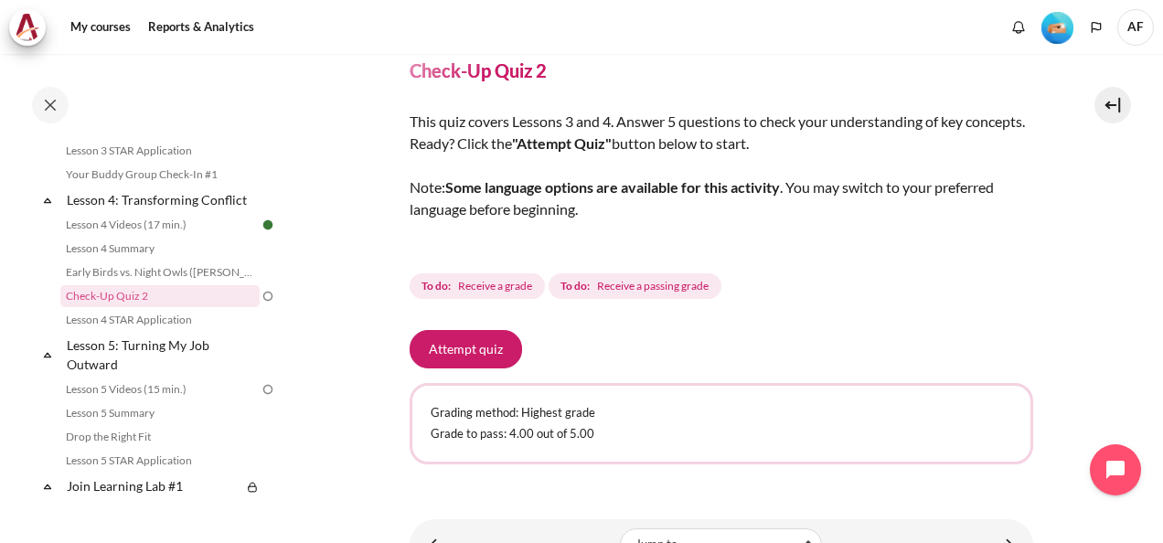
scroll to position [158, 0]
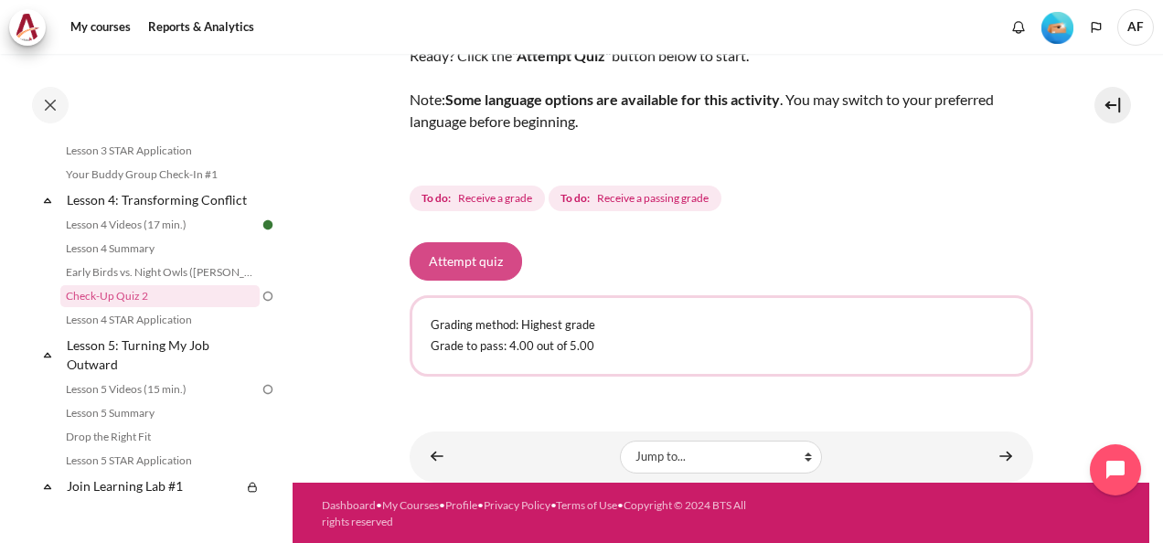
click at [467, 262] on button "Attempt quiz" at bounding box center [466, 261] width 112 height 38
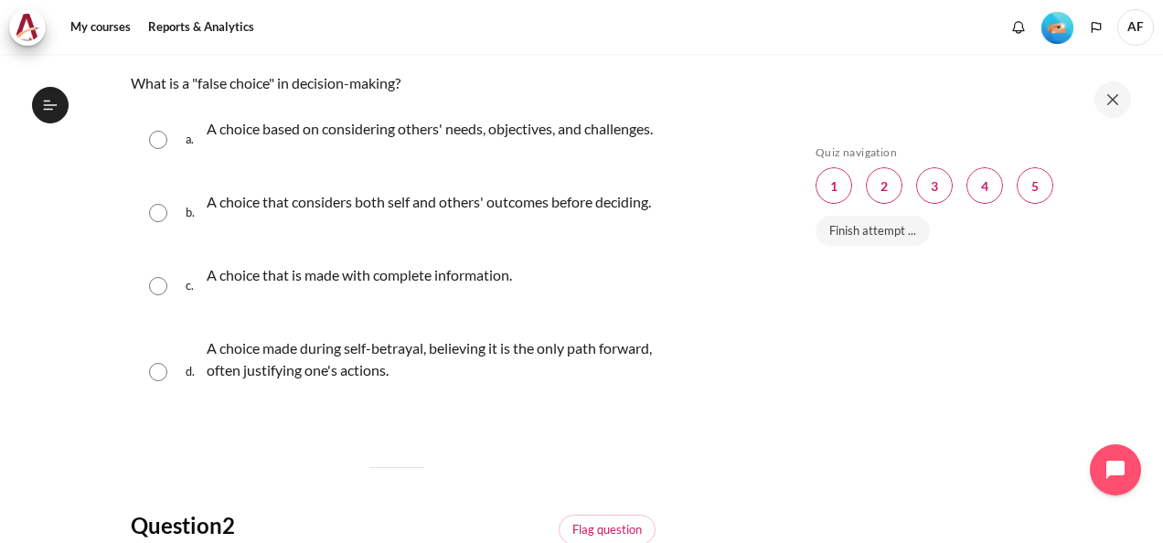
scroll to position [274, 0]
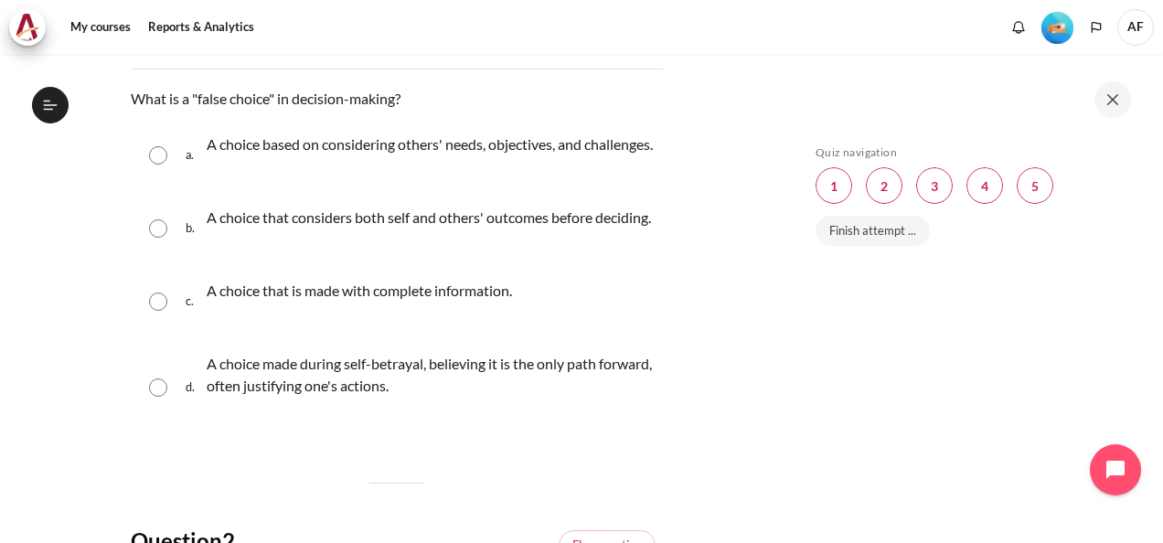
click at [153, 397] on input "Content" at bounding box center [158, 388] width 18 height 18
radio input "true"
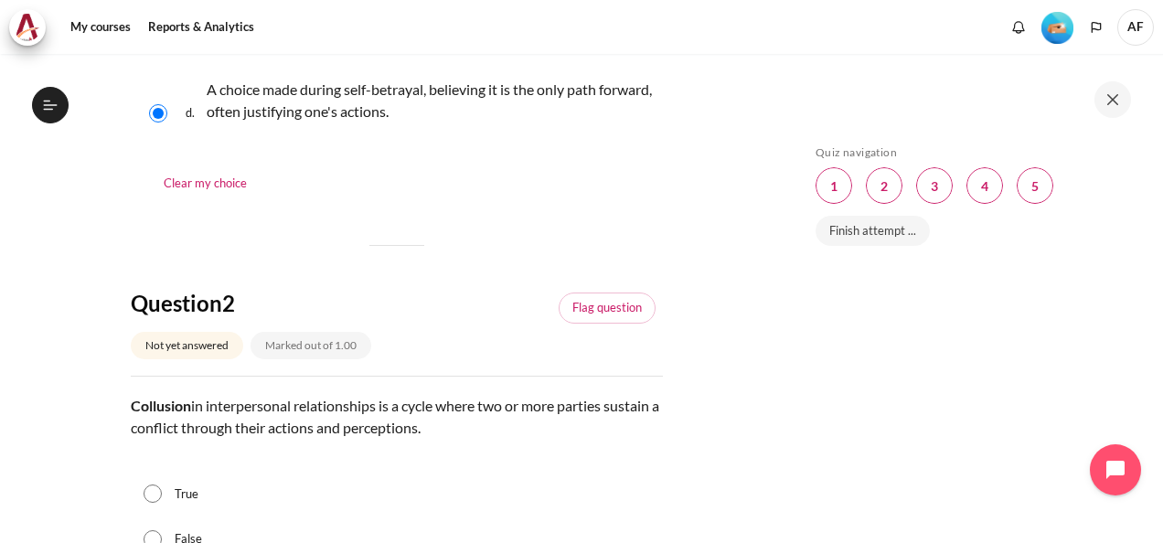
scroll to position [732, 0]
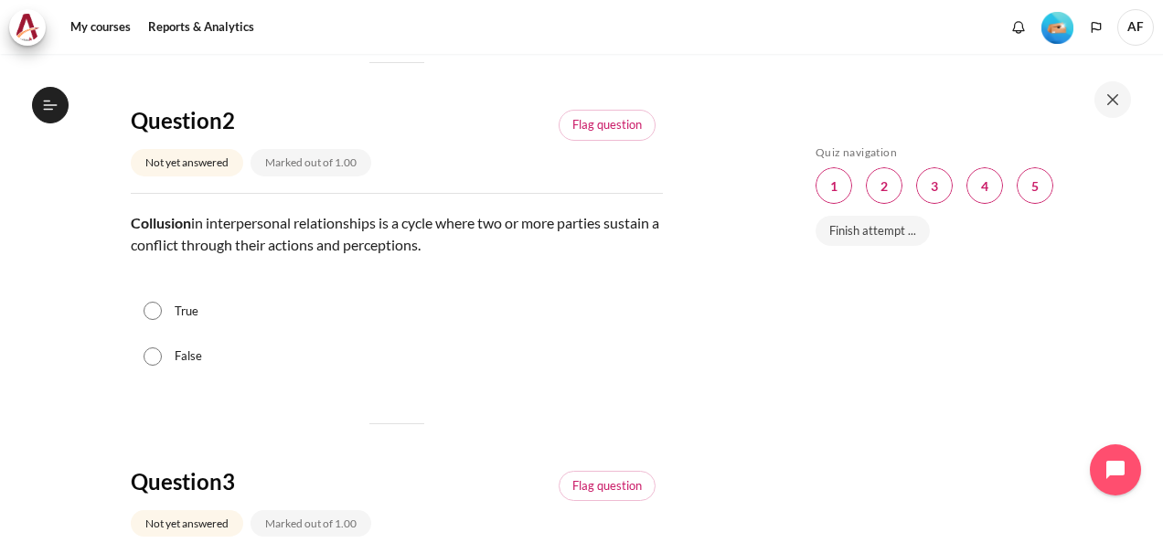
click at [154, 320] on input "True" at bounding box center [153, 311] width 18 height 18
radio input "true"
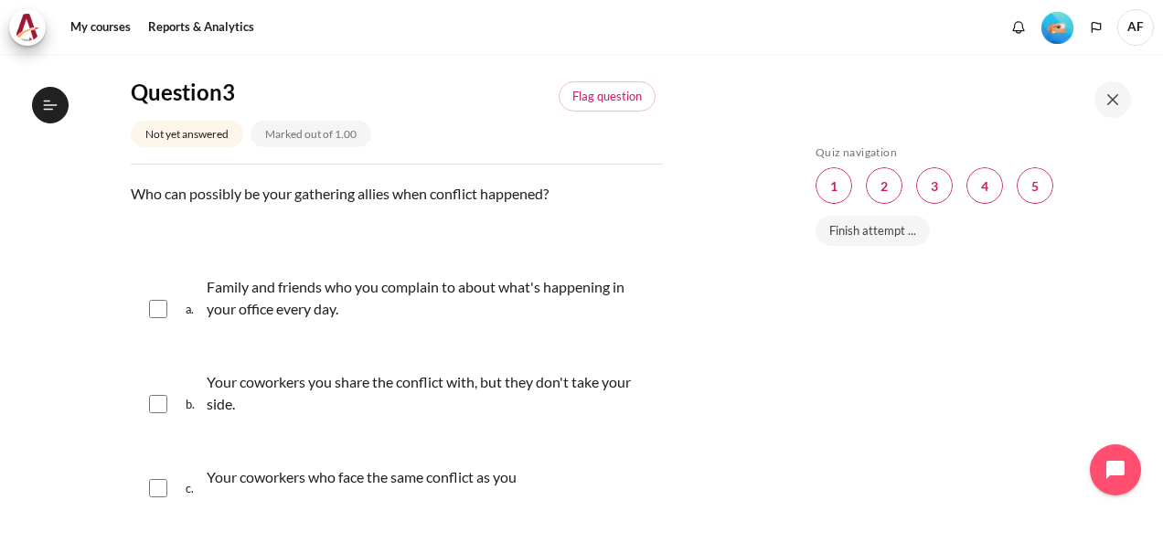
scroll to position [1280, 0]
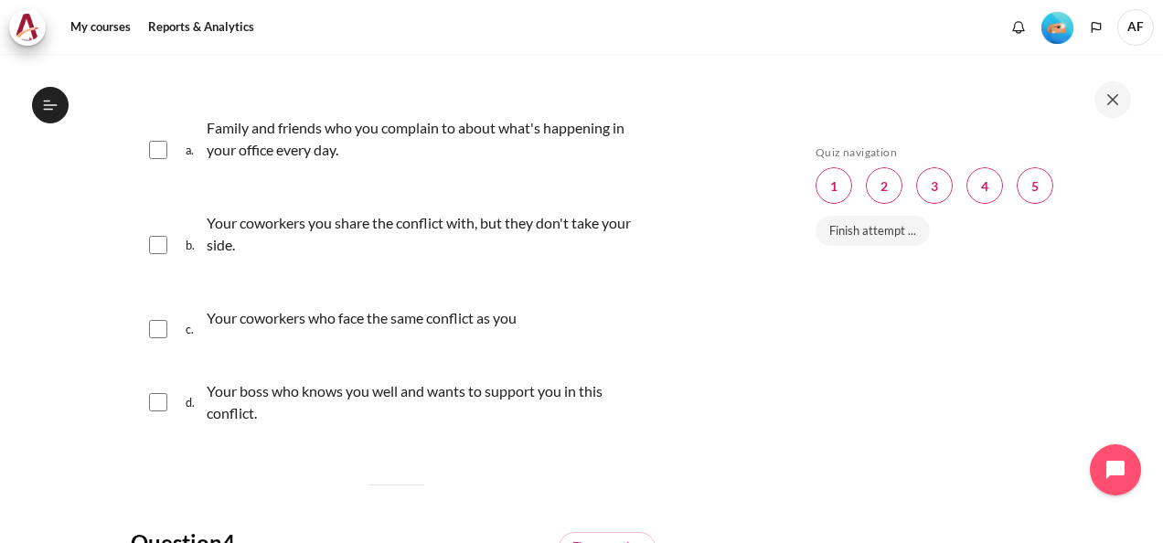
click at [157, 412] on input "Content" at bounding box center [158, 402] width 18 height 18
checkbox input "true"
click at [155, 159] on input "Content" at bounding box center [158, 150] width 18 height 18
checkbox input "true"
drag, startPoint x: 153, startPoint y: 366, endPoint x: 202, endPoint y: 364, distance: 49.4
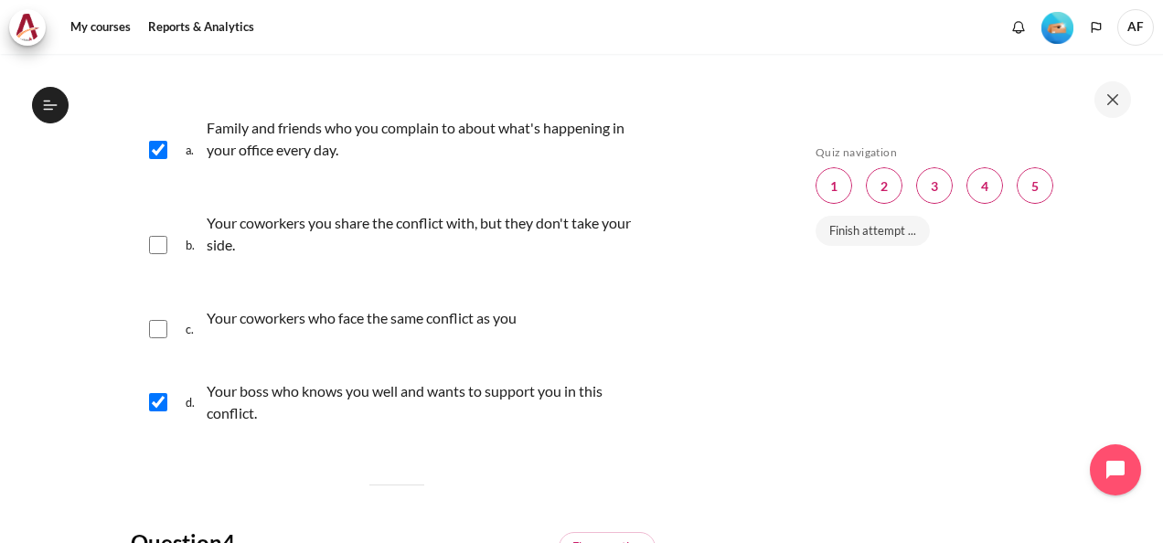
click at [155, 338] on input "Content" at bounding box center [158, 329] width 18 height 18
checkbox input "true"
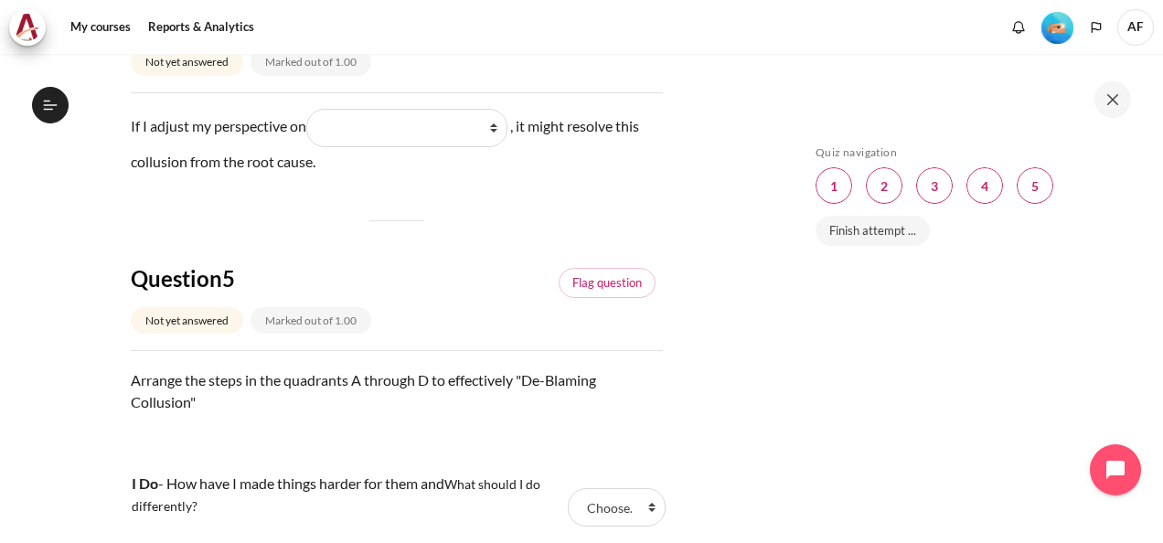
scroll to position [1829, 0]
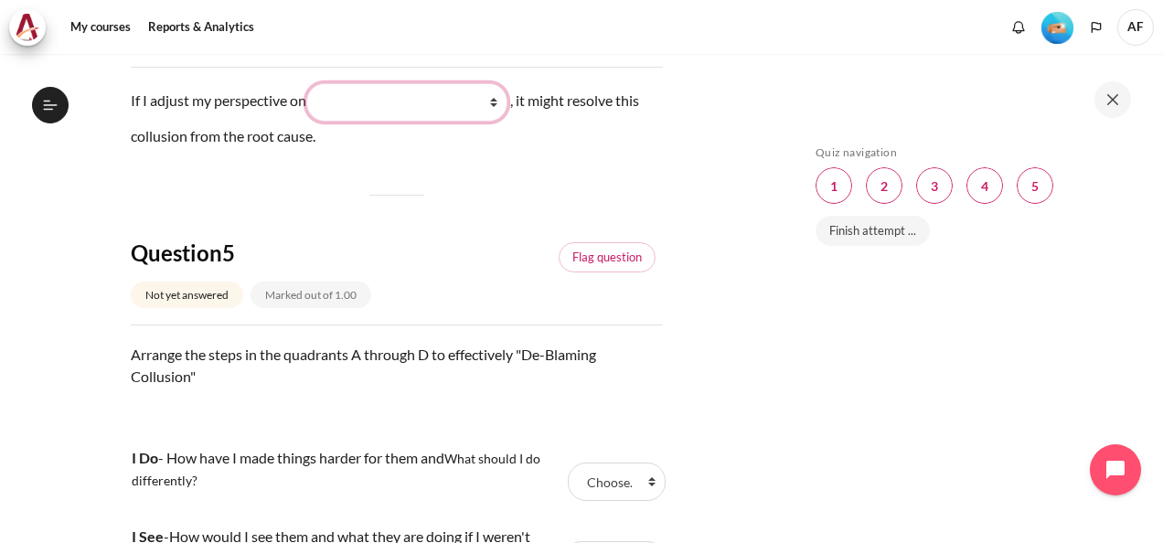
click at [498, 122] on select "What they do (他们做了什么) What I see and feel about what they do (我看到什么) What I do …" at bounding box center [406, 102] width 201 height 38
click at [310, 122] on select "What they do (他们做了什么) What I see and feel about what they do (我看到什么) What I do …" at bounding box center [406, 102] width 201 height 38
click at [499, 122] on select "What they do (他们做了什么) What I see and feel about what they do (我看到什么) What I do …" at bounding box center [406, 102] width 201 height 38
click at [310, 122] on select "What they do (他们做了什么) What I see and feel about what they do (我看到什么) What I do …" at bounding box center [406, 102] width 201 height 38
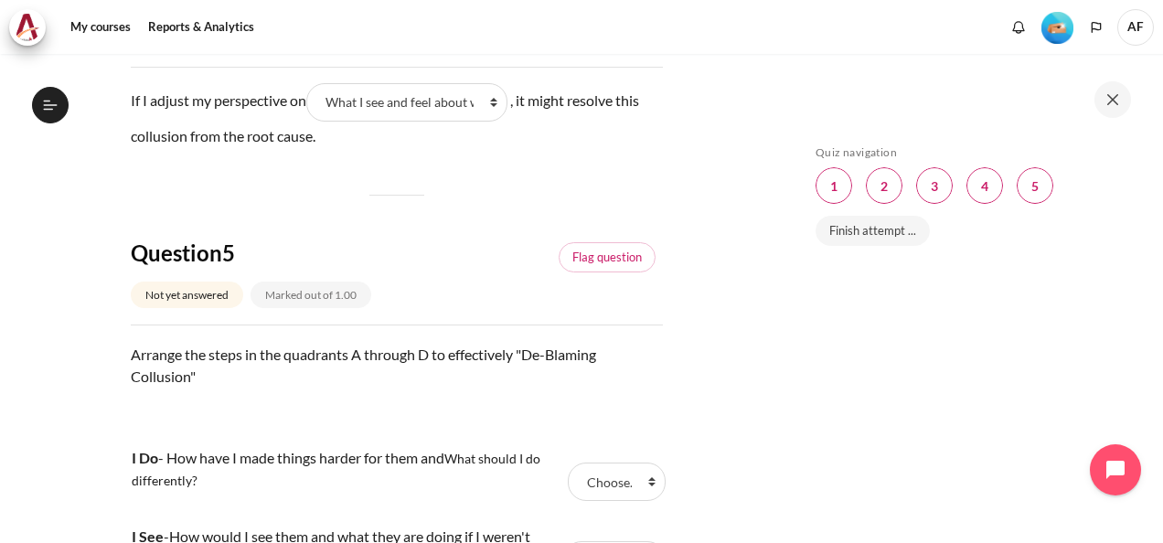
click at [499, 122] on select "What they do (他们做了什么) What I see and feel about what they do (我看到什么) What I do …" at bounding box center [406, 102] width 201 height 38
click at [310, 122] on select "What they do (他们做了什么) What I see and feel about what they do (我看到什么) What I do …" at bounding box center [406, 102] width 201 height 38
click at [496, 122] on select "What they do (他们做了什么) What I see and feel about what they do (我看到什么) What I do …" at bounding box center [406, 102] width 201 height 38
select select "2"
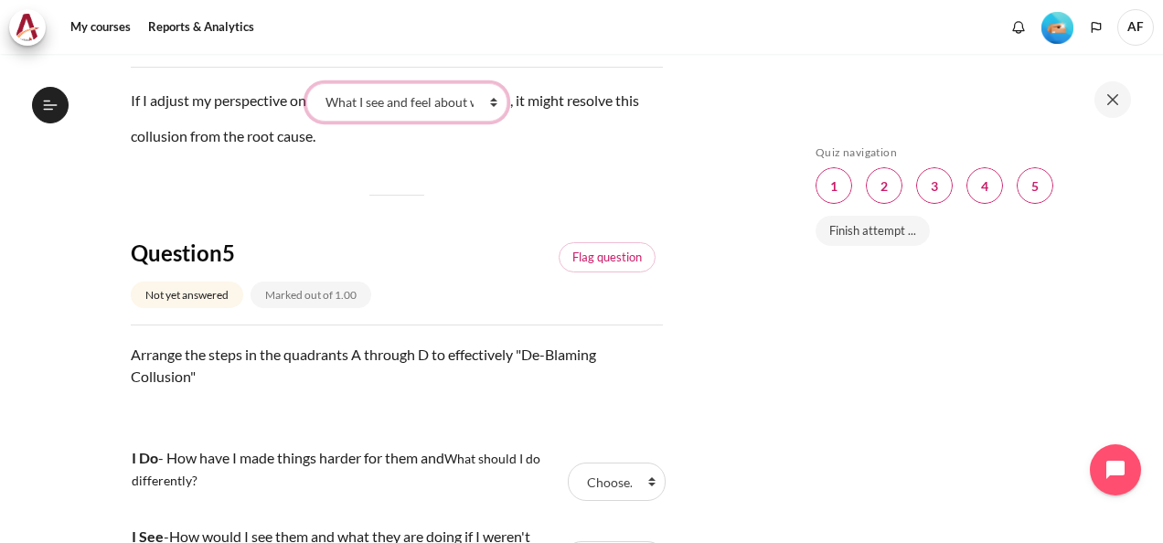
click at [310, 122] on select "What they do (他们做了什么) What I see and feel about what they do (我看到什么) What I do …" at bounding box center [406, 102] width 201 height 38
click at [609, 273] on link "Flag question" at bounding box center [607, 257] width 97 height 31
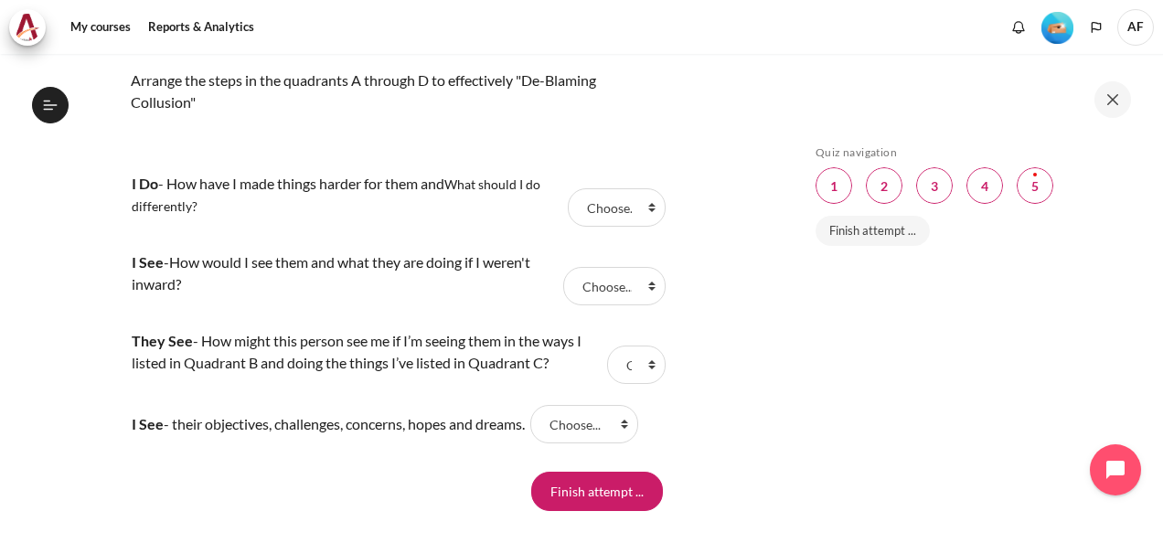
scroll to position [2195, 0]
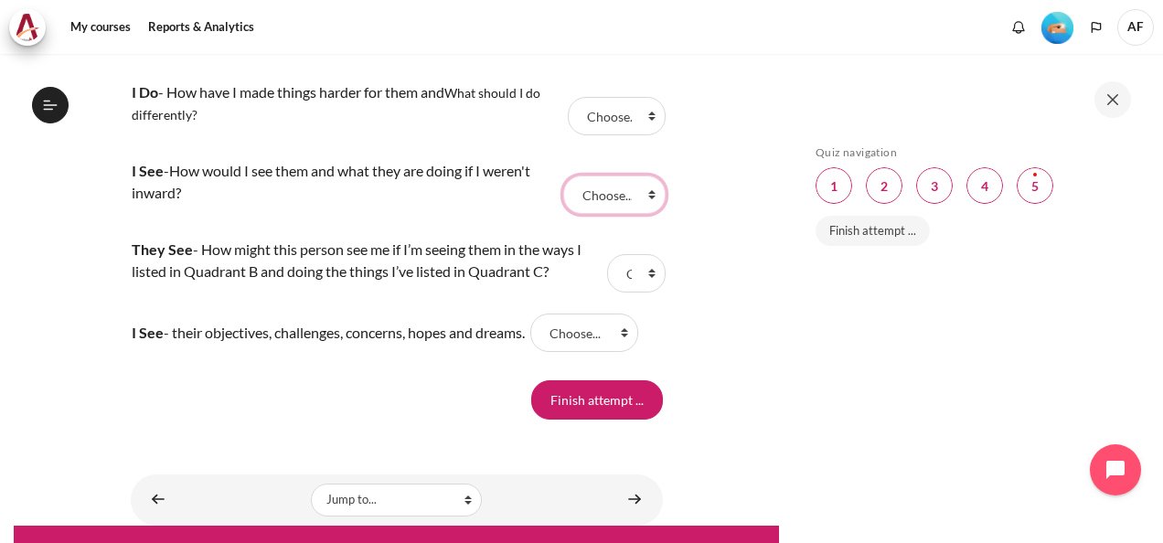
click at [644, 214] on select "Choose... D A B C" at bounding box center [614, 195] width 102 height 38
click at [641, 135] on select "Choose... D A B C" at bounding box center [617, 116] width 98 height 38
select select "4"
click at [568, 135] on select "Choose... D A B C" at bounding box center [617, 116] width 98 height 38
click at [644, 214] on select "Choose... D A B C" at bounding box center [614, 195] width 102 height 38
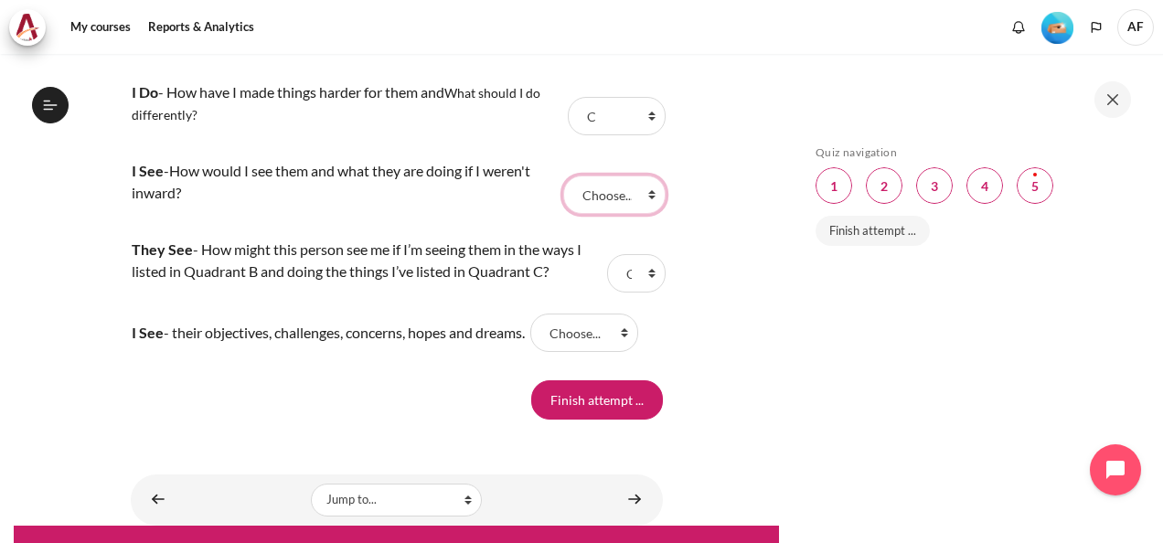
select select "3"
click at [563, 214] on select "Choose... D A B C" at bounding box center [614, 195] width 102 height 38
click at [645, 293] on select "Choose... D A B C" at bounding box center [636, 273] width 59 height 38
select select "1"
click at [607, 293] on select "Choose... D A B C" at bounding box center [636, 273] width 59 height 38
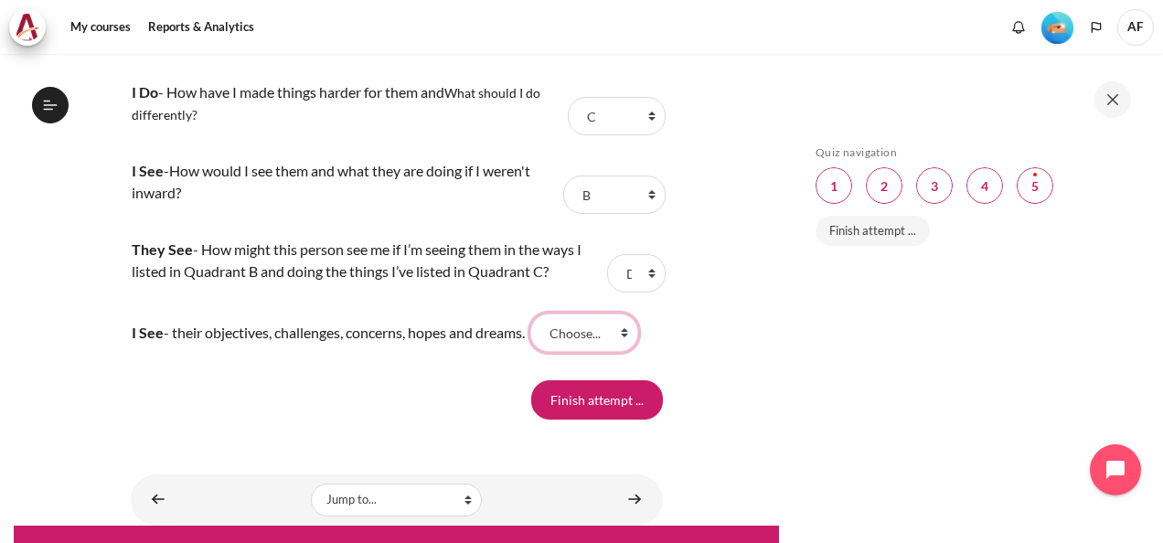
click at [638, 352] on select "Choose... D A B C" at bounding box center [584, 333] width 108 height 38
select select "2"
click at [547, 352] on select "Choose... D A B C" at bounding box center [584, 333] width 108 height 38
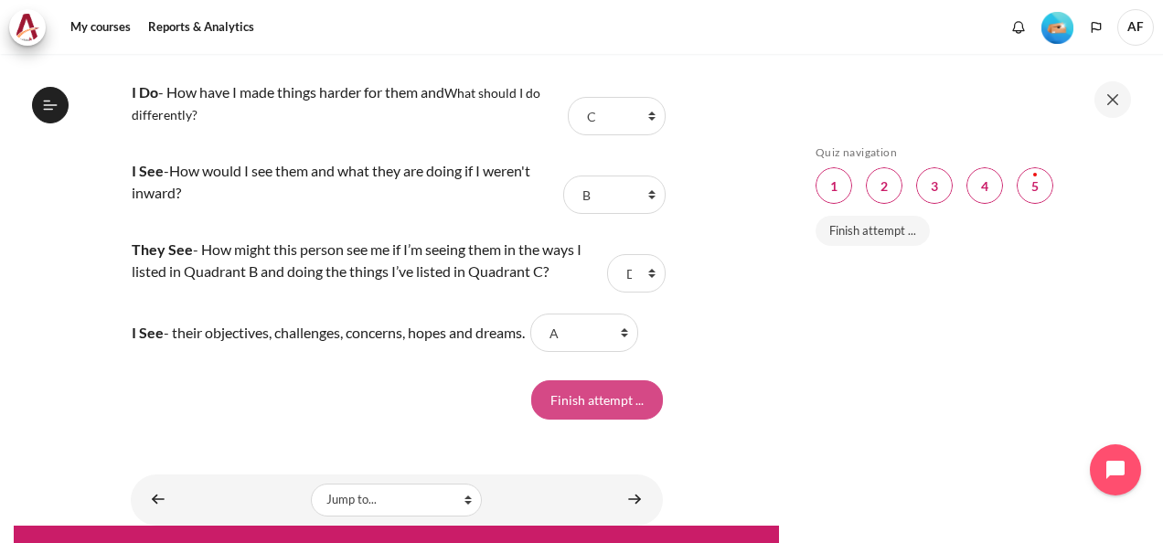
click at [605, 419] on input "Finish attempt ..." at bounding box center [597, 399] width 132 height 38
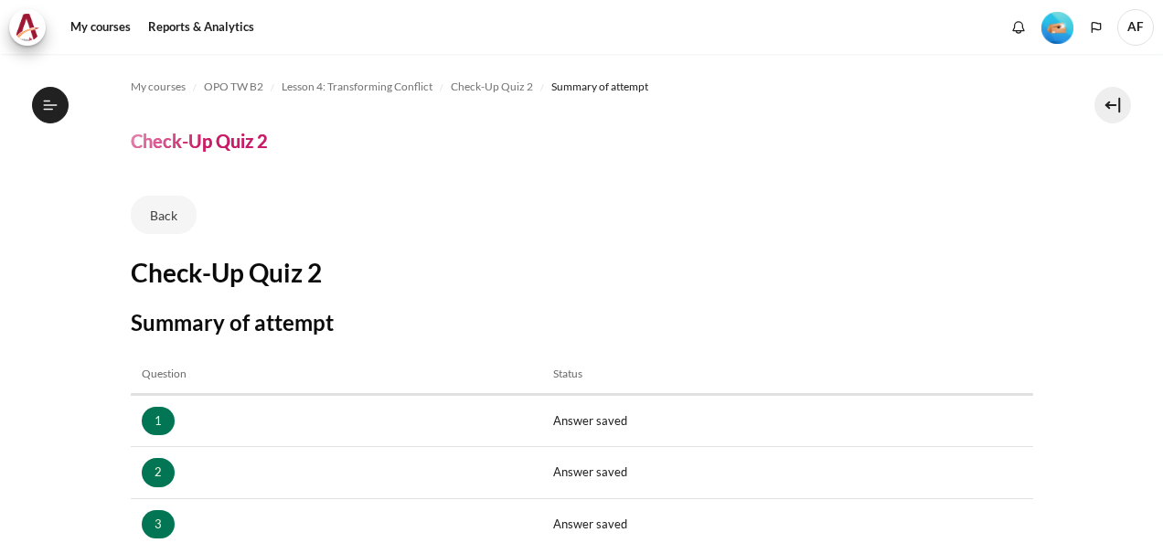
scroll to position [395, 0]
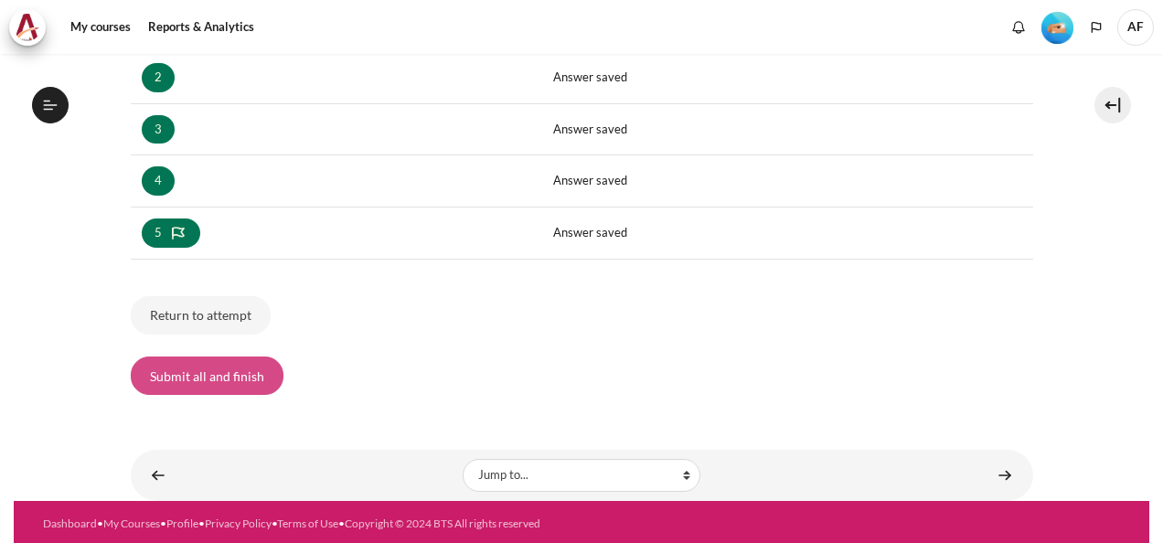
click at [238, 369] on button "Submit all and finish" at bounding box center [207, 376] width 153 height 38
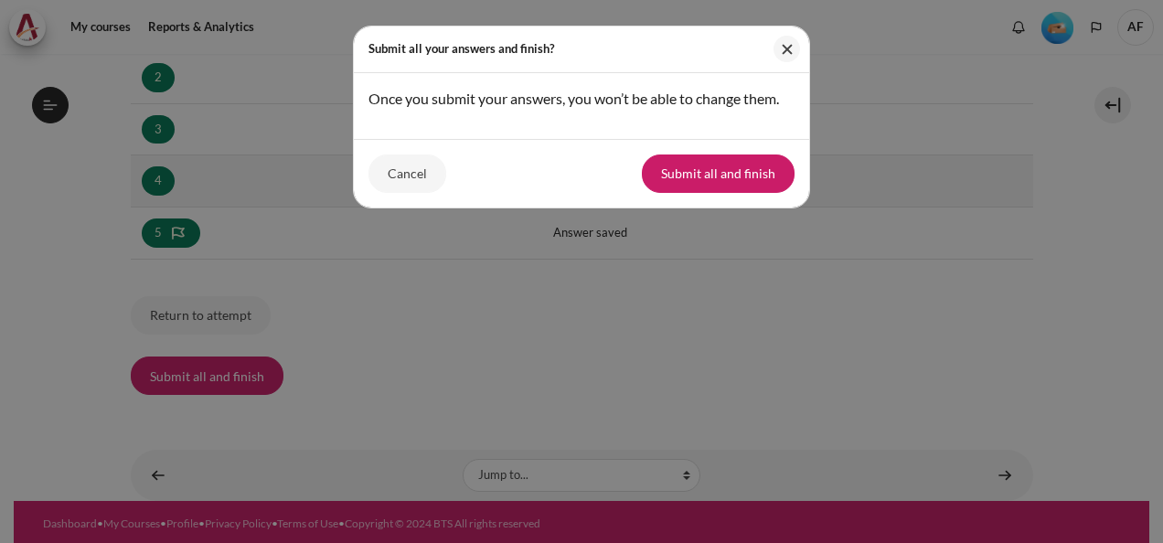
click at [727, 172] on button "Submit all and finish" at bounding box center [718, 174] width 153 height 38
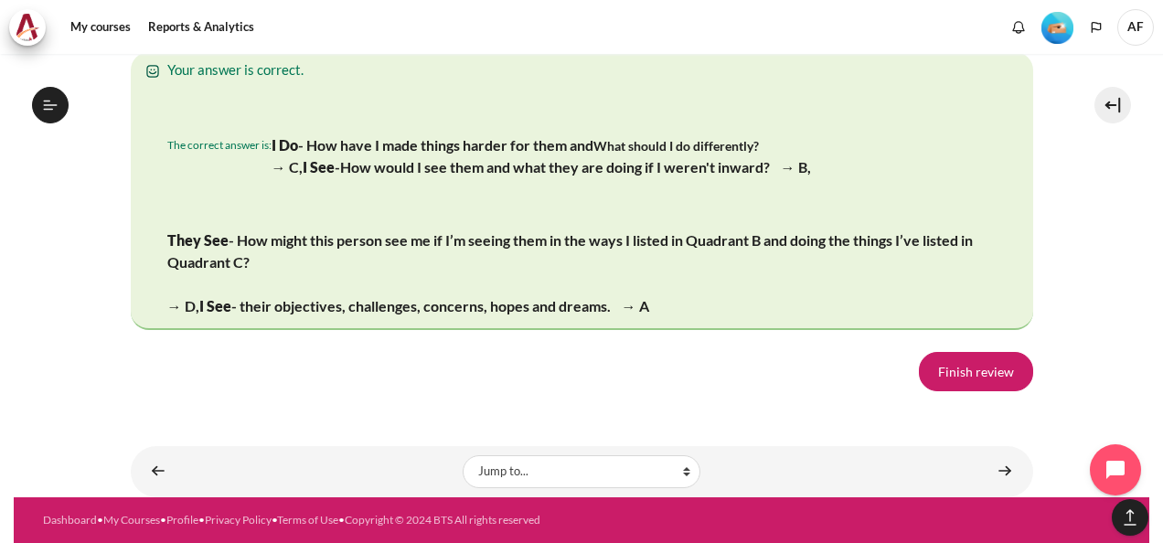
scroll to position [3702, 0]
click at [967, 370] on link "Finish review" at bounding box center [976, 371] width 114 height 38
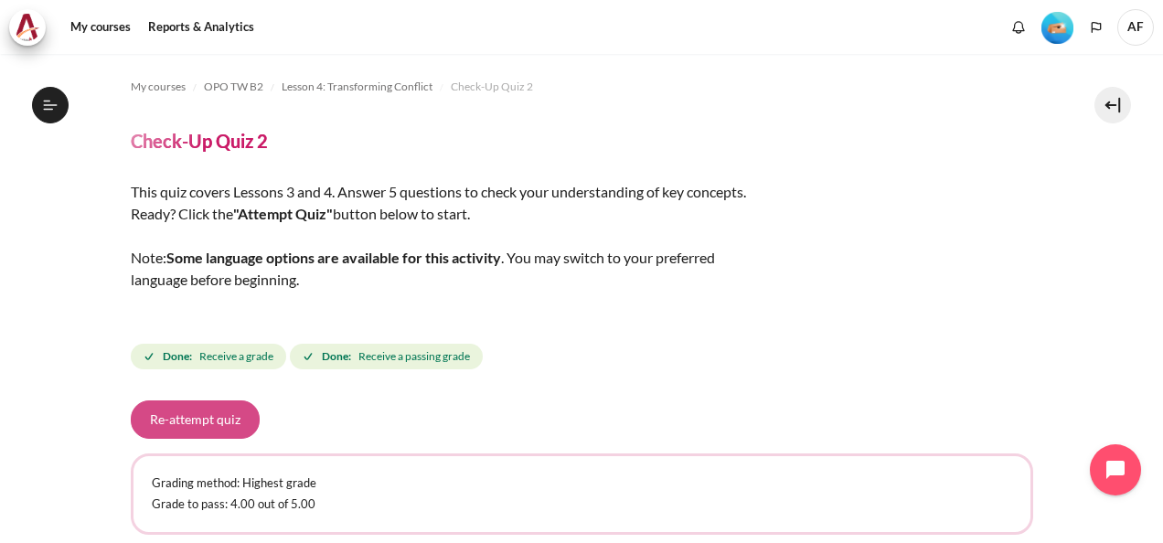
click at [216, 424] on button "Re-attempt quiz" at bounding box center [195, 420] width 129 height 38
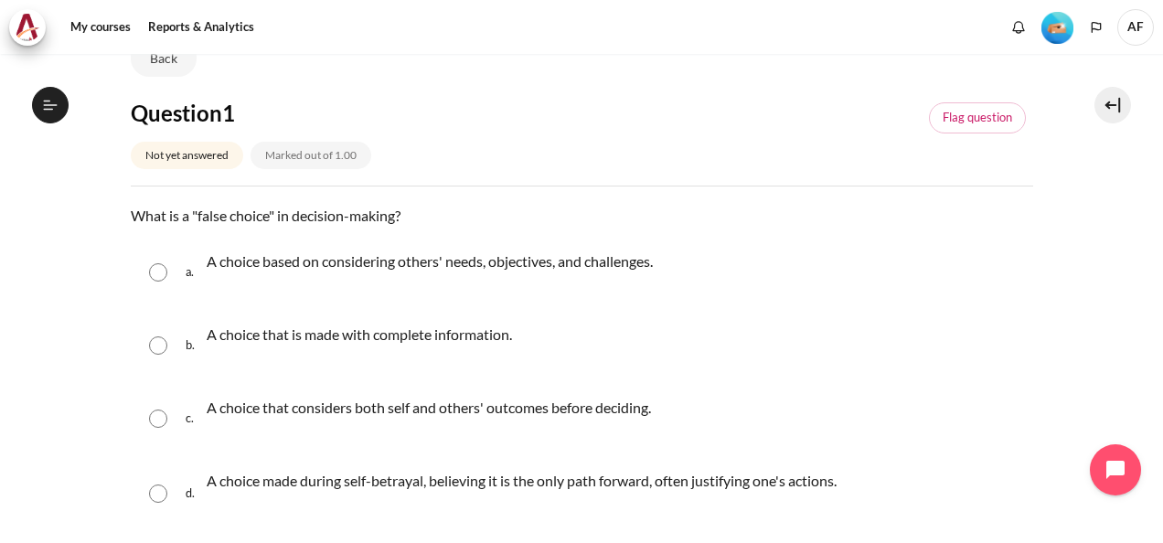
scroll to position [183, 0]
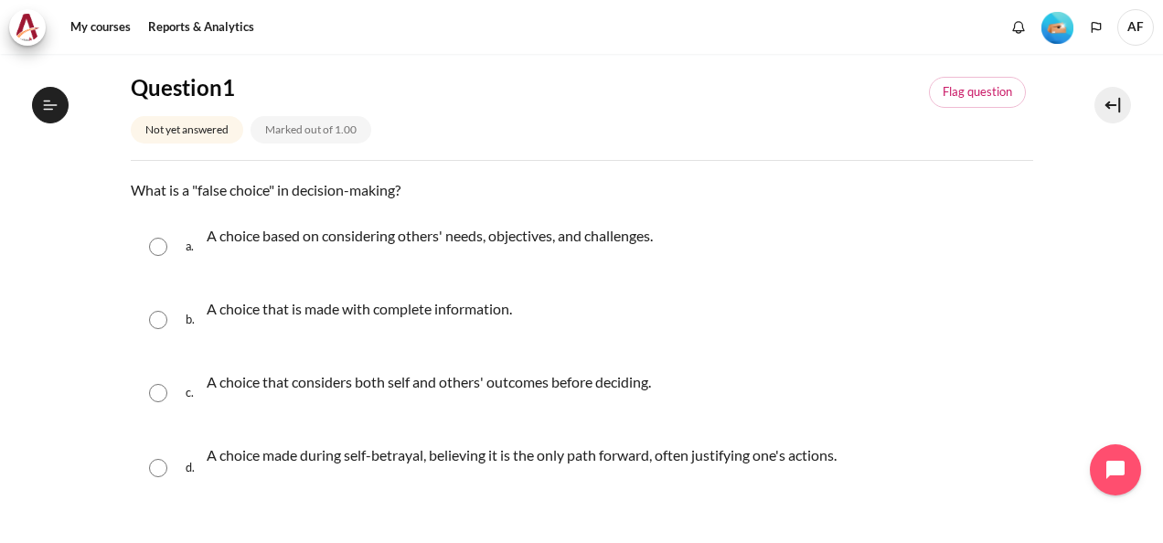
click at [157, 466] on input "Content" at bounding box center [158, 468] width 18 height 18
radio input "true"
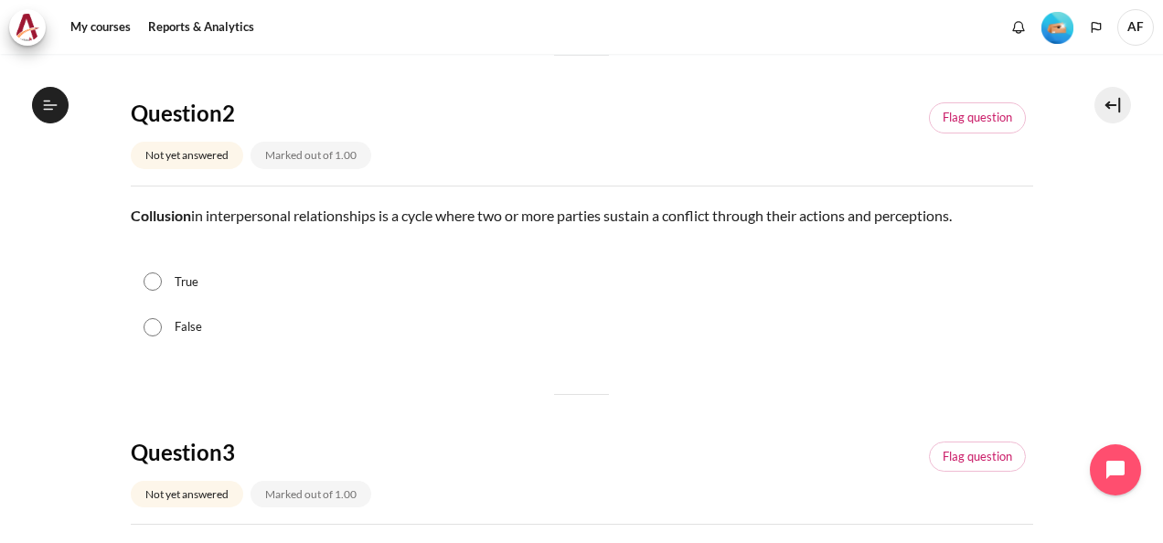
scroll to position [732, 0]
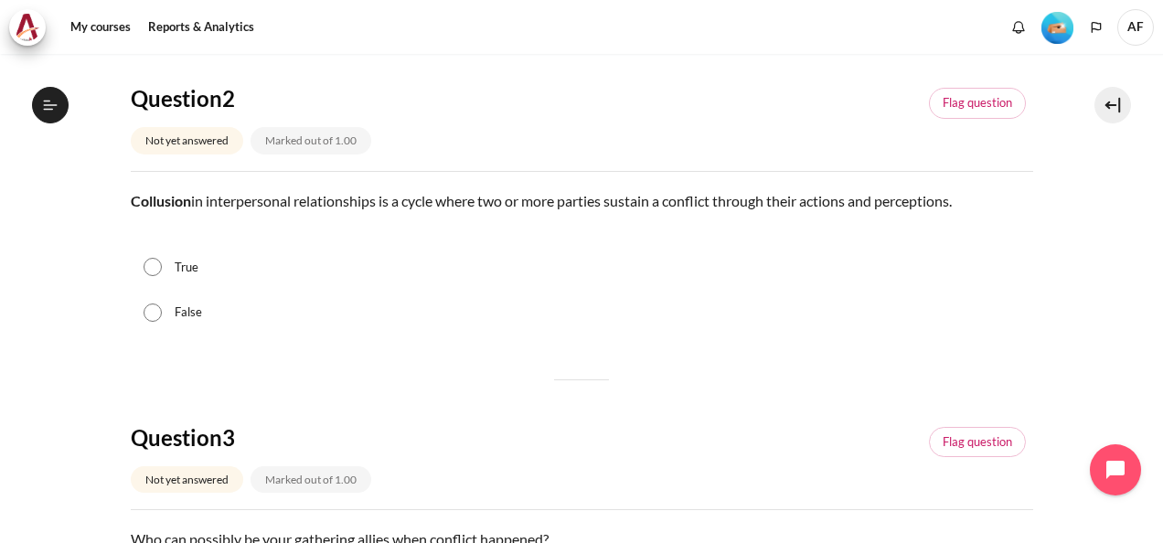
click at [148, 269] on input "True" at bounding box center [153, 267] width 18 height 18
radio input "true"
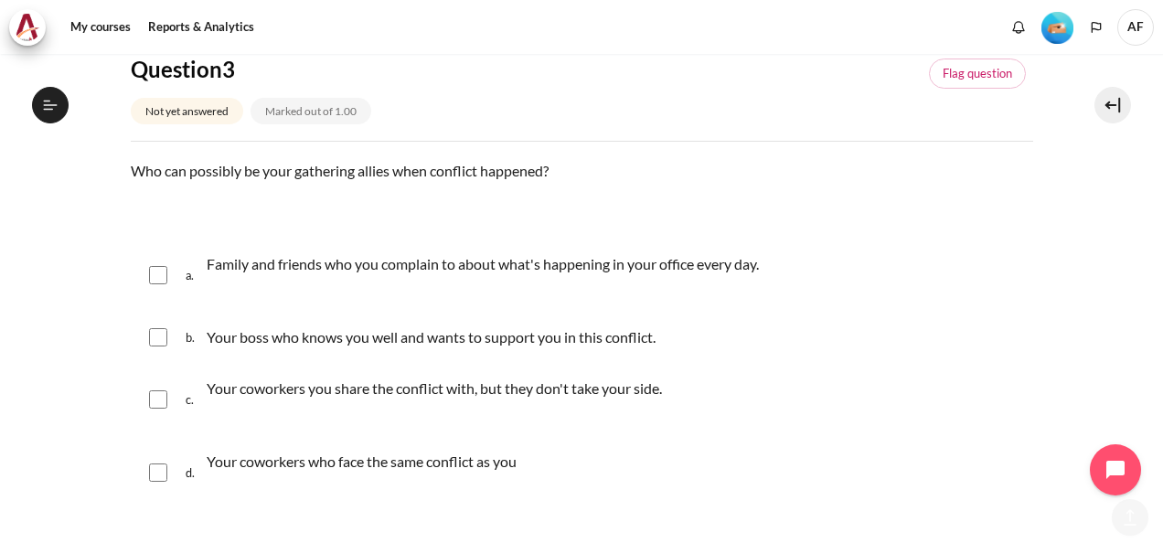
scroll to position [1280, 0]
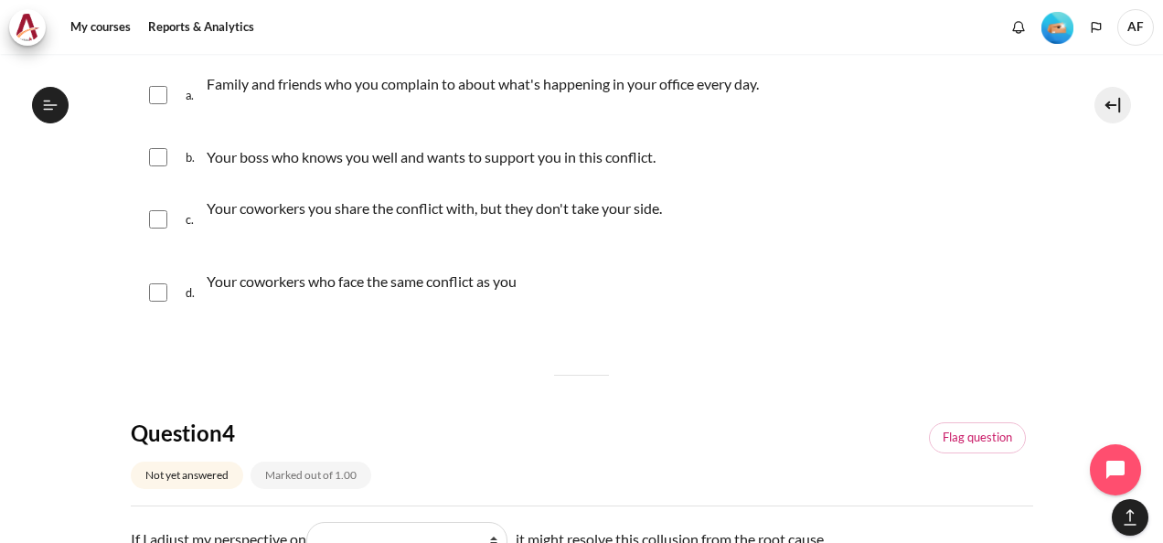
click at [155, 155] on input "Content" at bounding box center [158, 157] width 18 height 18
checkbox input "true"
click at [159, 296] on input "Content" at bounding box center [158, 293] width 18 height 18
checkbox input "true"
drag, startPoint x: 157, startPoint y: 92, endPoint x: 177, endPoint y: 117, distance: 31.3
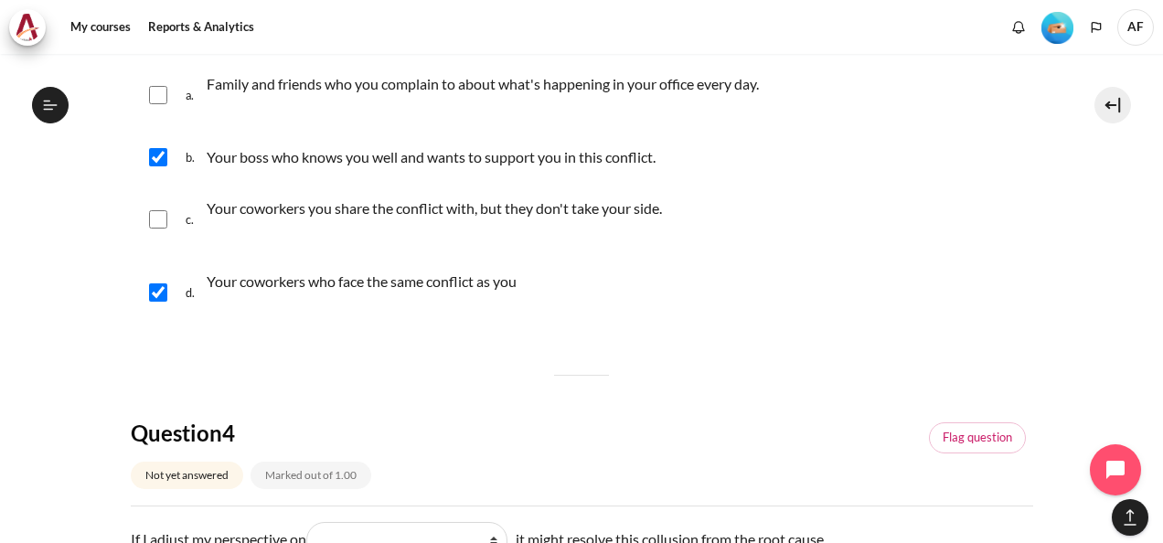
click at [157, 91] on input "Content" at bounding box center [158, 95] width 18 height 18
checkbox input "true"
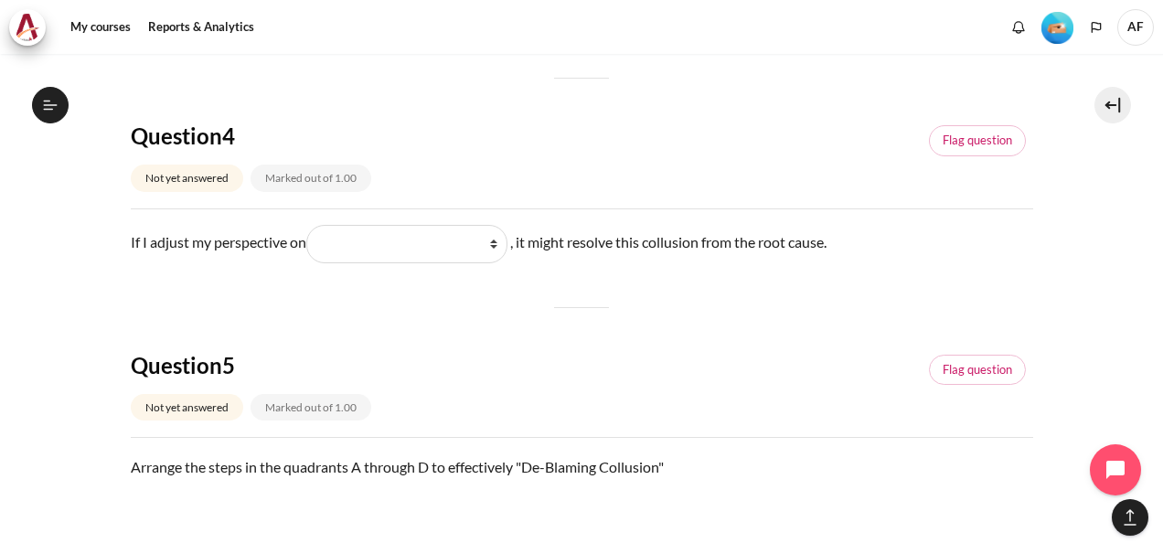
scroll to position [1555, 0]
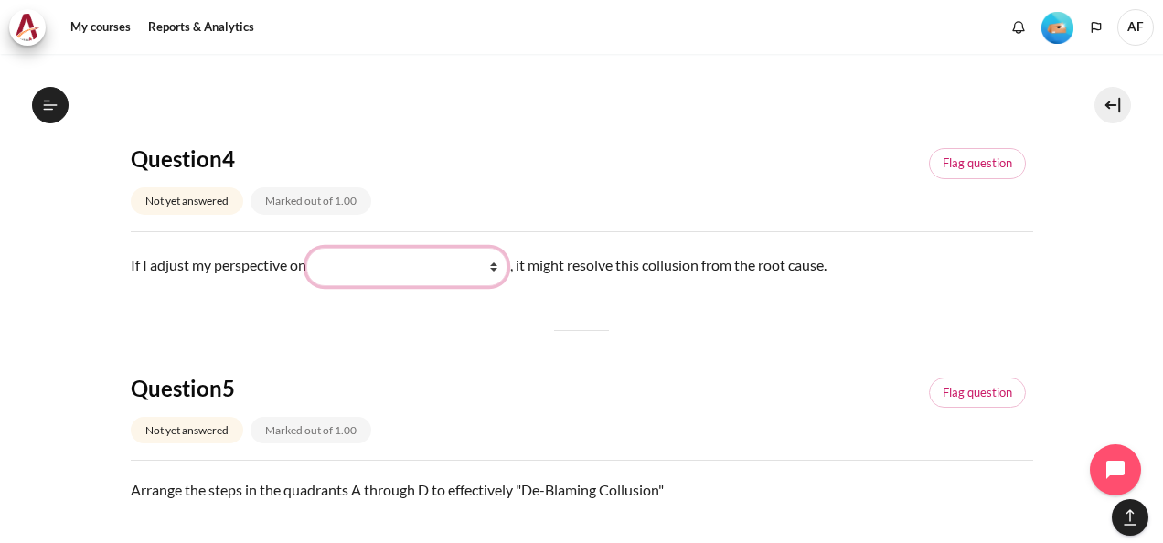
click at [496, 262] on select "What I do (我做了什么) What they see and feel (他们看到什么) What I see and feel about wha…" at bounding box center [406, 267] width 201 height 38
select select "3"
click at [310, 248] on select "What I do (我做了什么) What they see and feel (他们看到什么) What I see and feel about wha…" at bounding box center [406, 267] width 201 height 38
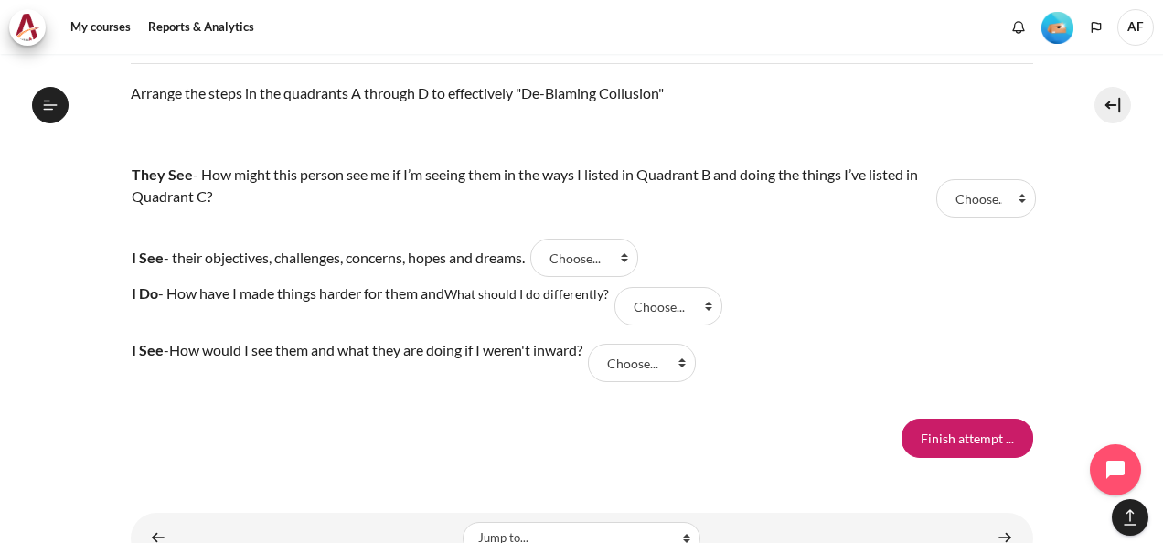
scroll to position [1923, 0]
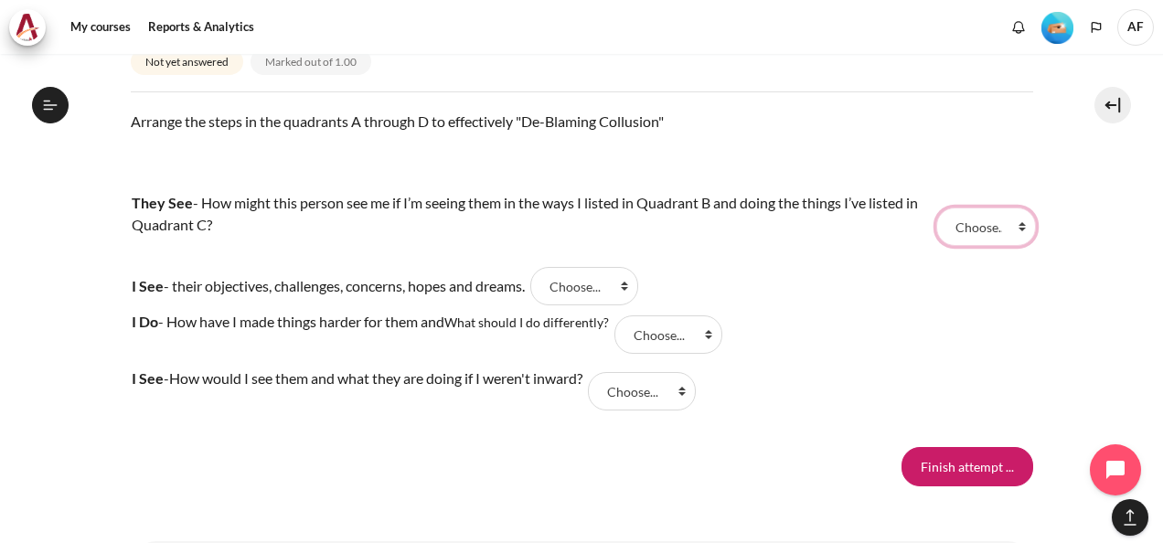
click at [1013, 223] on select "Choose... A B D C" at bounding box center [986, 227] width 100 height 38
select select "3"
click at [936, 208] on select "Choose... A B D C" at bounding box center [986, 227] width 100 height 38
click at [637, 282] on select "Choose... A B D C" at bounding box center [584, 286] width 108 height 38
select select "1"
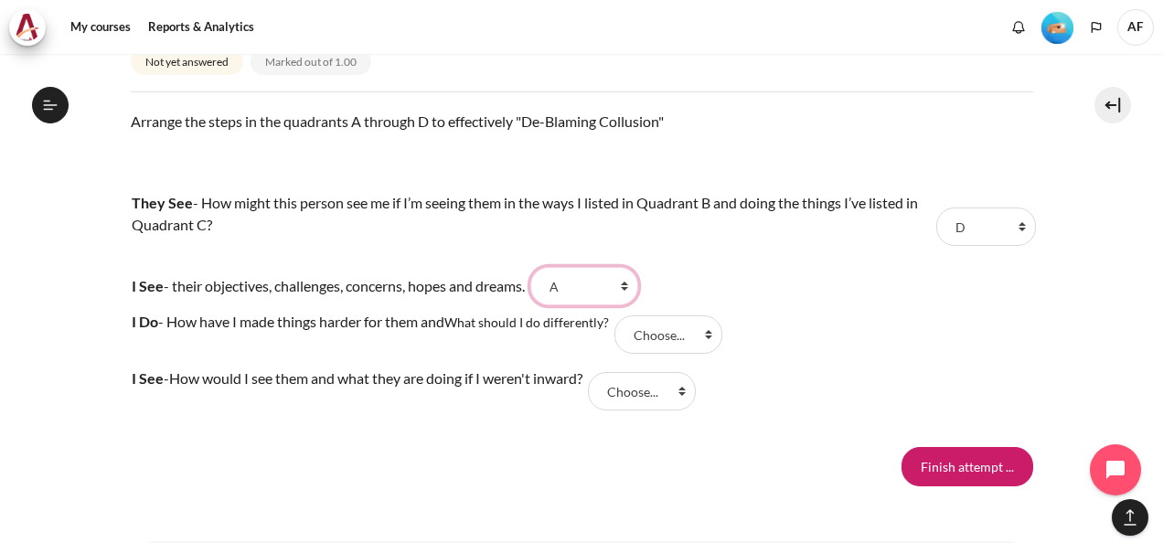
click at [547, 267] on select "Choose... A B D C" at bounding box center [584, 286] width 108 height 38
click at [713, 337] on select "Choose... A B D C" at bounding box center [669, 335] width 108 height 38
select select "4"
click at [619, 316] on select "Choose... A B D C" at bounding box center [669, 335] width 108 height 38
click at [696, 390] on select "Choose... A B D C" at bounding box center [642, 391] width 108 height 38
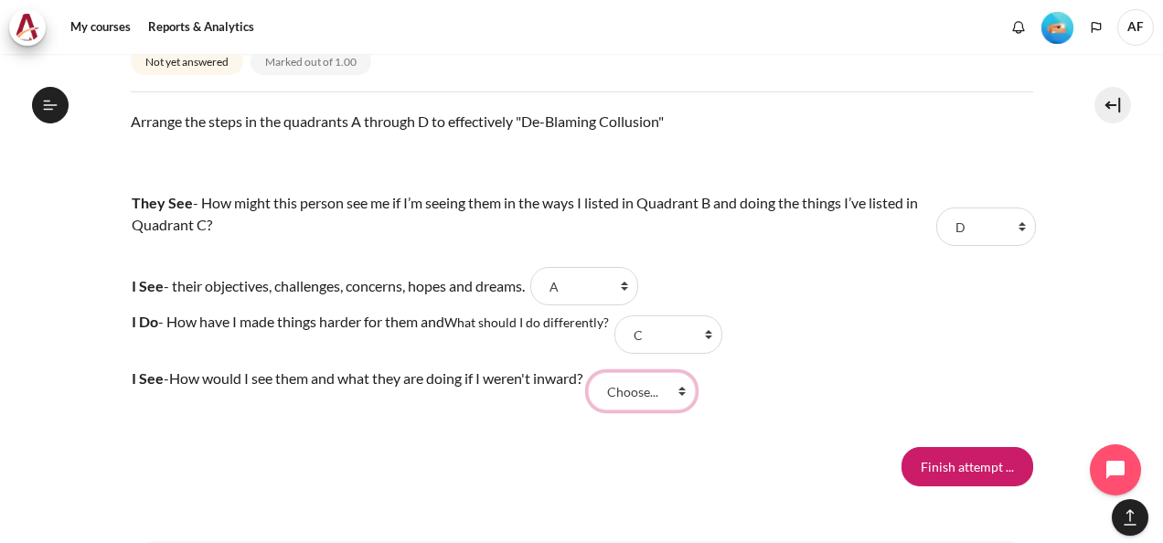
select select "2"
click at [605, 372] on select "Choose... A B D C" at bounding box center [642, 391] width 108 height 38
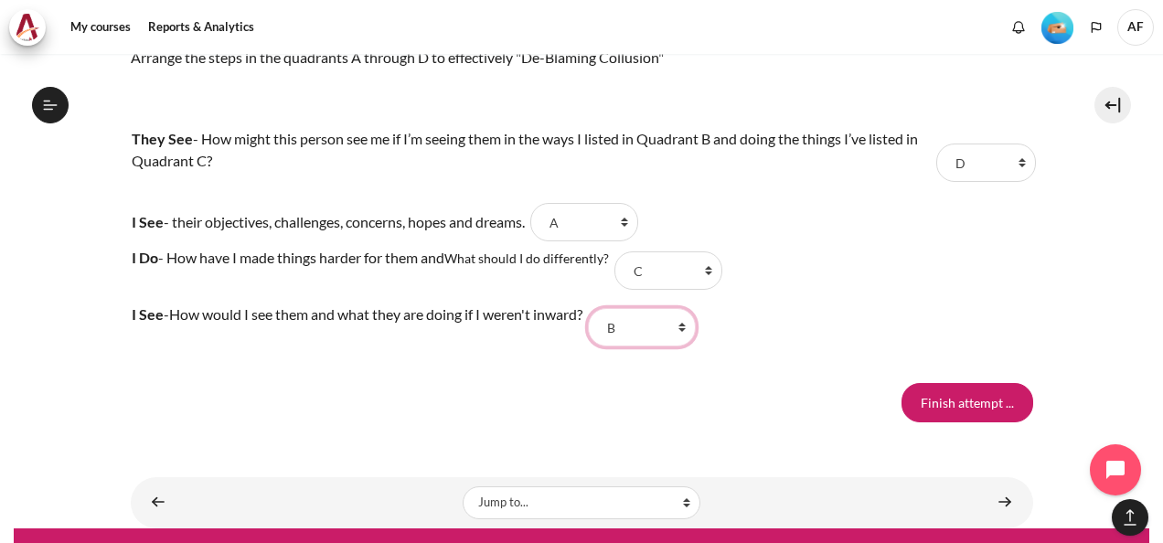
scroll to position [2015, 0]
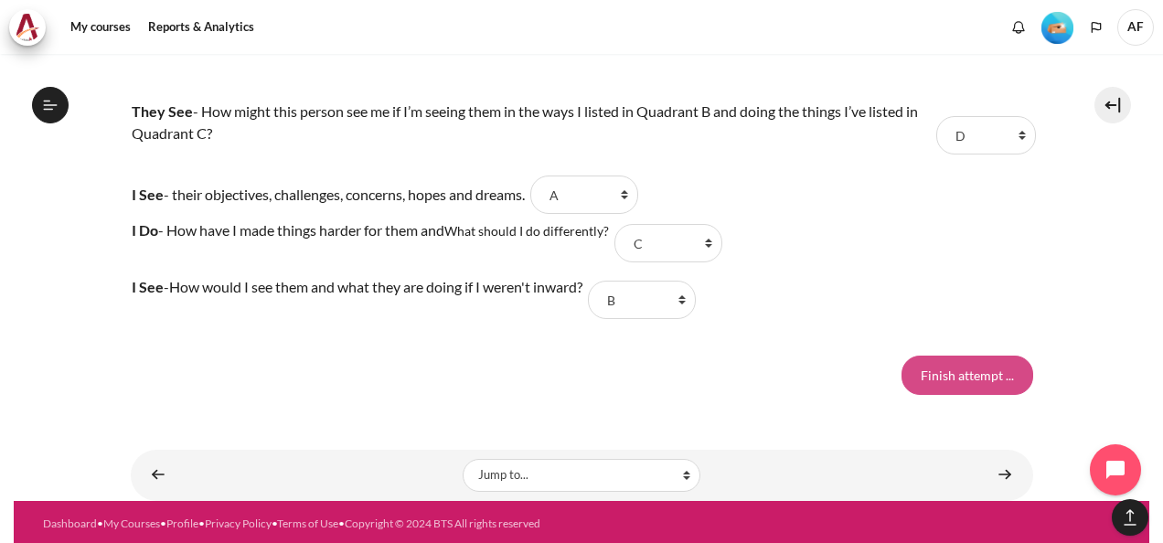
click at [955, 370] on input "Finish attempt ..." at bounding box center [968, 375] width 132 height 38
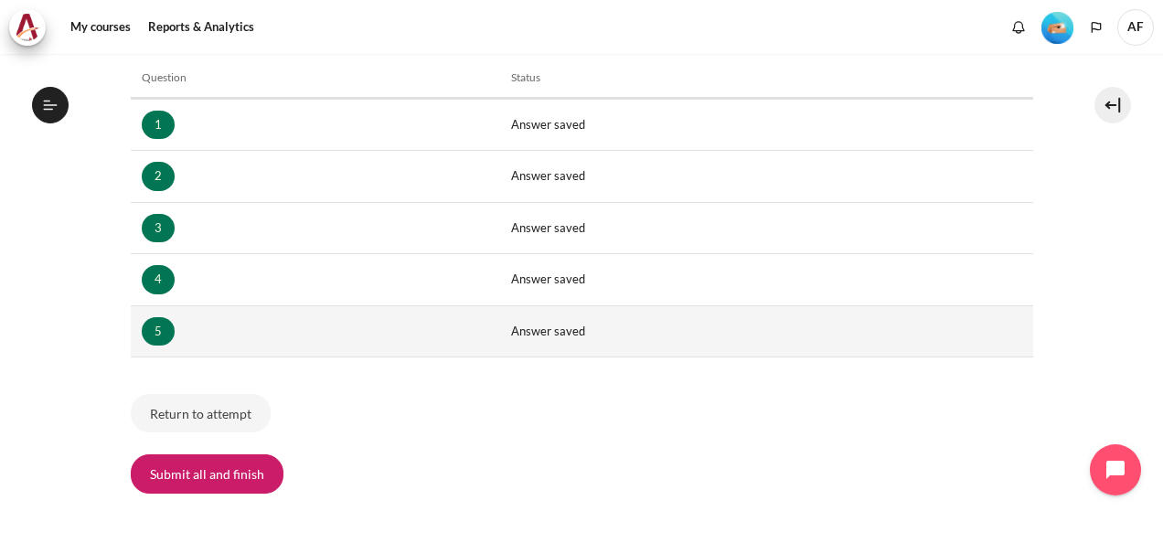
scroll to position [394, 0]
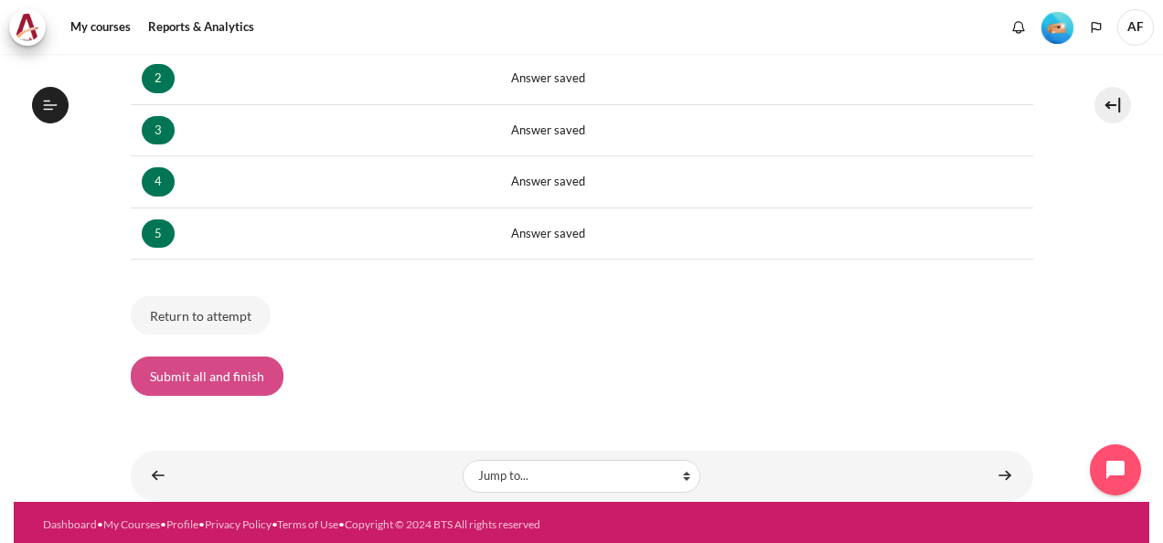
click at [218, 367] on button "Submit all and finish" at bounding box center [207, 376] width 153 height 38
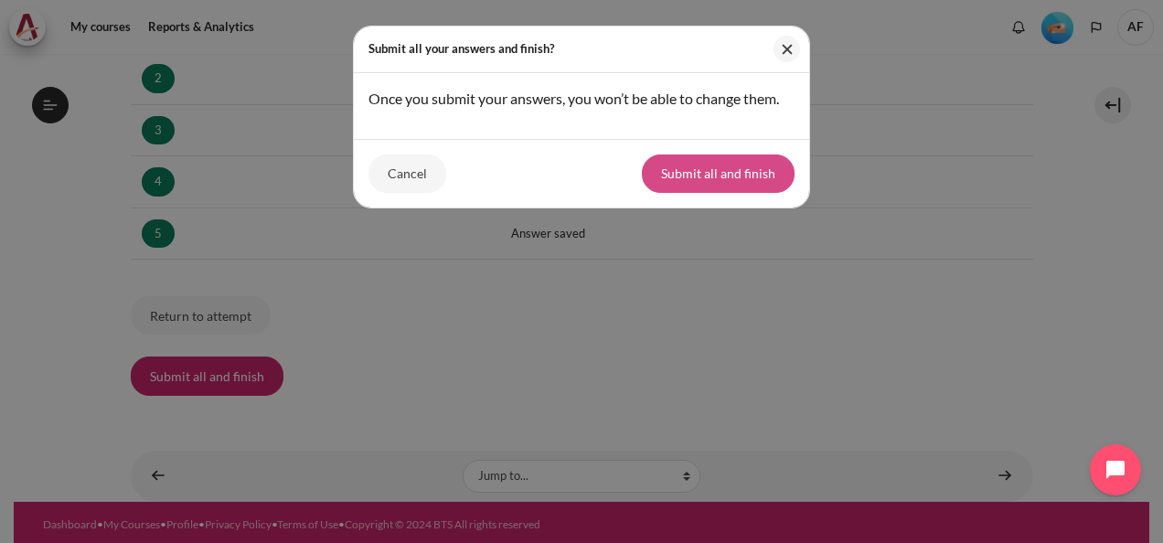
click at [702, 174] on button "Submit all and finish" at bounding box center [718, 174] width 153 height 38
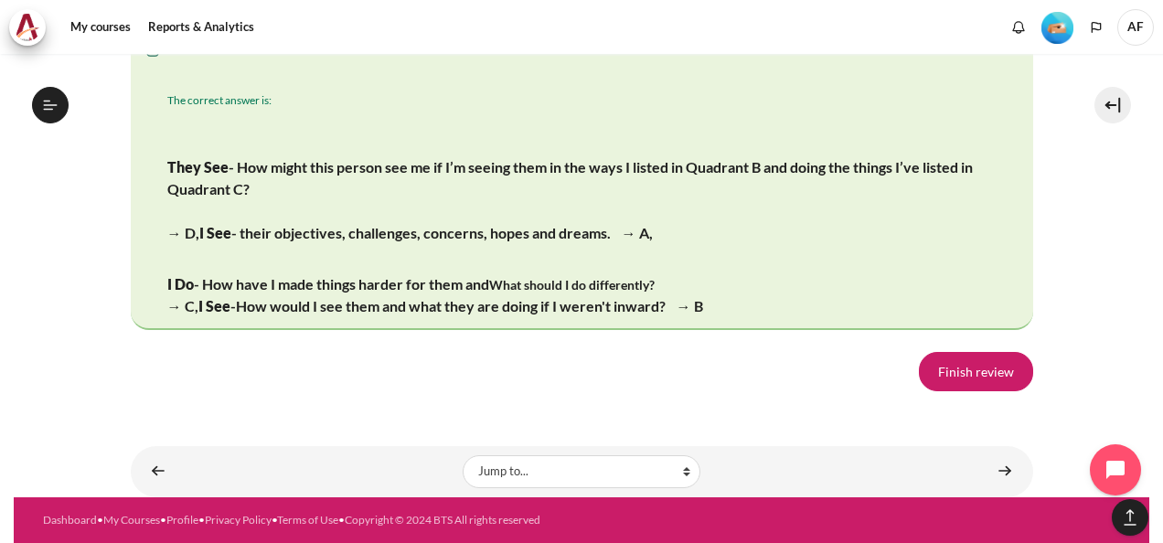
scroll to position [3722, 0]
click at [964, 373] on link "Finish review" at bounding box center [976, 371] width 114 height 38
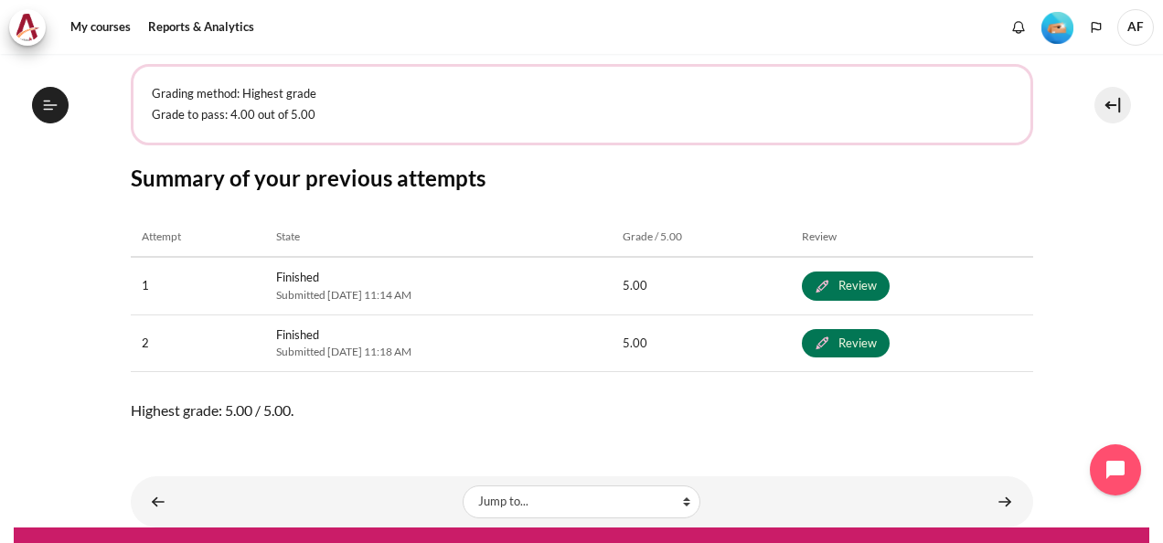
scroll to position [417, 0]
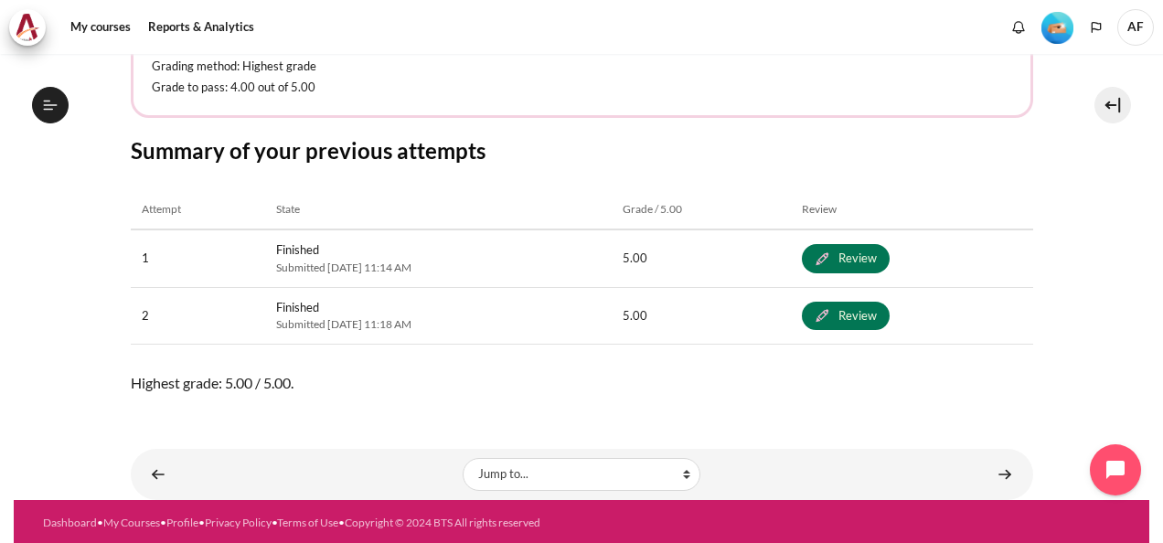
click at [450, 400] on div "My courses OPO TW B2 Lesson 4: Transforming Conflict Check-Up Quiz 2 Check-Up Q…" at bounding box center [582, 29] width 903 height 785
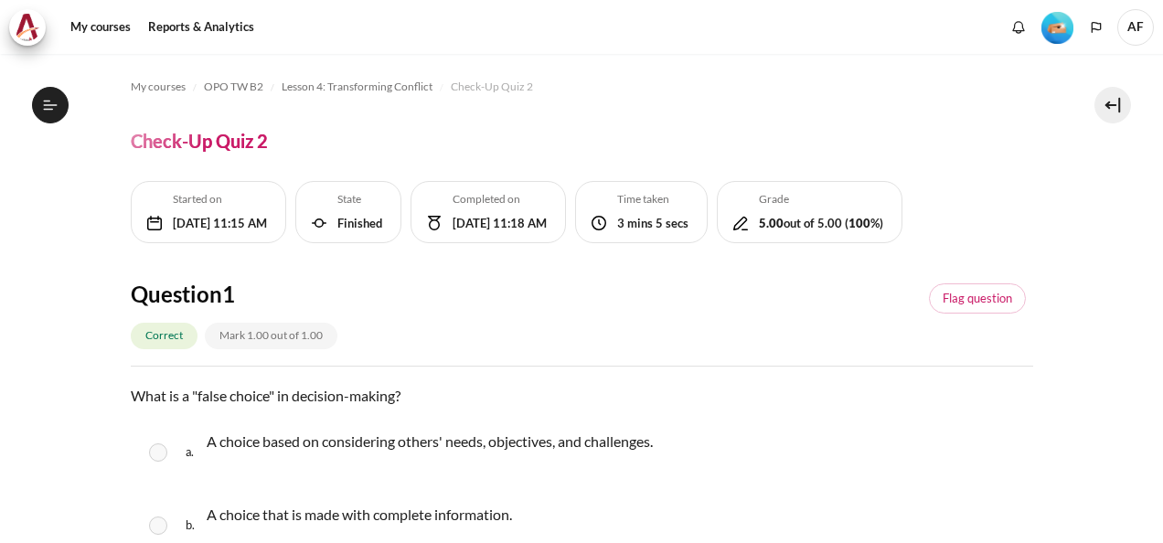
scroll to position [637, 0]
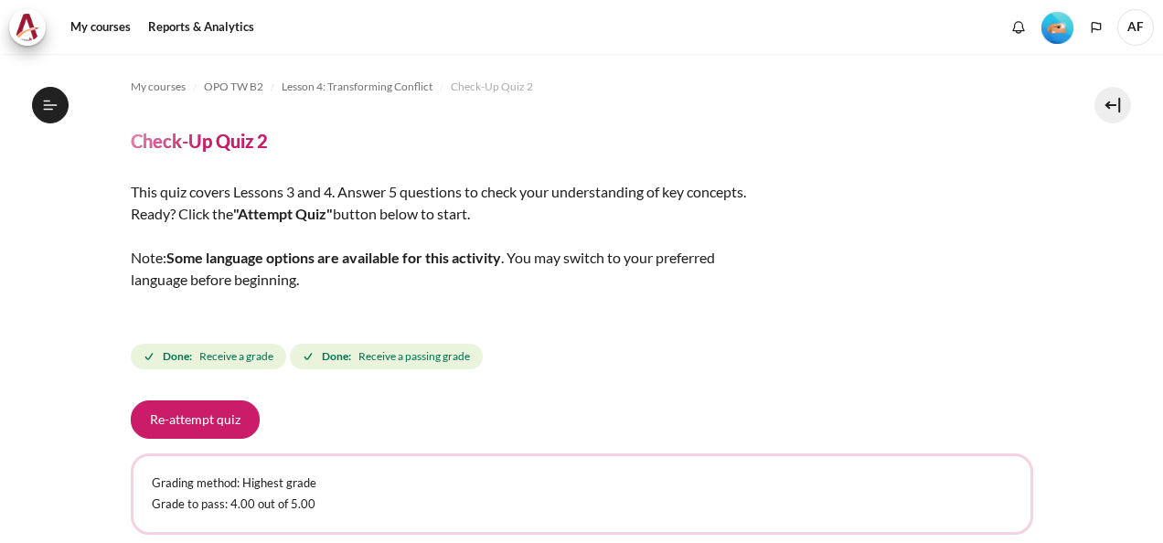
scroll to position [637, 0]
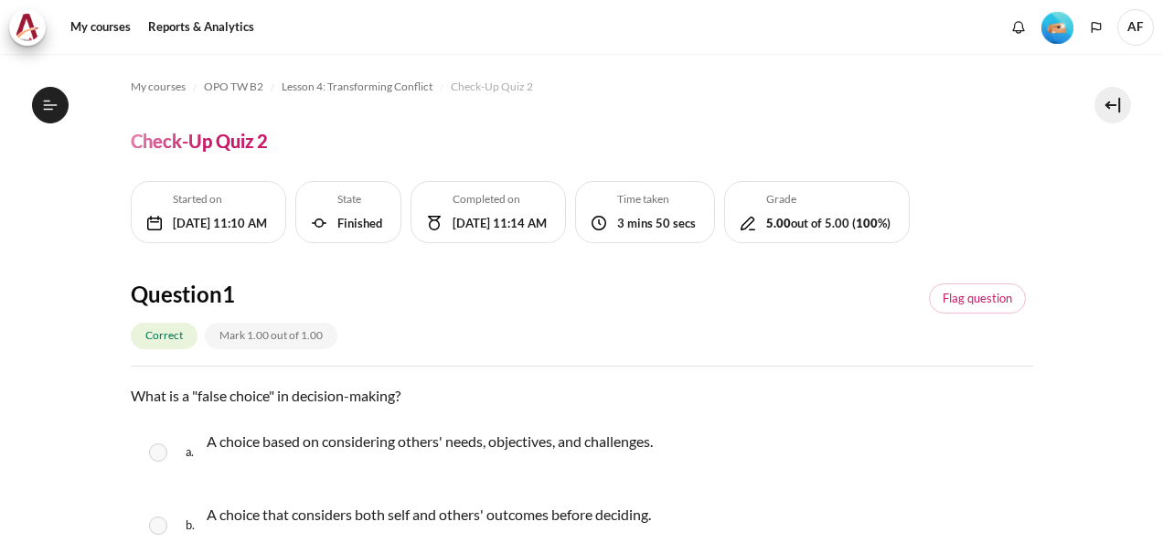
scroll to position [637, 0]
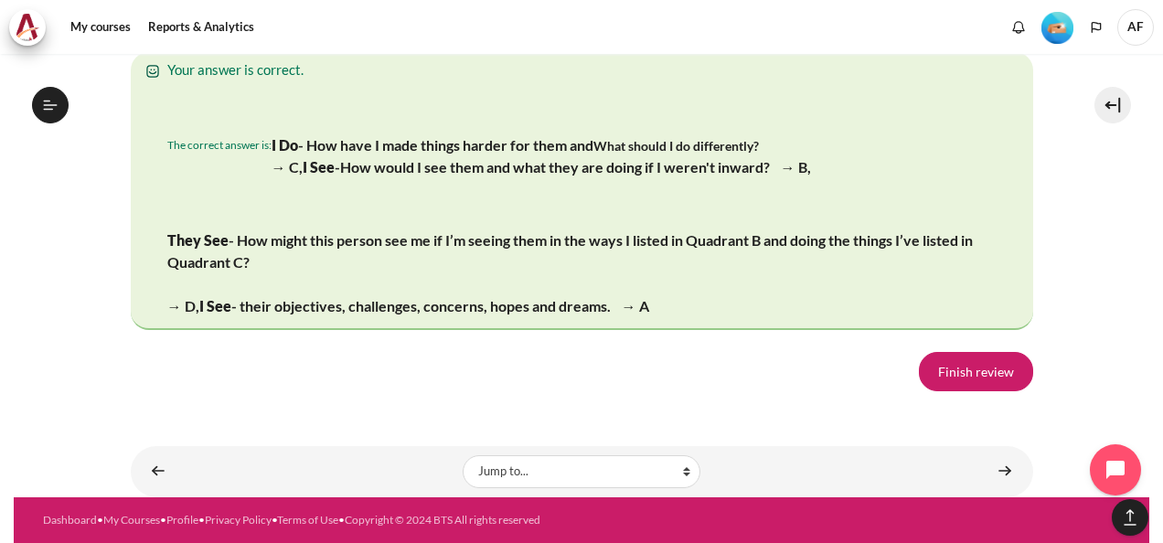
scroll to position [3702, 0]
click at [979, 373] on link "Finish review" at bounding box center [976, 371] width 114 height 38
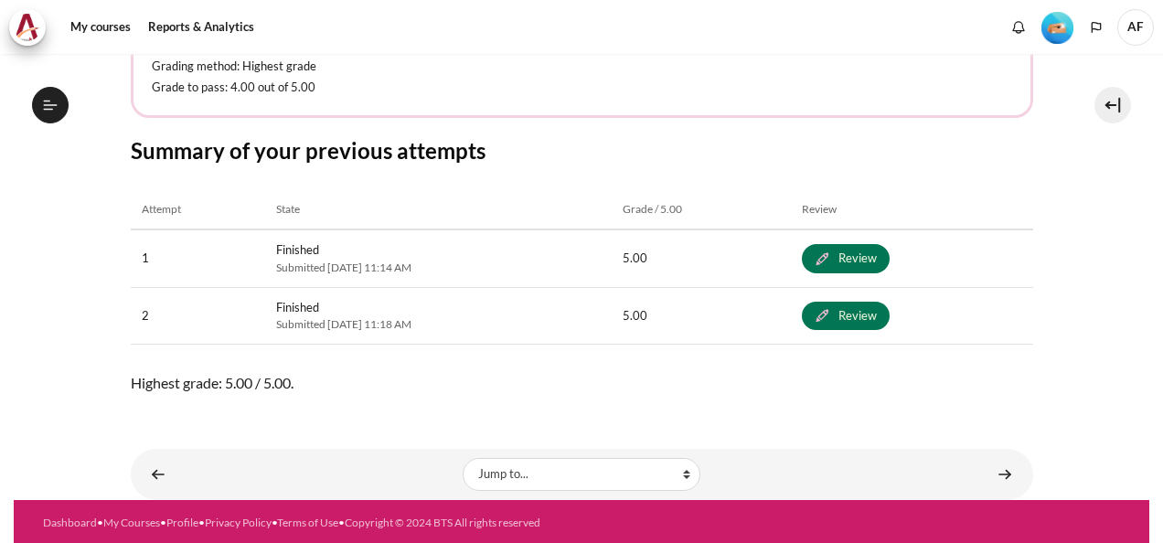
scroll to position [637, 0]
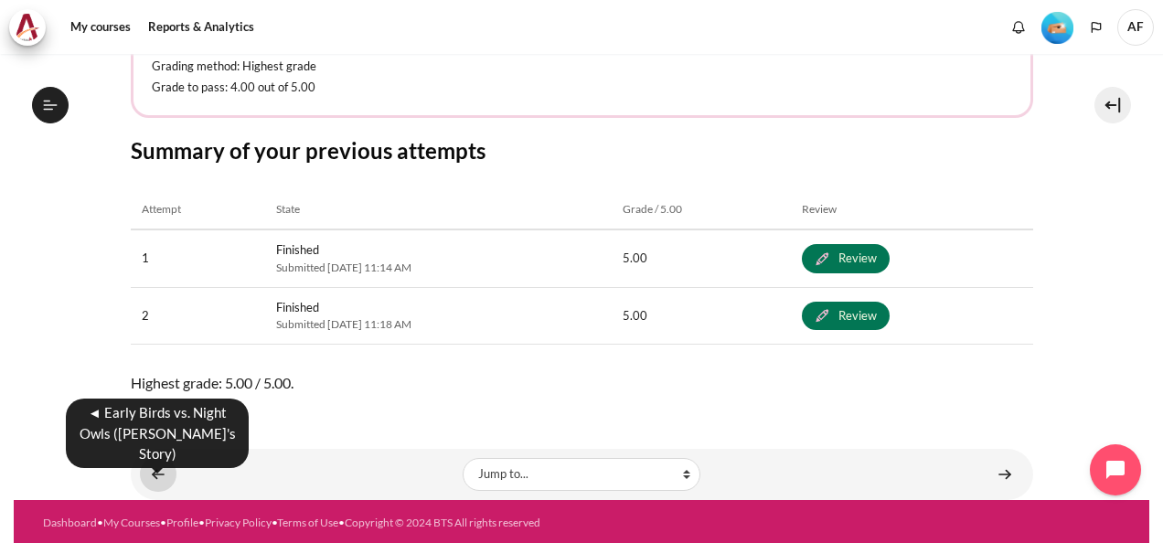
click at [159, 474] on link "Content" at bounding box center [158, 474] width 37 height 36
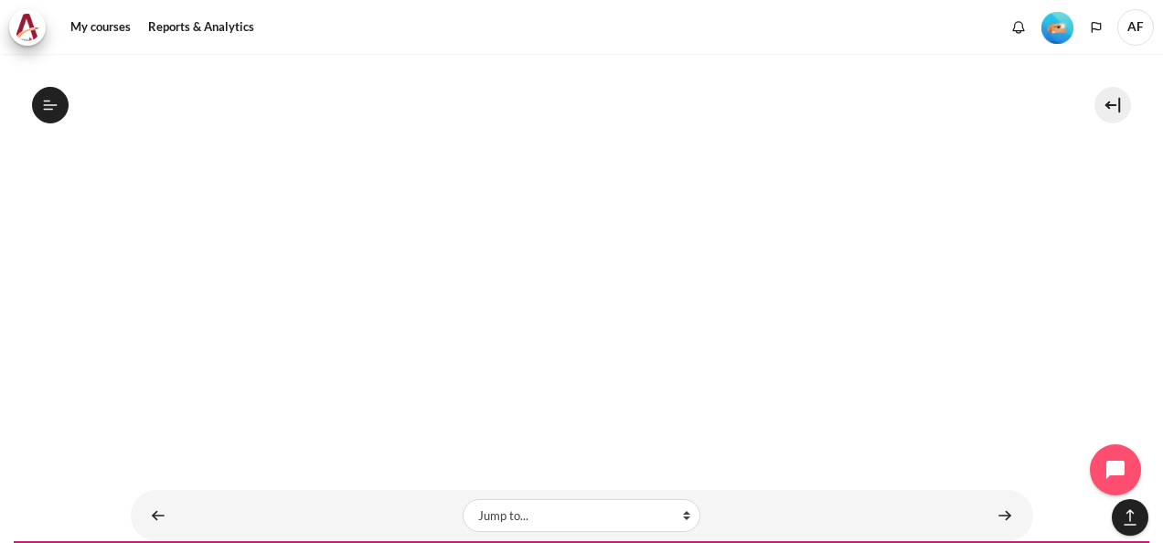
scroll to position [1466, 0]
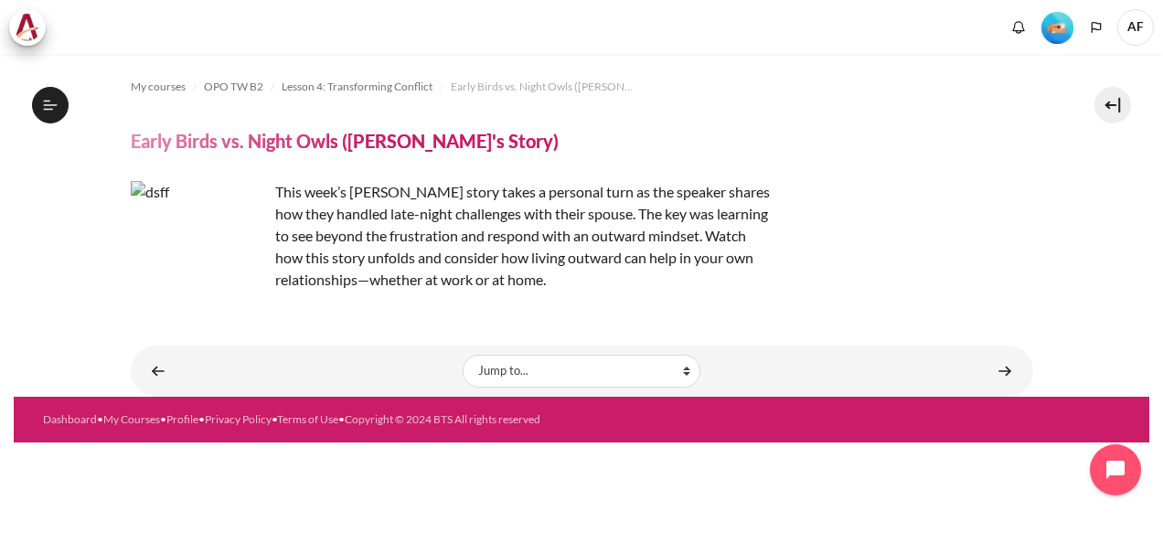
scroll to position [613, 0]
